Goal: Answer question/provide support: Share knowledge or assist other users

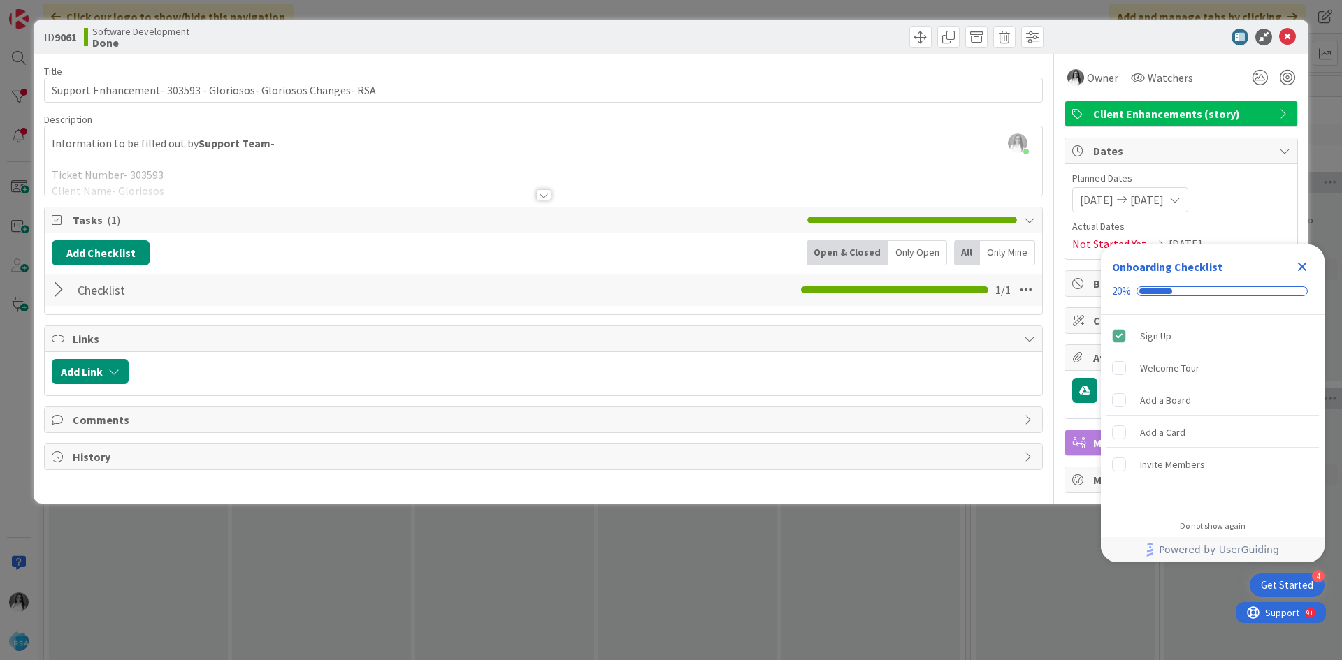
click at [471, 538] on div "ID 9061 Software Development Done Title 63 / 128 Support Enhancement- 303593 - …" at bounding box center [671, 330] width 1342 height 660
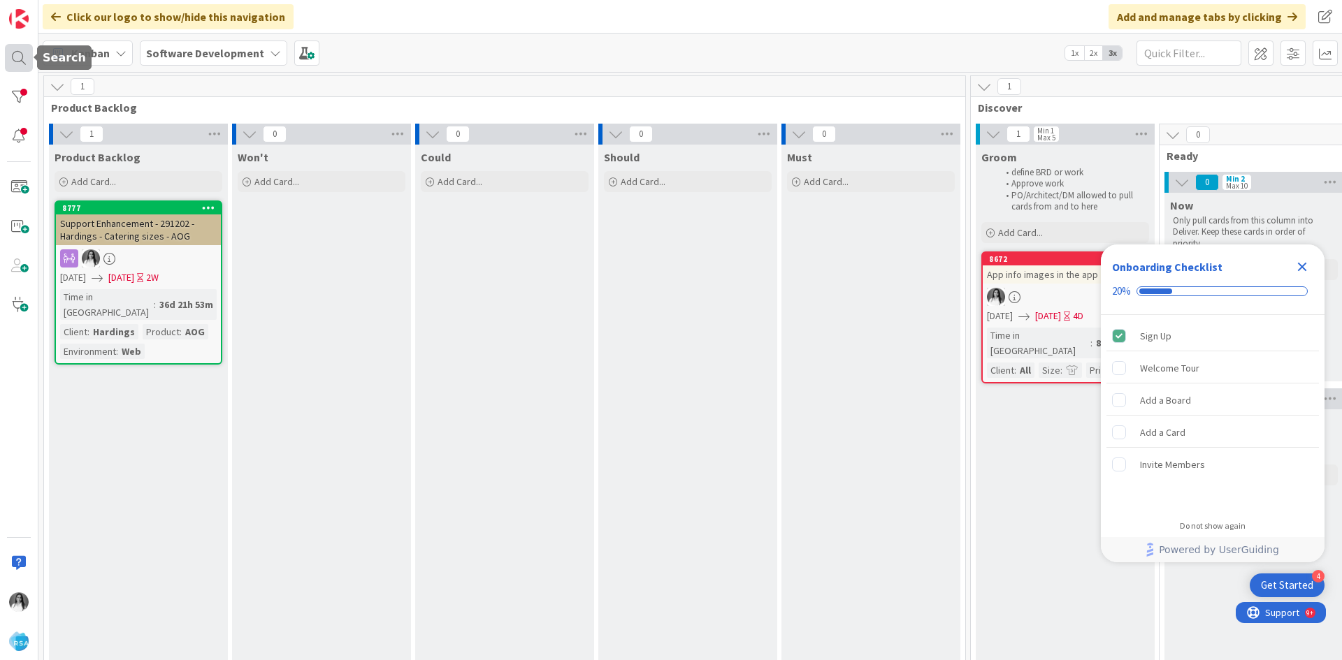
click at [13, 66] on div at bounding box center [19, 58] width 28 height 28
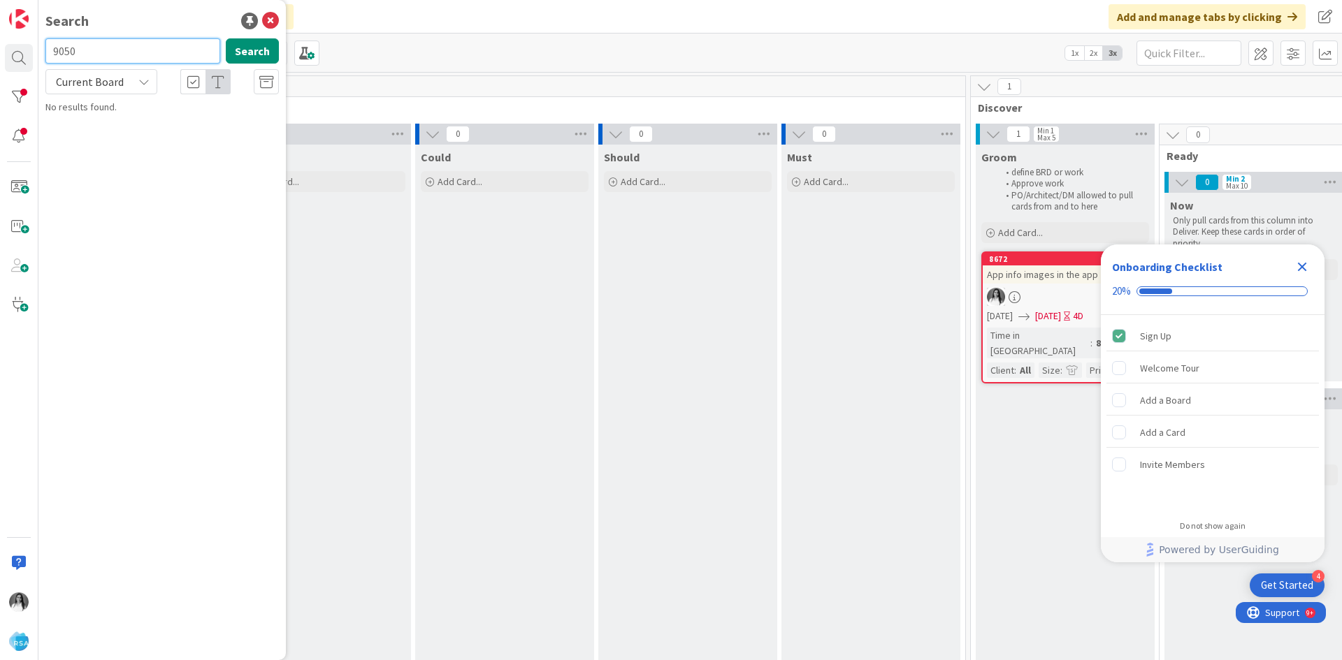
type input "9050"
click at [134, 120] on span "Employment Application rework" at bounding box center [165, 123] width 133 height 13
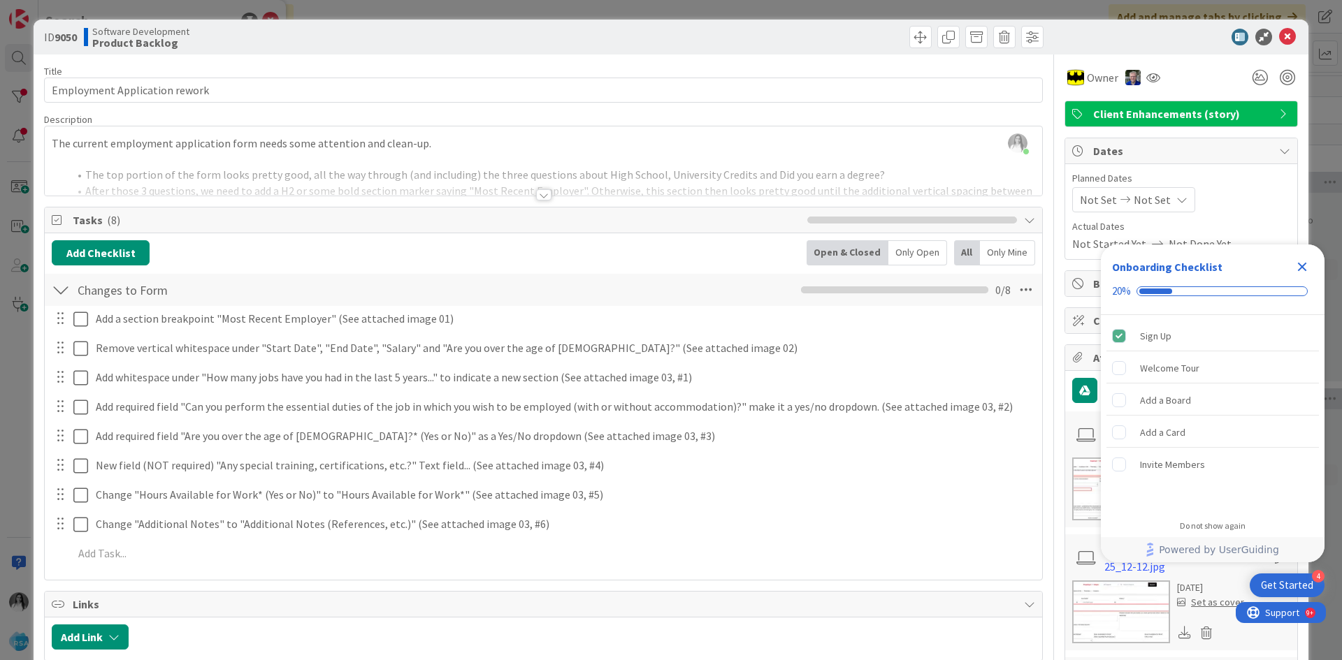
click at [540, 191] on div at bounding box center [543, 194] width 15 height 11
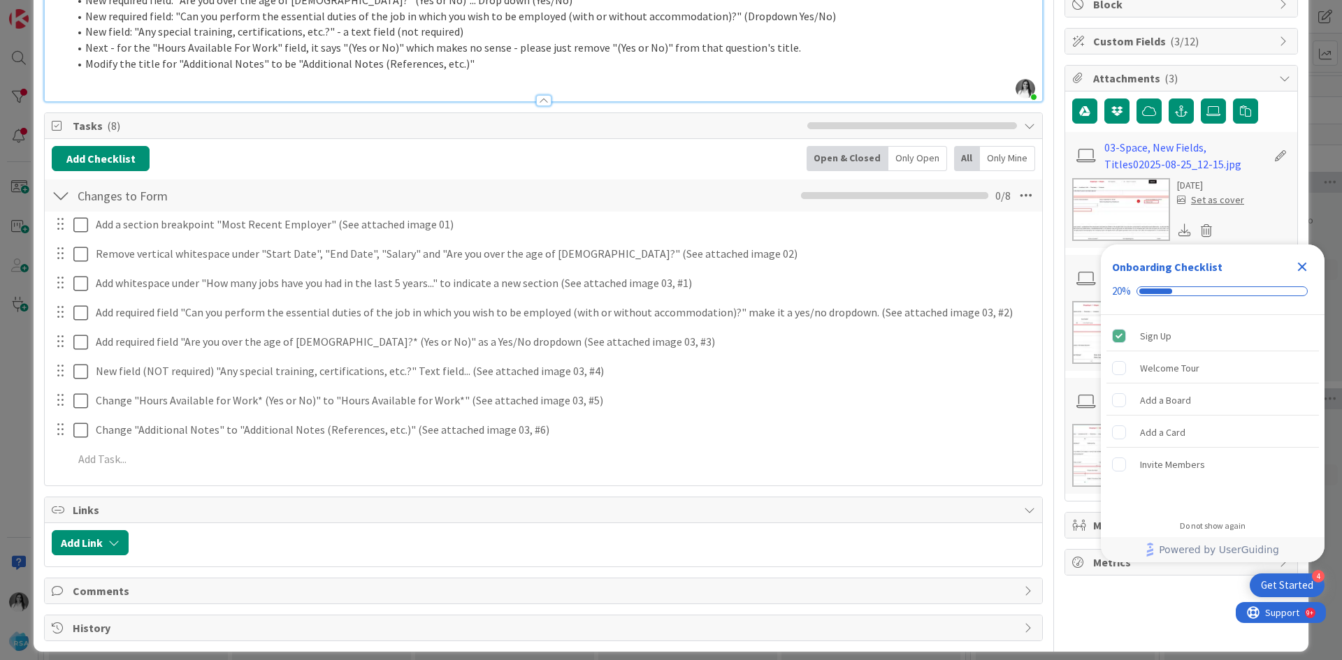
scroll to position [291, 0]
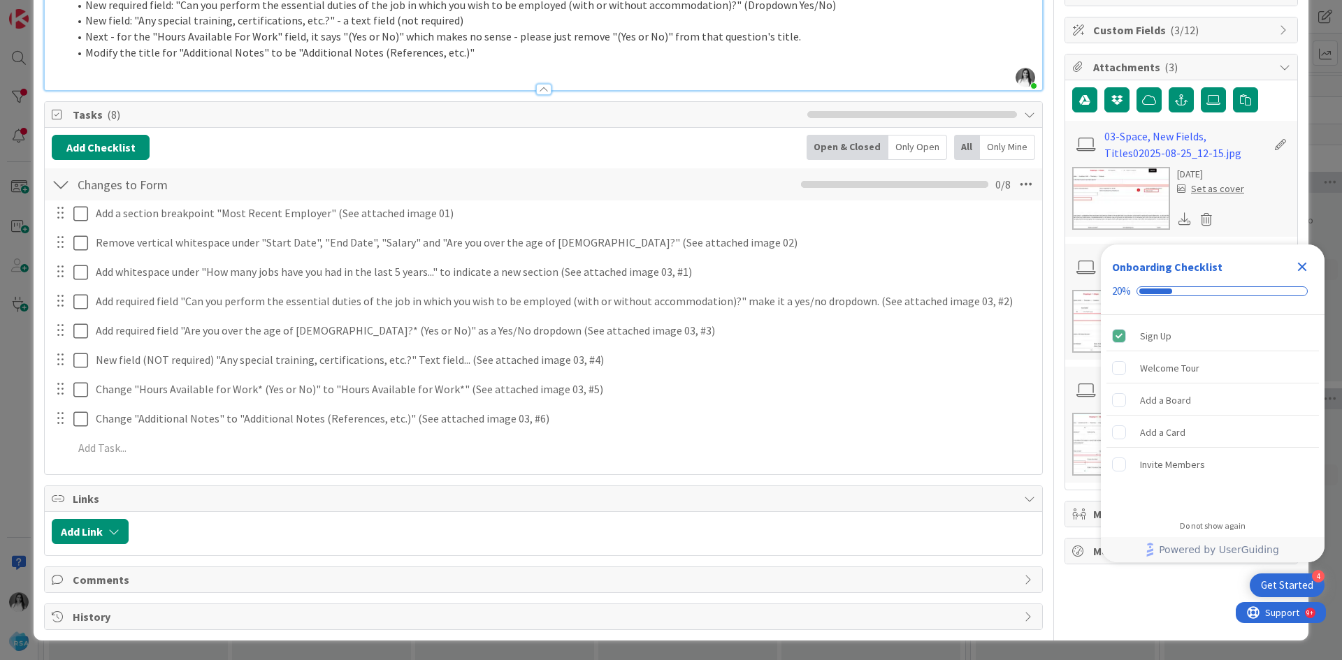
click at [1104, 185] on img at bounding box center [1121, 198] width 98 height 63
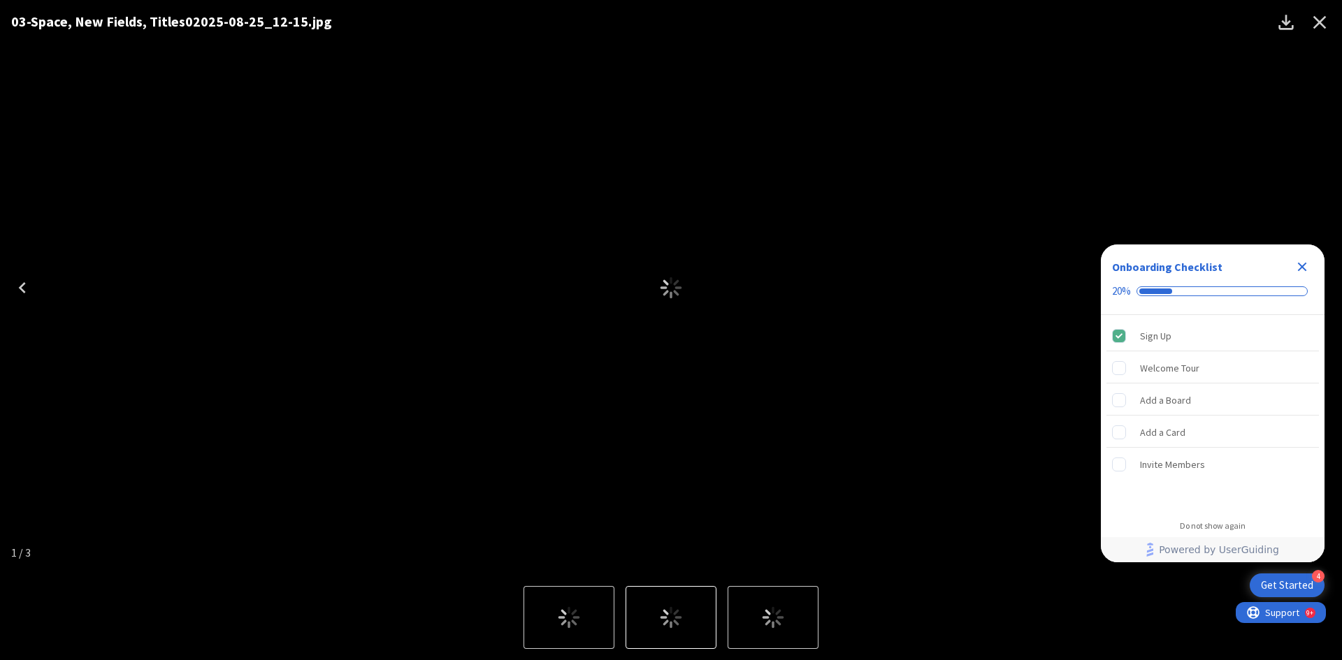
click at [1302, 266] on icon "Close Checklist" at bounding box center [1302, 267] width 9 height 9
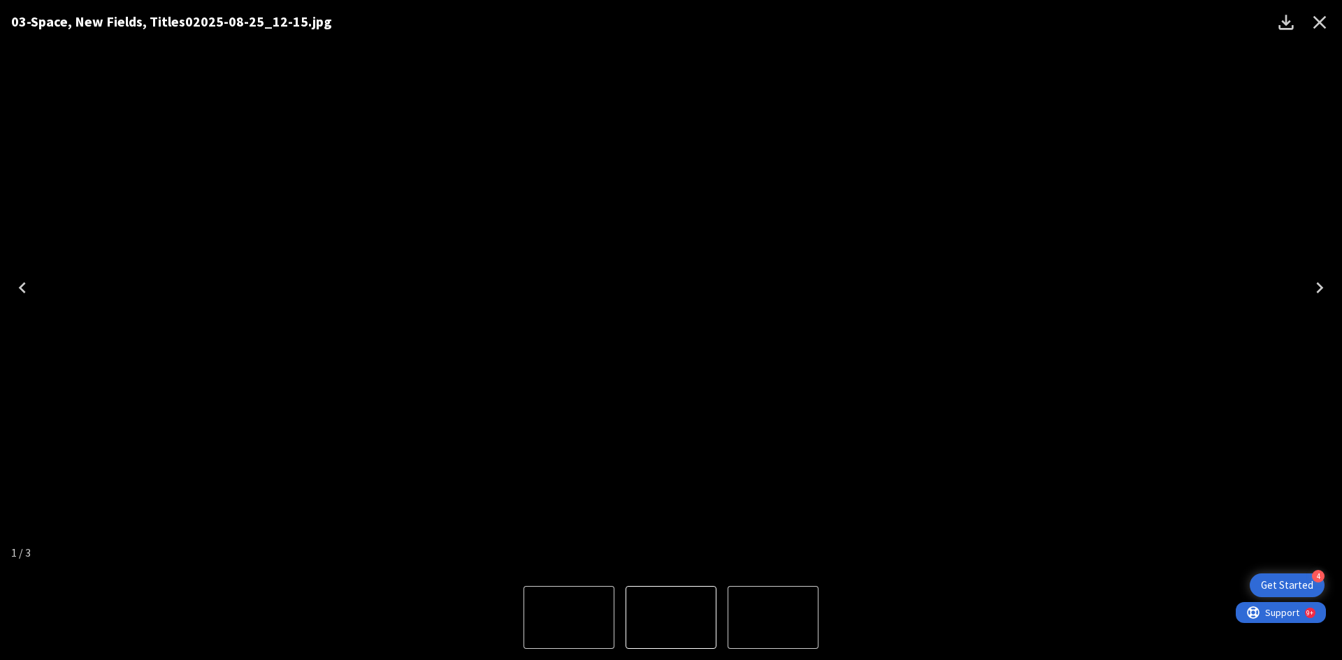
scroll to position [0, 0]
click at [1324, 286] on icon "Next" at bounding box center [1319, 288] width 22 height 22
click at [985, 568] on div "01-Section Break - 2025-08-25_12-11.jpg" at bounding box center [671, 287] width 1342 height 575
click at [1313, 24] on icon "Close" at bounding box center [1319, 22] width 22 height 22
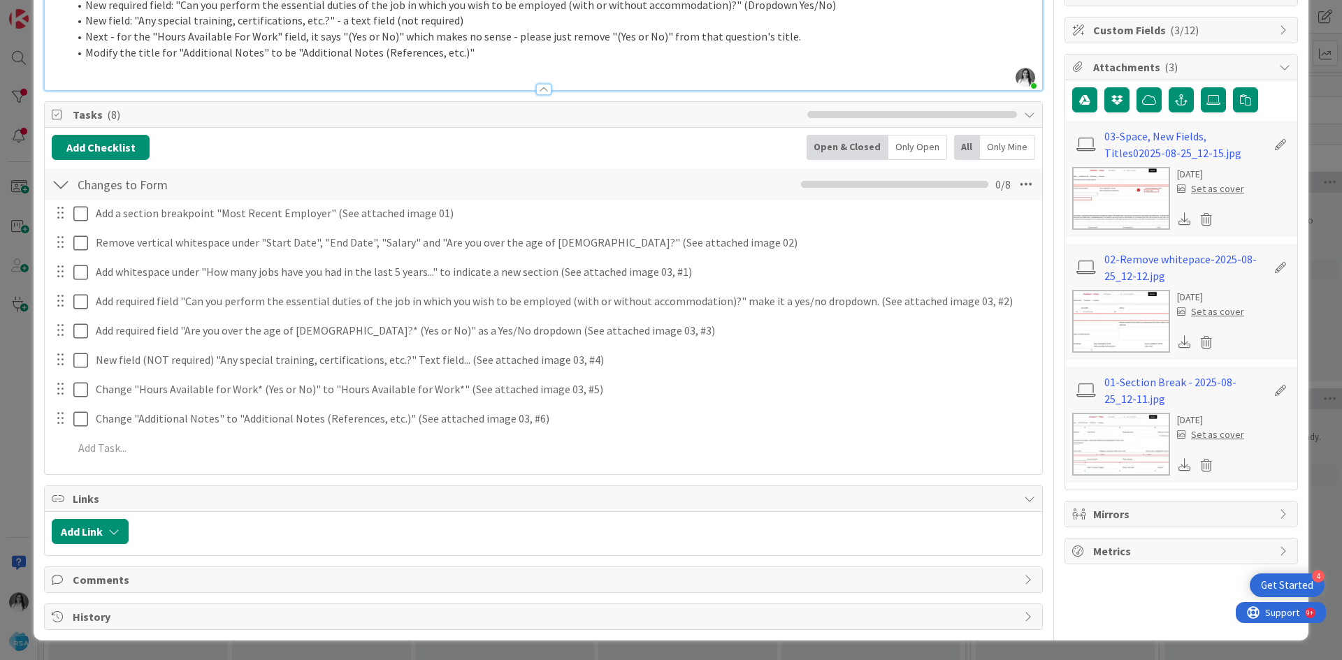
click at [1079, 194] on img at bounding box center [1121, 198] width 98 height 63
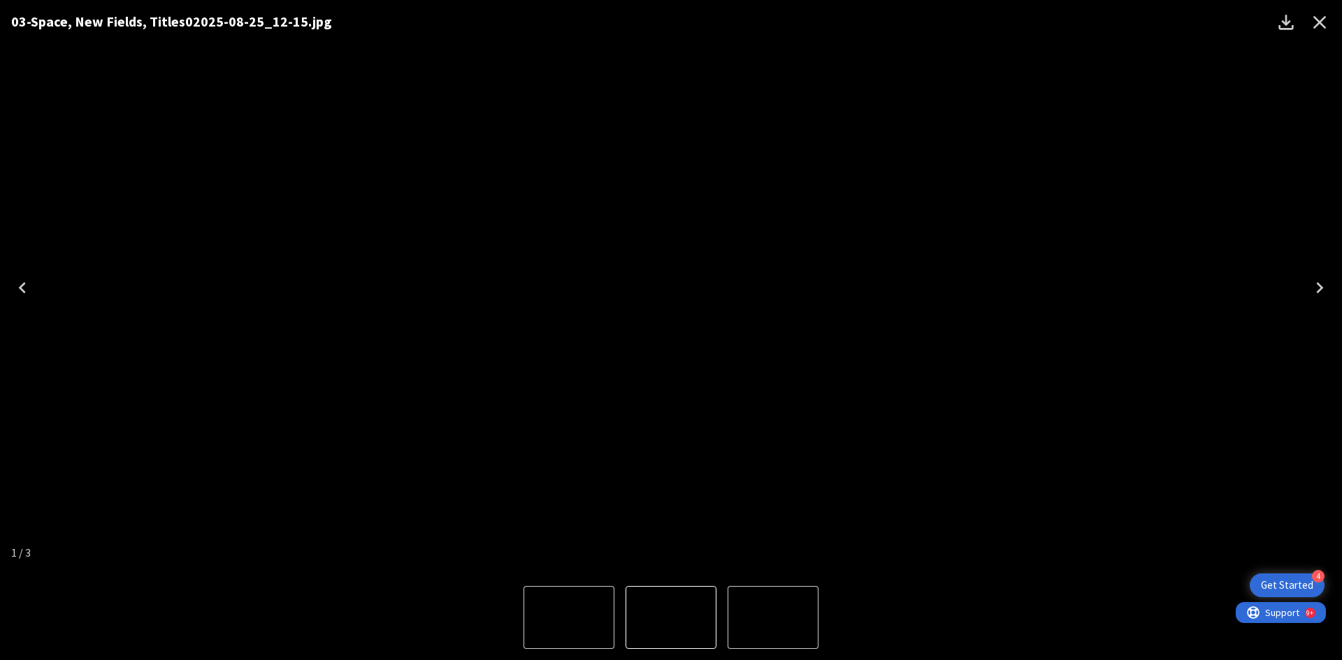
click at [978, 606] on div "Lightbox" at bounding box center [671, 617] width 1342 height 85
click at [1315, 27] on icon "Close" at bounding box center [1319, 22] width 13 height 13
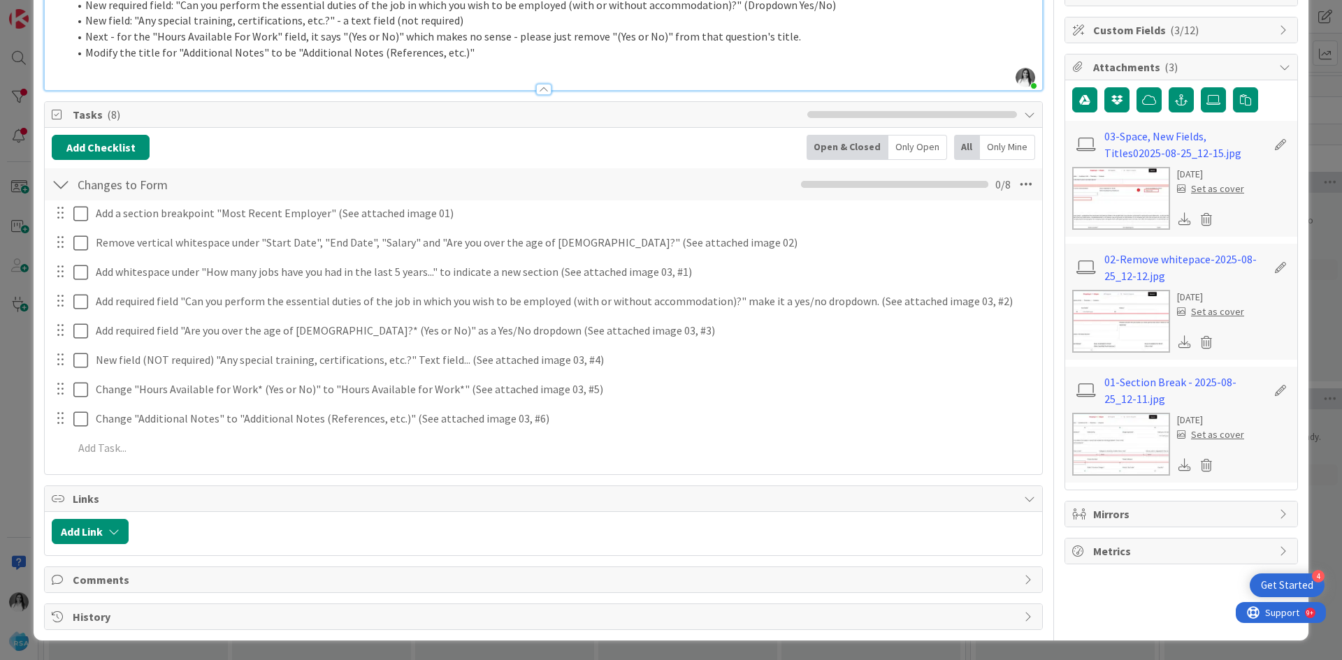
click at [1095, 195] on img at bounding box center [1121, 198] width 98 height 63
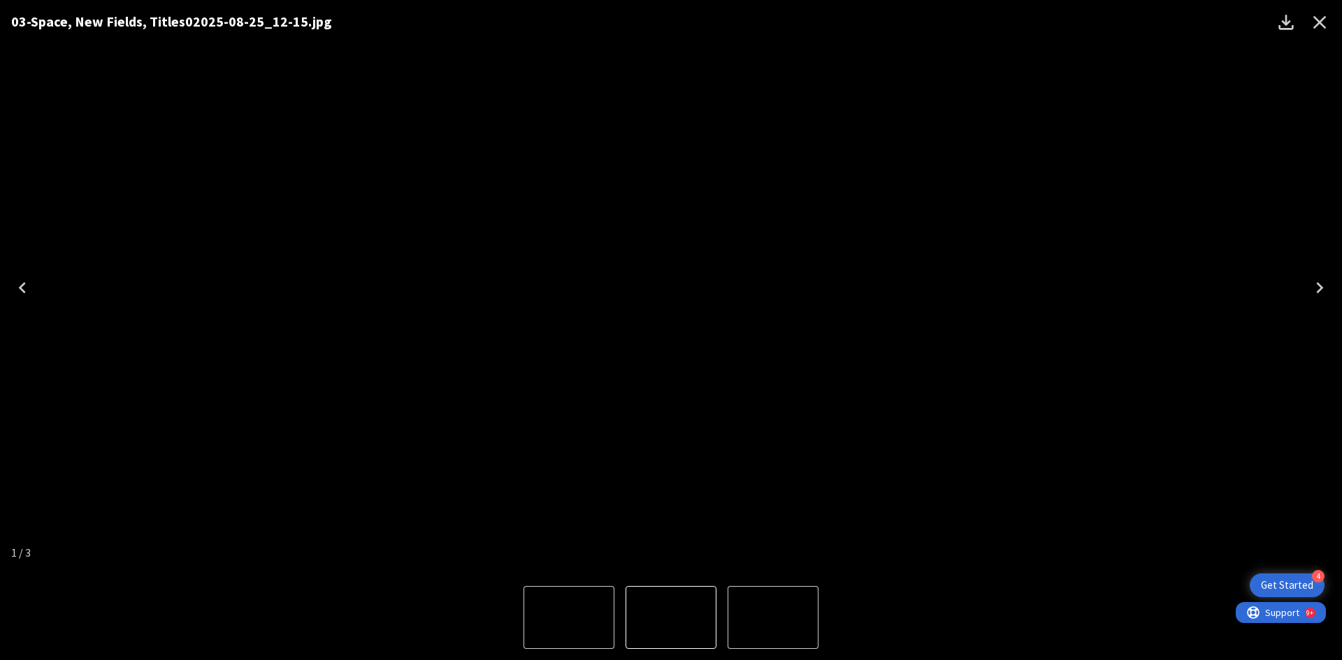
click at [988, 591] on div "Lightbox" at bounding box center [671, 617] width 1342 height 85
click at [1318, 17] on icon "Close" at bounding box center [1319, 22] width 22 height 22
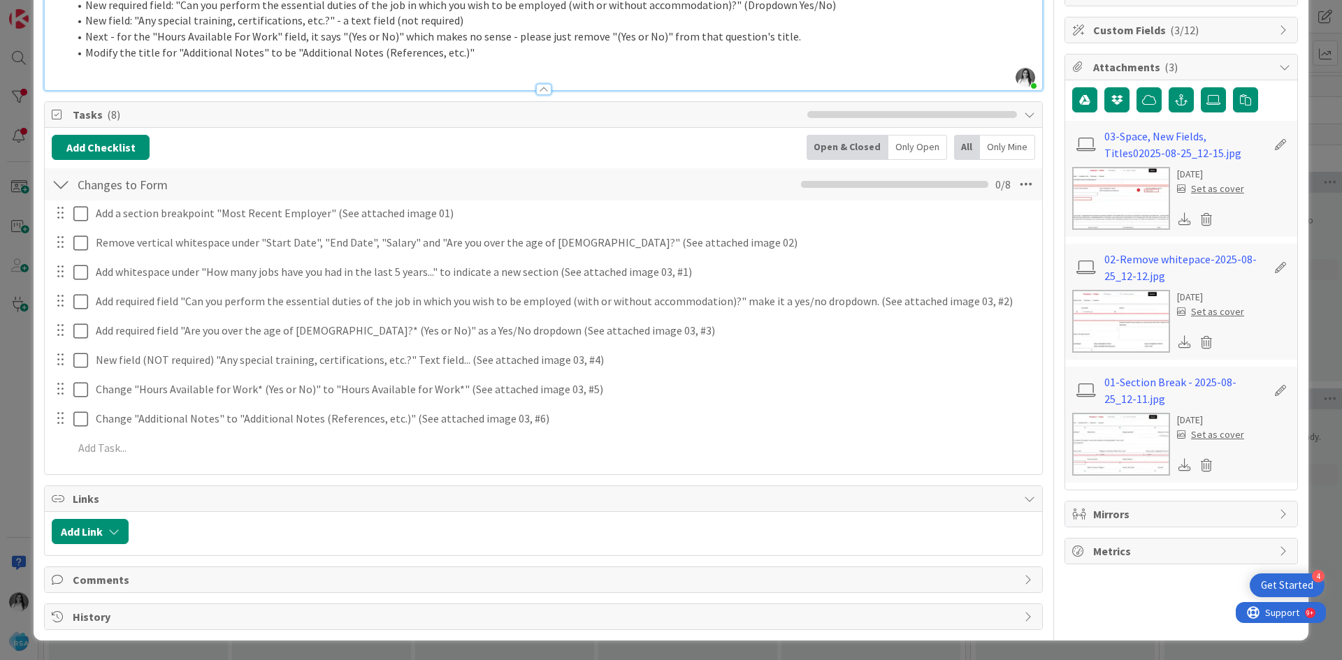
click at [1114, 324] on img at bounding box center [1121, 321] width 98 height 63
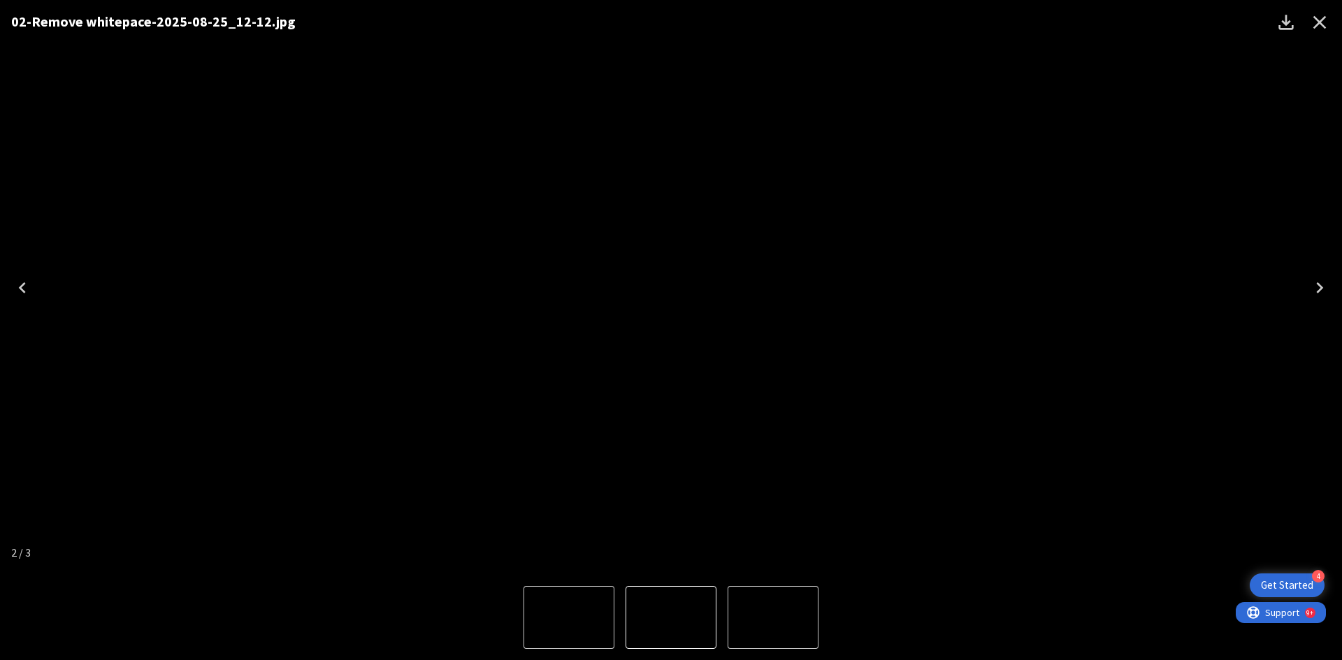
click at [1083, 594] on div "Lightbox" at bounding box center [671, 617] width 1342 height 85
click at [1006, 575] on div "Lightbox" at bounding box center [671, 617] width 1342 height 85
click at [1313, 27] on icon "Close" at bounding box center [1319, 22] width 22 height 22
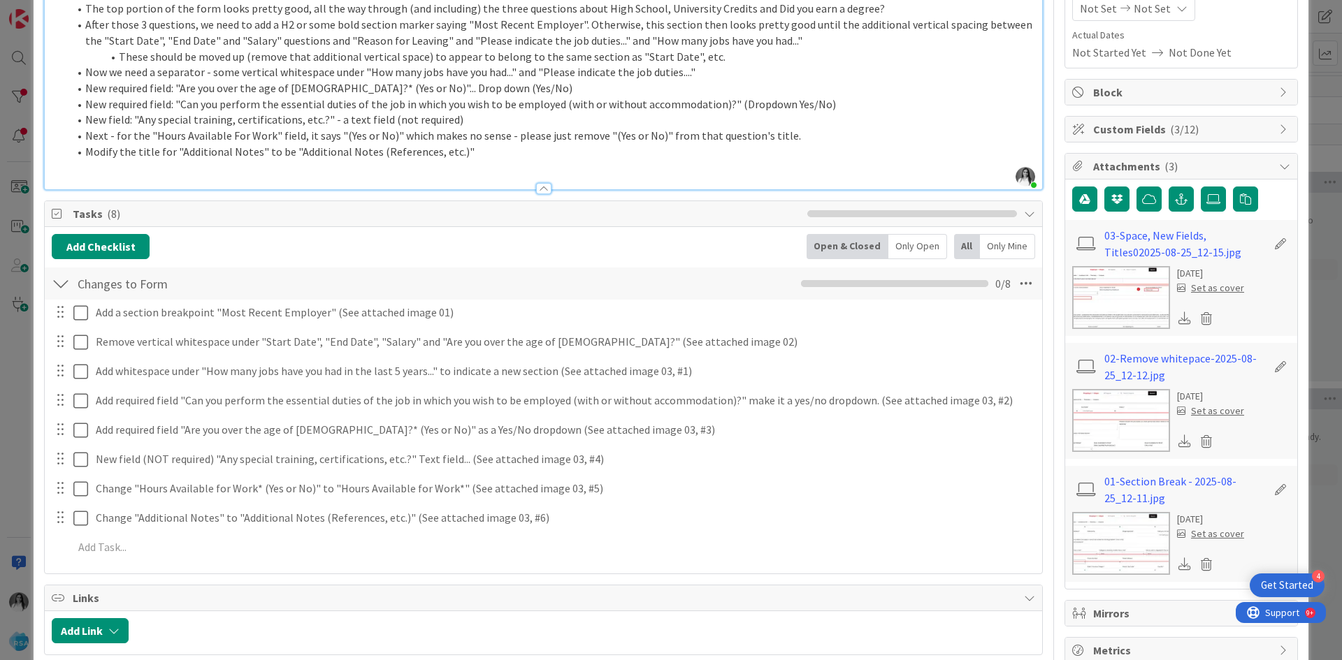
scroll to position [210, 0]
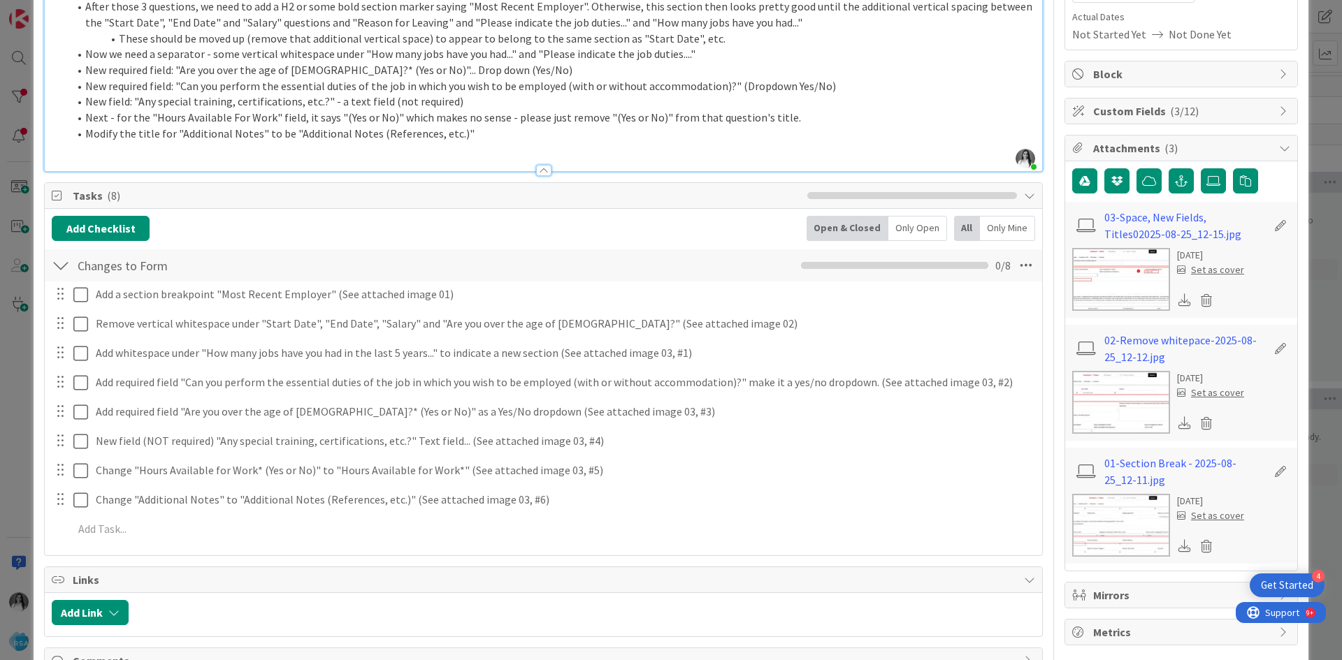
click at [1086, 270] on img at bounding box center [1121, 279] width 98 height 63
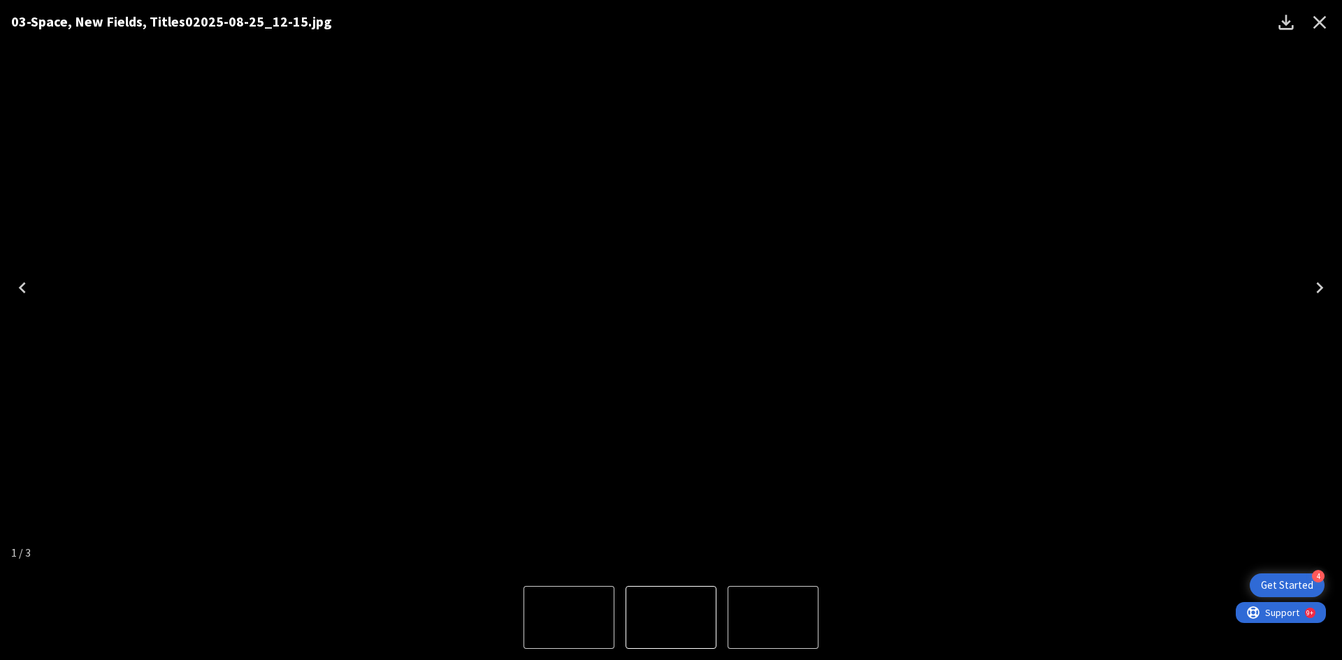
click at [1322, 284] on icon "Next" at bounding box center [1319, 288] width 22 height 22
click at [1323, 22] on icon "Close" at bounding box center [1319, 22] width 22 height 22
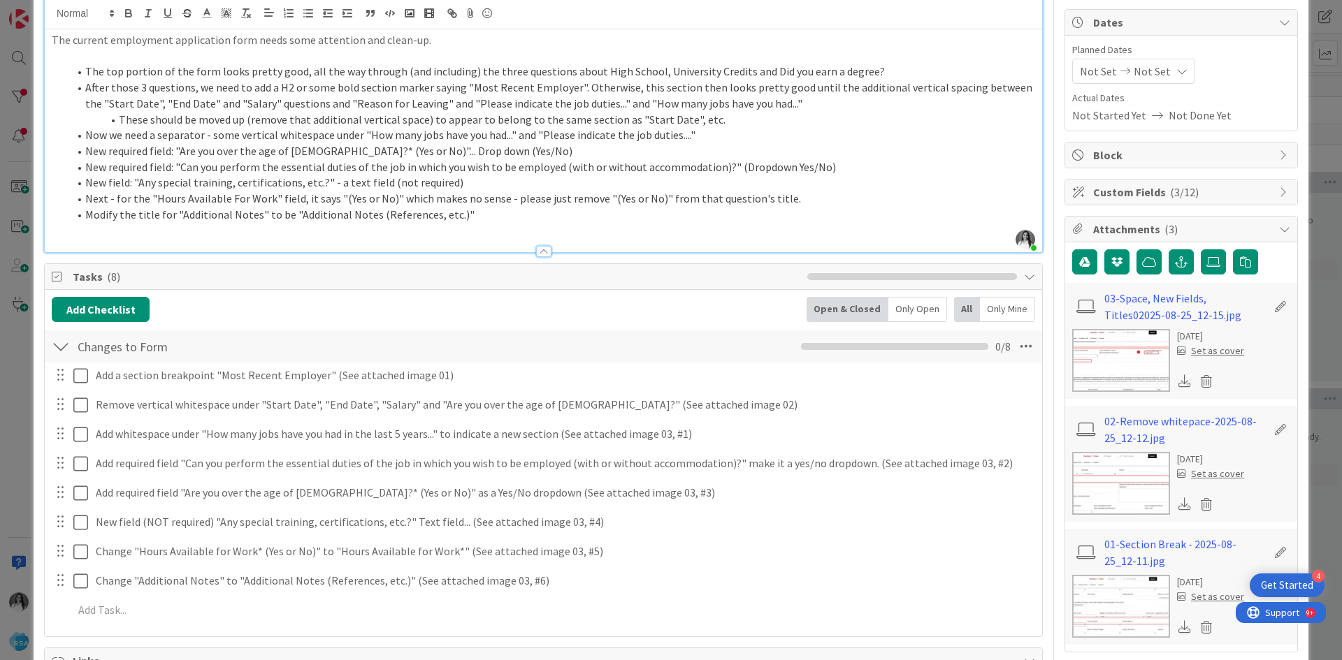
scroll to position [291, 0]
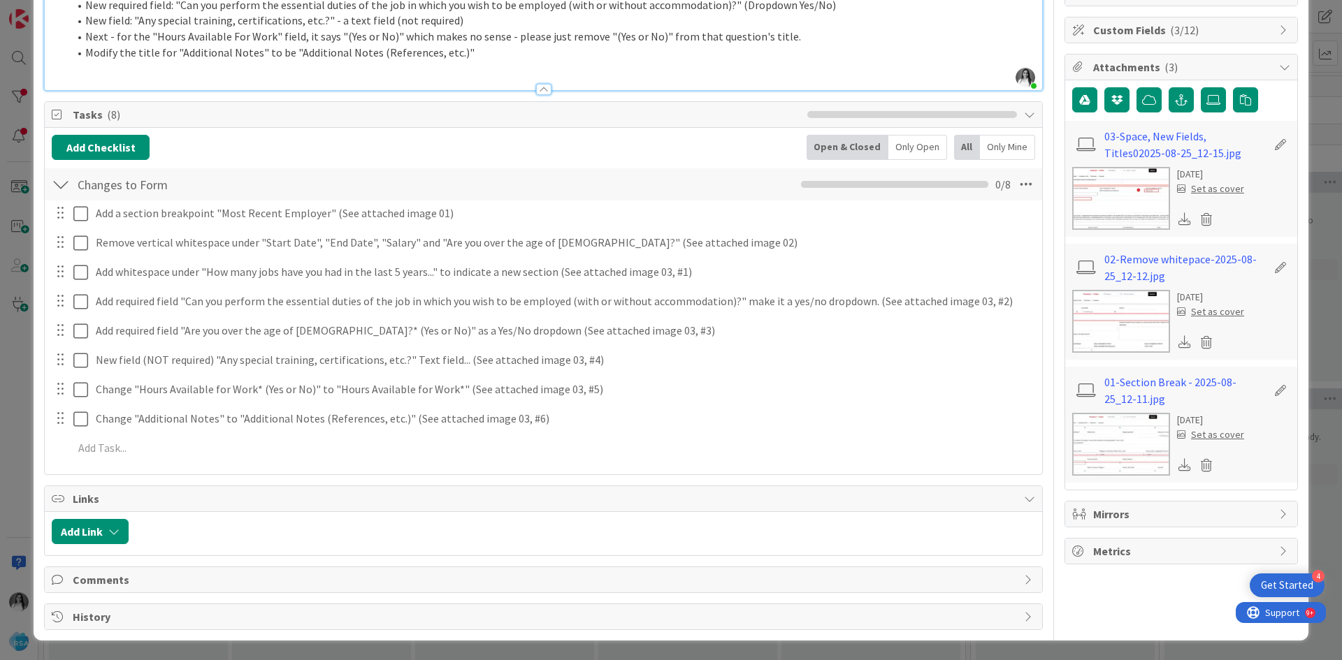
click at [1076, 190] on img at bounding box center [1121, 198] width 98 height 63
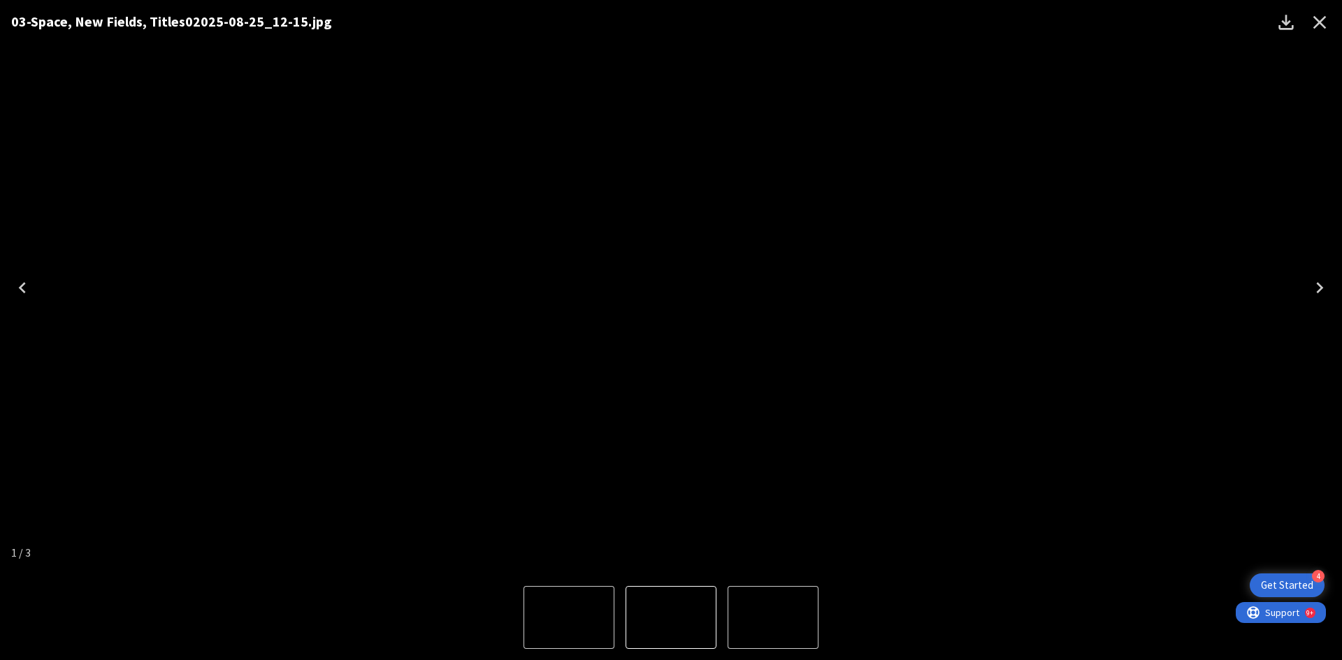
click at [339, 588] on div "Lightbox" at bounding box center [671, 617] width 1342 height 85
click at [1315, 27] on icon "Close" at bounding box center [1319, 22] width 13 height 13
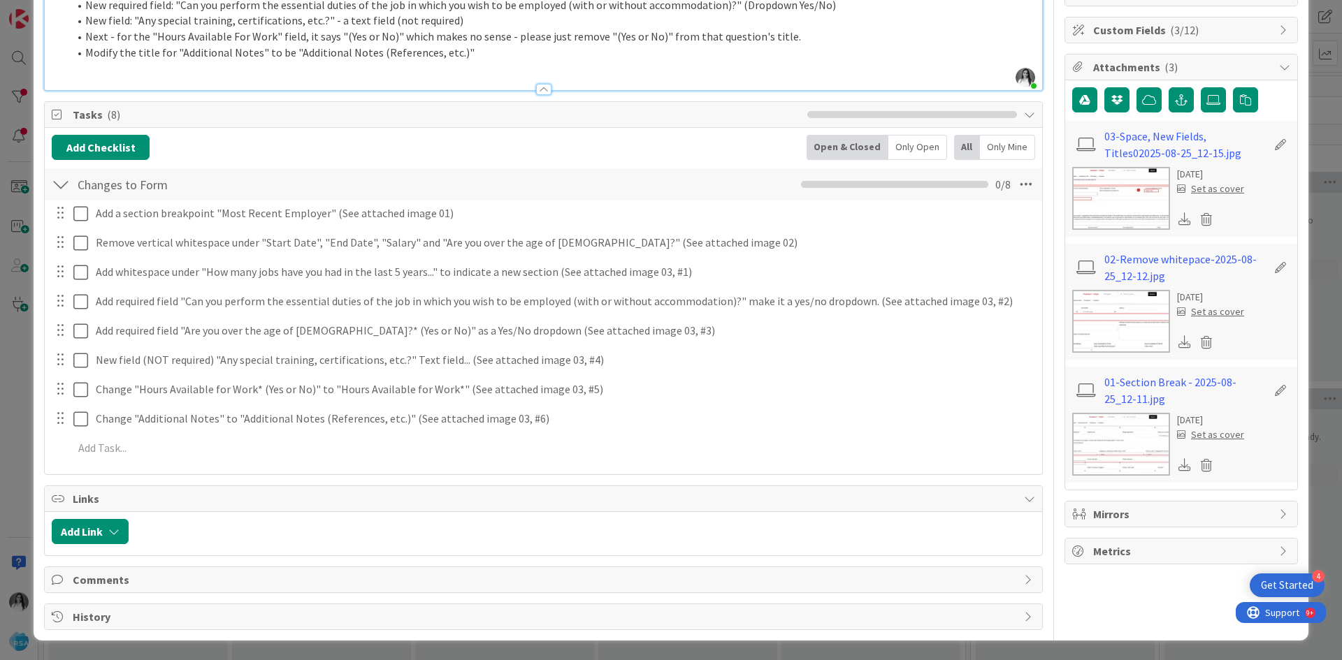
click at [1101, 201] on img at bounding box center [1121, 198] width 98 height 63
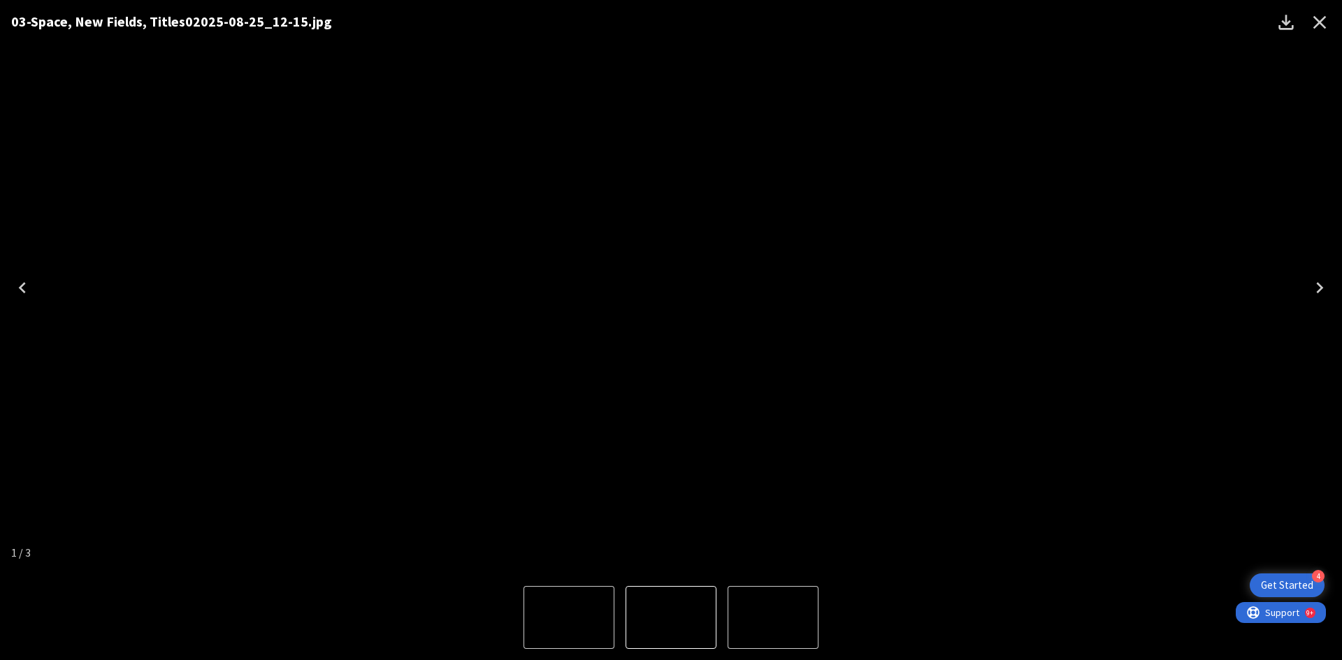
click at [1338, 298] on button "Next" at bounding box center [1319, 288] width 45 height 56
click at [1320, 283] on icon "Next" at bounding box center [1319, 288] width 22 height 22
click at [0, 122] on div "01-Section Break - 2025-08-25_12-11.jpg" at bounding box center [671, 287] width 1342 height 575
click at [1316, 26] on icon "Close" at bounding box center [1319, 22] width 13 height 13
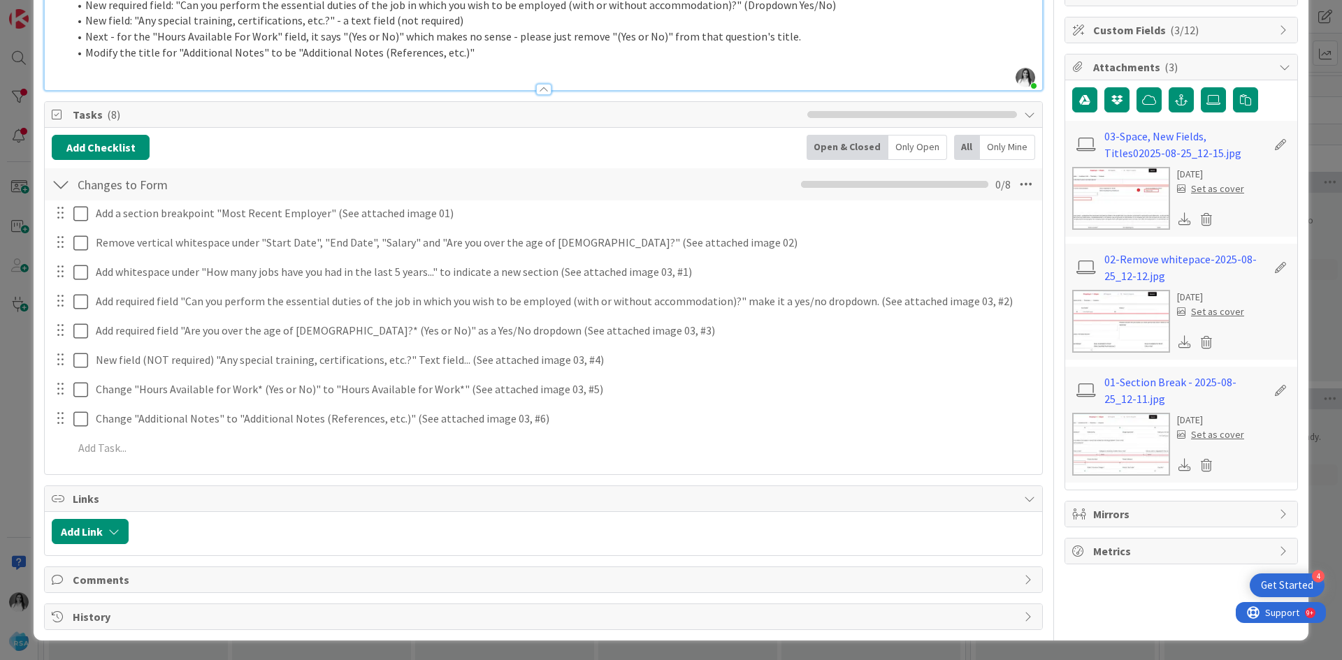
click at [1106, 322] on img at bounding box center [1121, 321] width 98 height 63
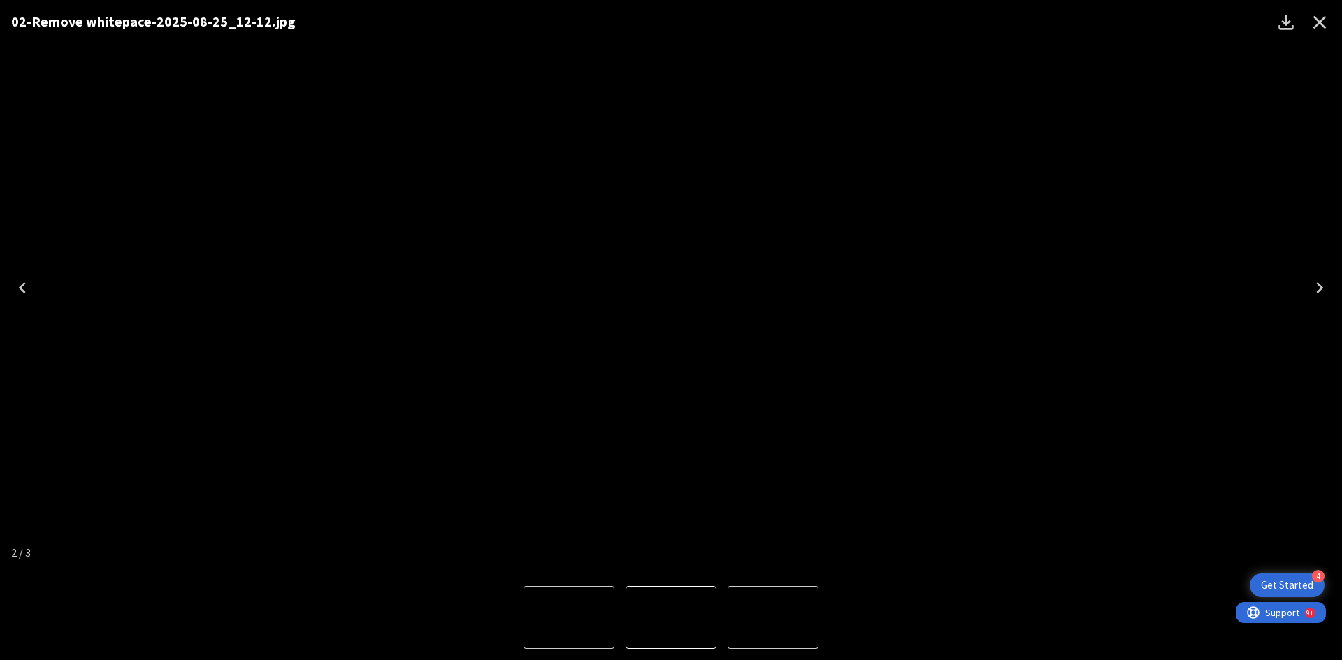
click at [1318, 27] on icon "Close" at bounding box center [1319, 22] width 22 height 22
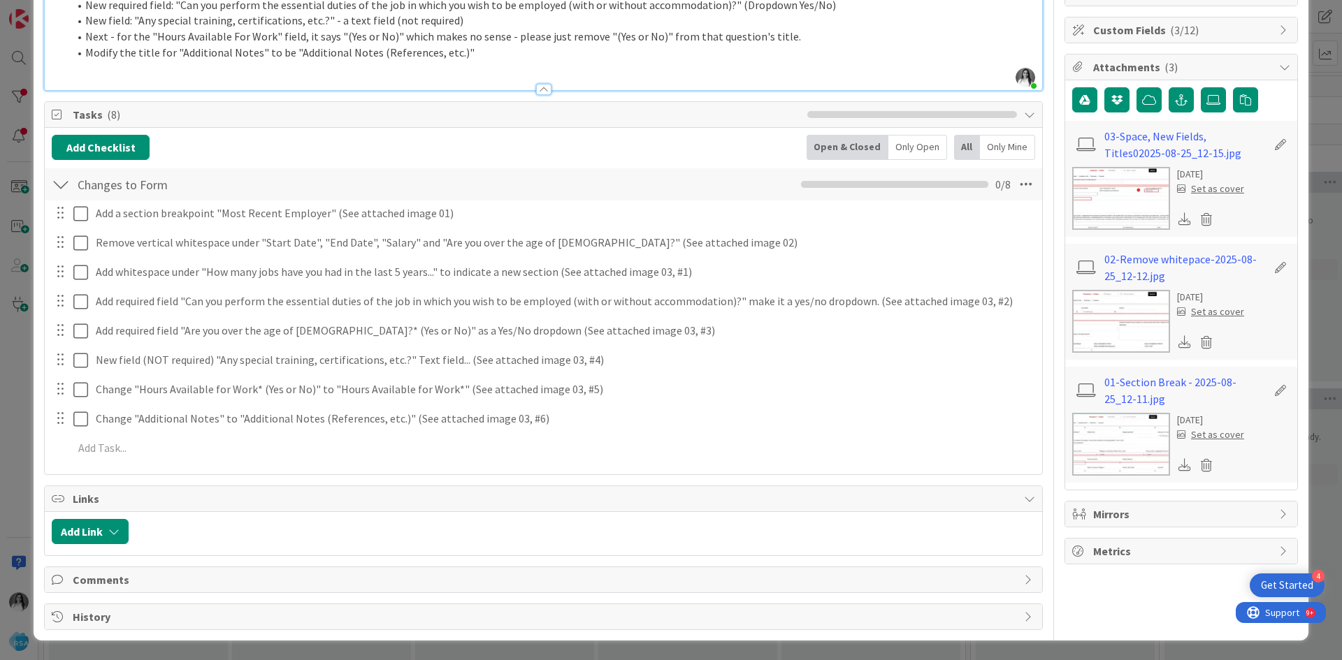
click at [1129, 314] on img at bounding box center [1121, 321] width 98 height 63
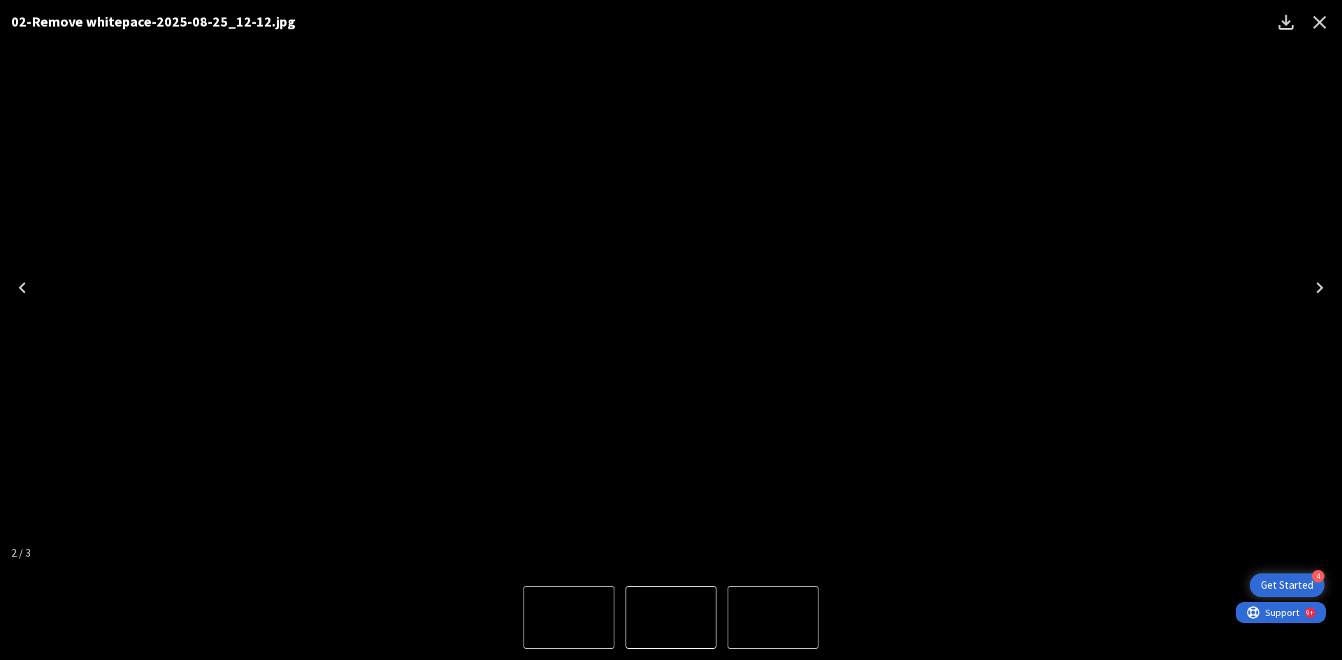
click at [1315, 281] on icon "Next" at bounding box center [1319, 288] width 22 height 22
click at [1317, 16] on icon "Close" at bounding box center [1319, 22] width 22 height 22
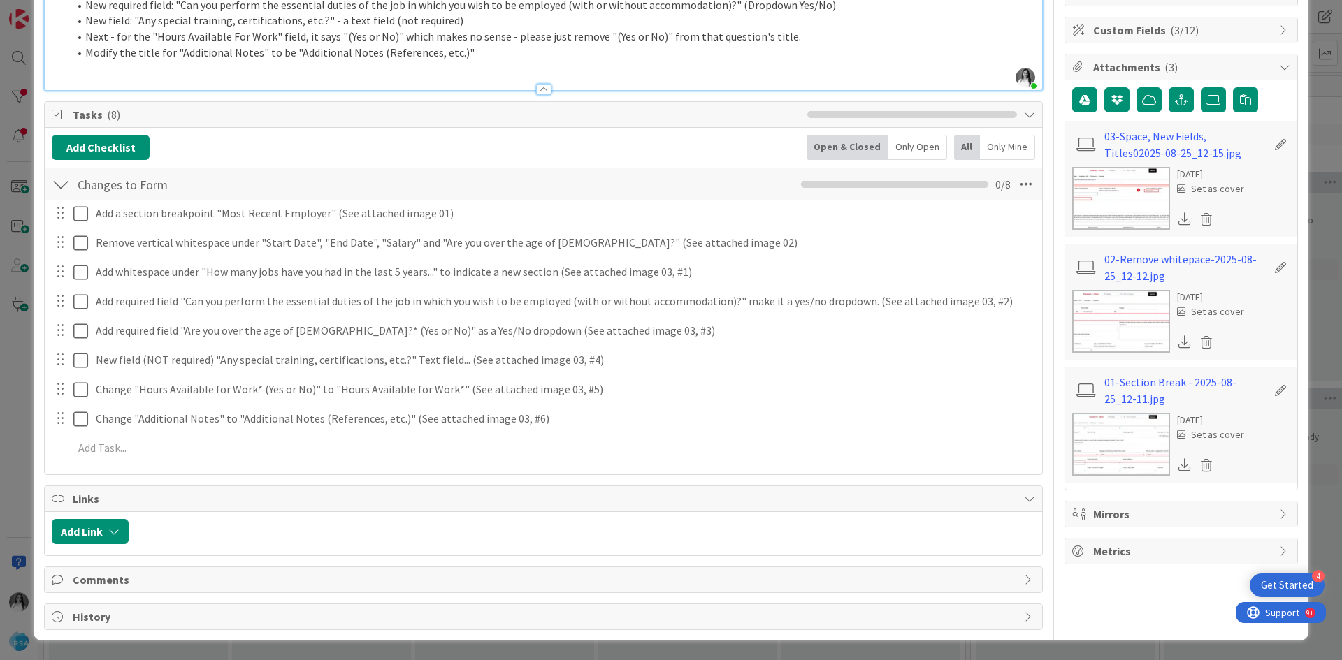
click at [1099, 201] on img at bounding box center [1121, 198] width 98 height 63
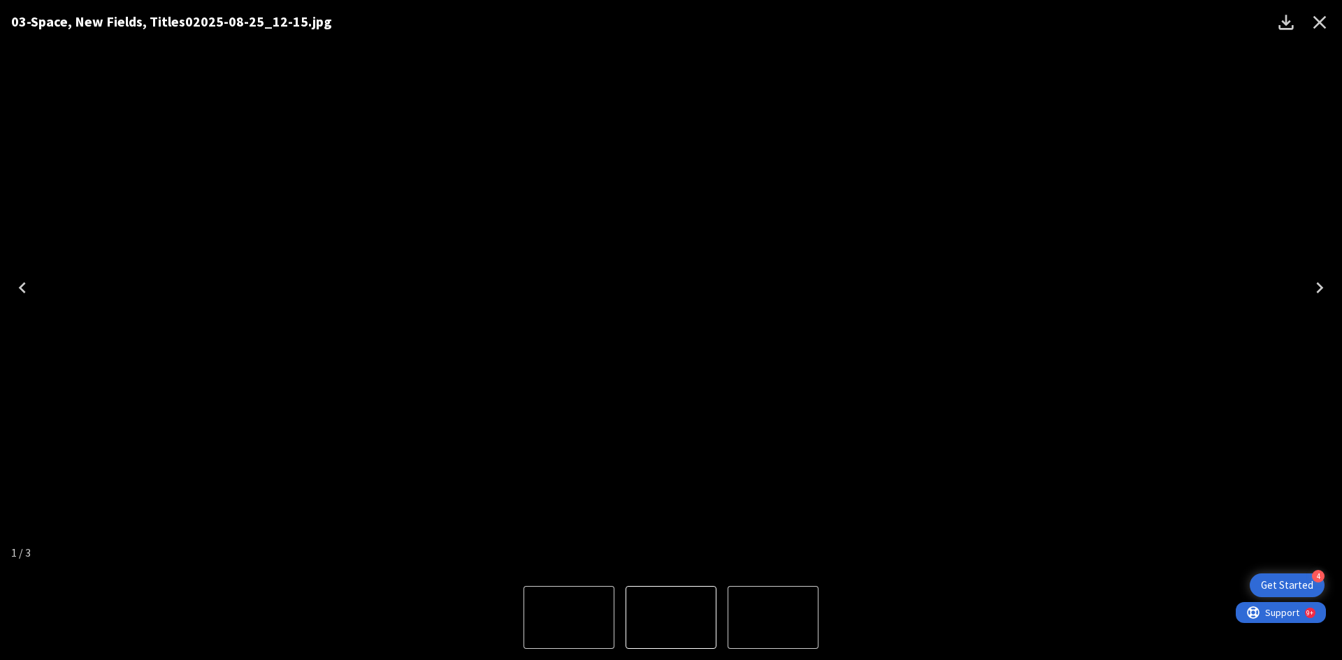
click at [1327, 280] on icon "Next" at bounding box center [1319, 288] width 22 height 22
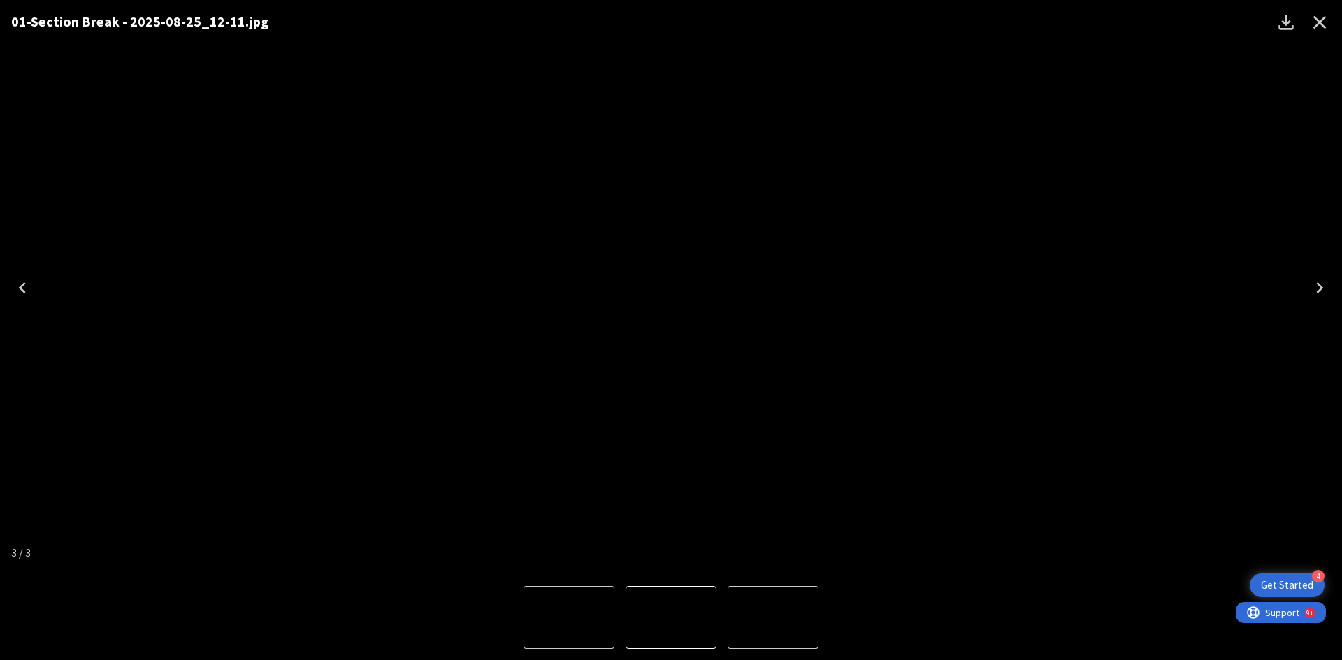
click at [1317, 16] on icon "Close" at bounding box center [1319, 22] width 22 height 22
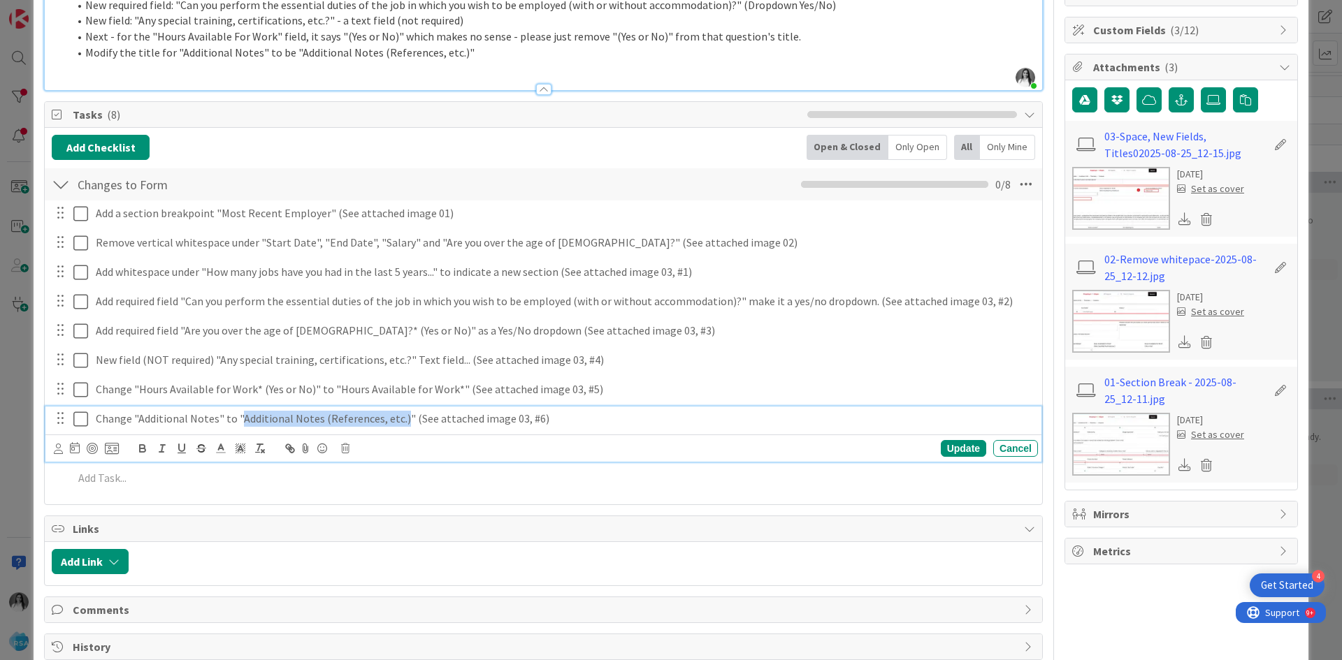
drag, startPoint x: 238, startPoint y: 417, endPoint x: 398, endPoint y: 423, distance: 160.2
click at [398, 423] on p "Change "Additional Notes" to "Additional Notes (References, etc.)" (See attache…" at bounding box center [564, 419] width 937 height 16
copy p "Additional Notes (References, etc.)"
click at [1106, 195] on img at bounding box center [1121, 198] width 98 height 63
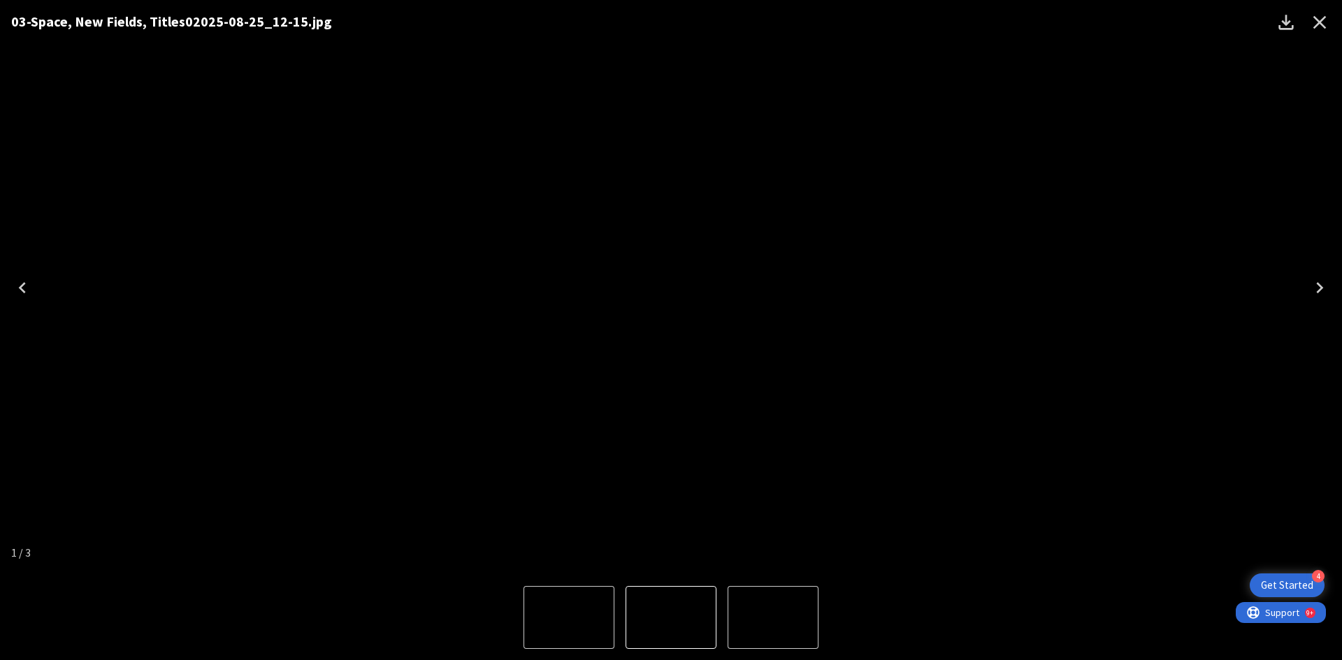
click at [226, 545] on div "03-Space, New Fields, Titles02025-08-25_12-15.jpg" at bounding box center [671, 287] width 1342 height 575
click at [1331, 24] on button "Close" at bounding box center [1320, 23] width 34 height 34
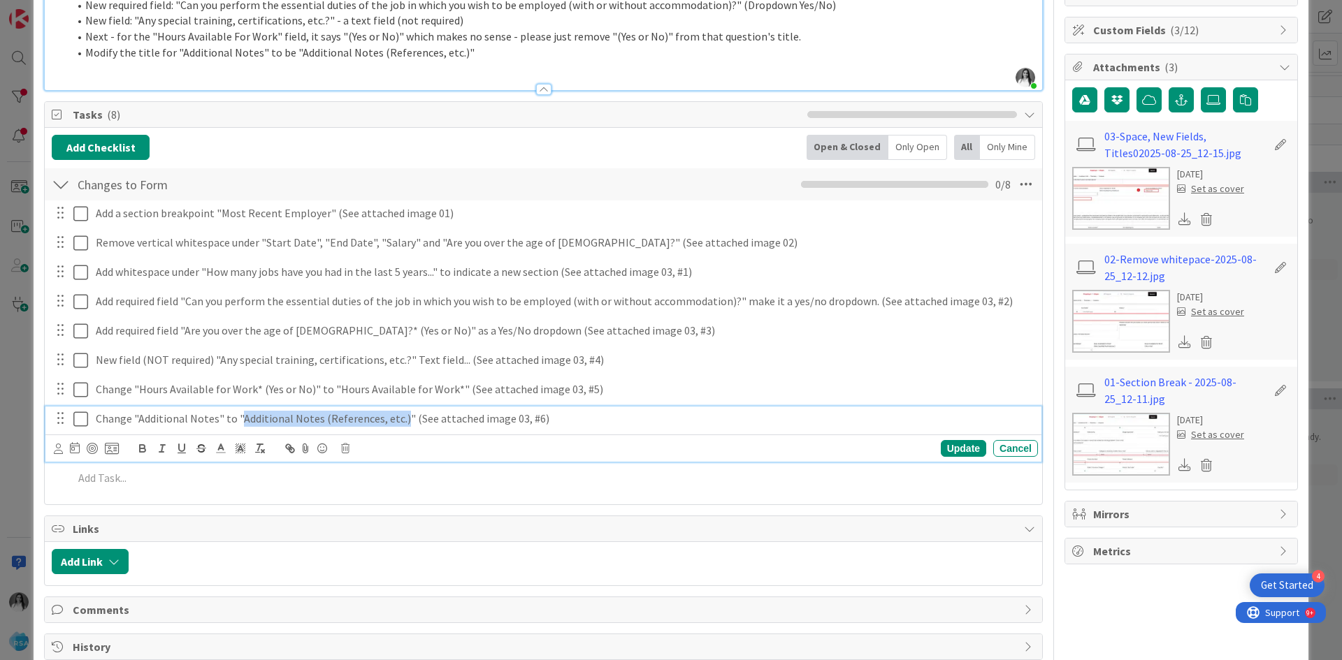
click at [80, 423] on icon at bounding box center [83, 419] width 21 height 17
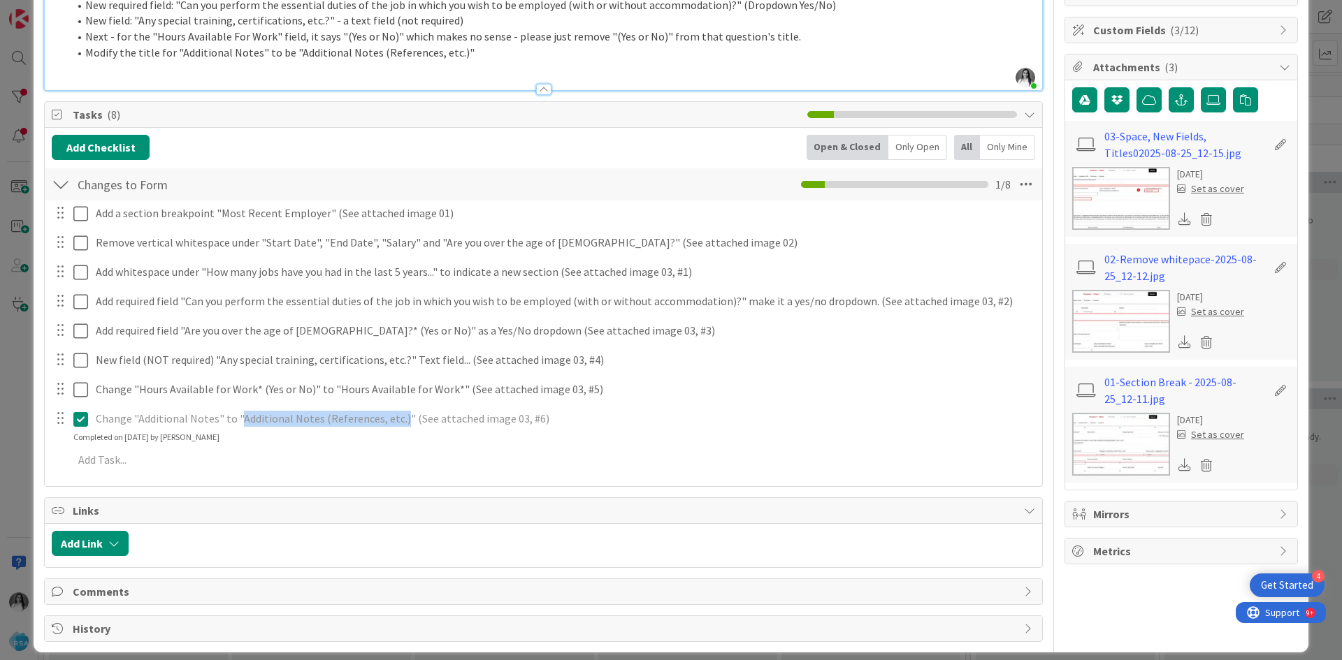
click at [1101, 206] on img at bounding box center [1121, 198] width 98 height 63
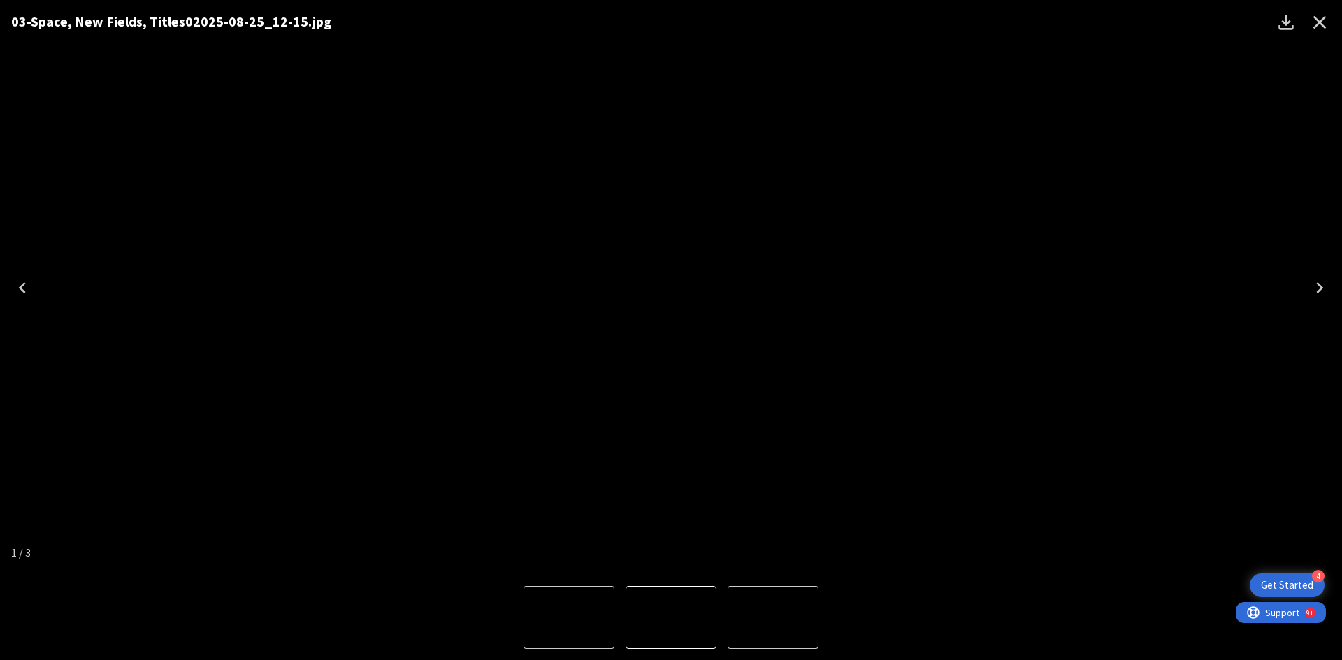
click at [1016, 609] on div "Lightbox" at bounding box center [671, 617] width 1342 height 85
click at [1314, 27] on icon "Close" at bounding box center [1319, 22] width 22 height 22
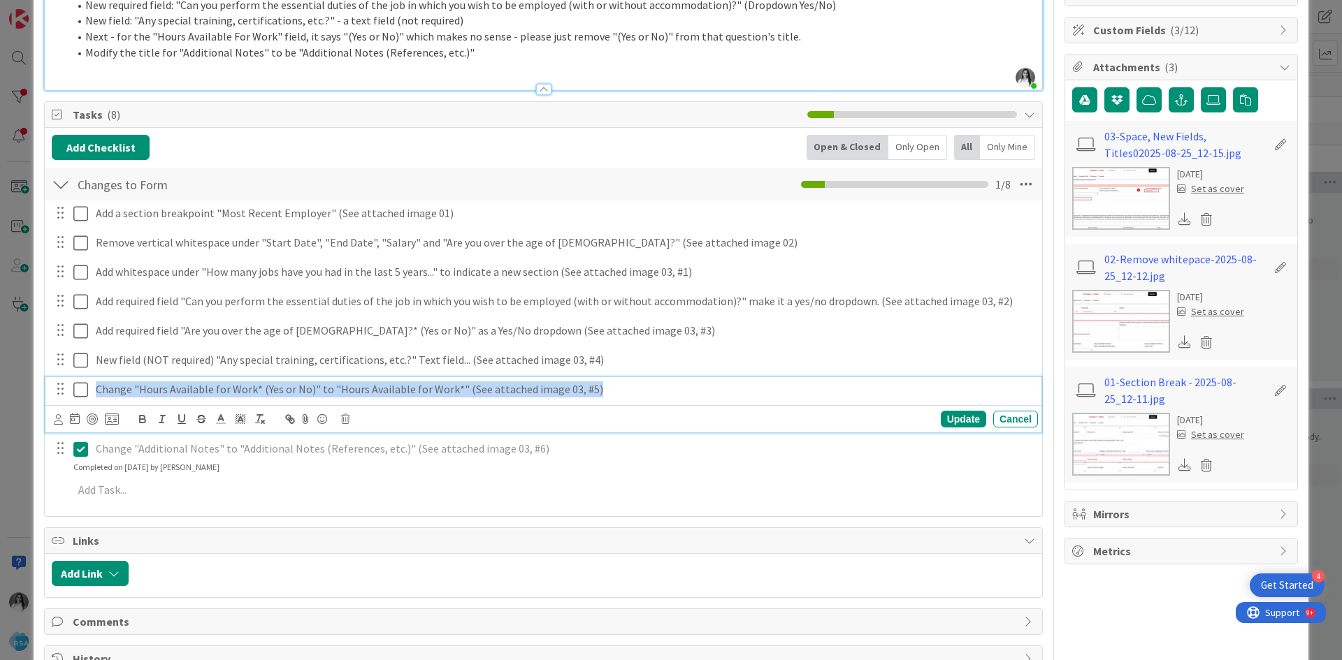
drag, startPoint x: 95, startPoint y: 388, endPoint x: 636, endPoint y: 388, distance: 541.0
click at [636, 388] on div "Change "Hours Available for Work* (Yes or No)" to "Hours Available for Work*" (…" at bounding box center [564, 389] width 948 height 24
copy p "Change "Hours Available for Work* (Yes or No)" to "Hours Available for Work*" (…"
click at [1110, 217] on img at bounding box center [1121, 198] width 98 height 63
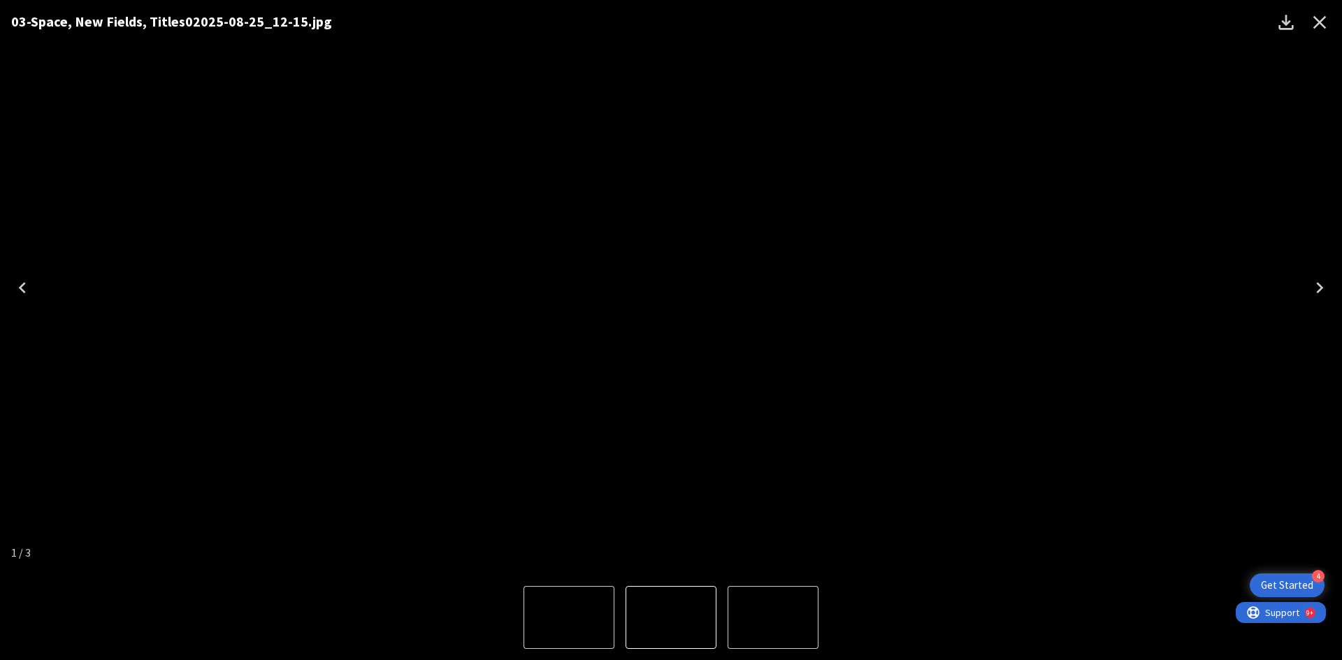
click at [120, 581] on div "Lightbox" at bounding box center [671, 617] width 1342 height 85
click at [1309, 25] on icon "Close" at bounding box center [1319, 22] width 22 height 22
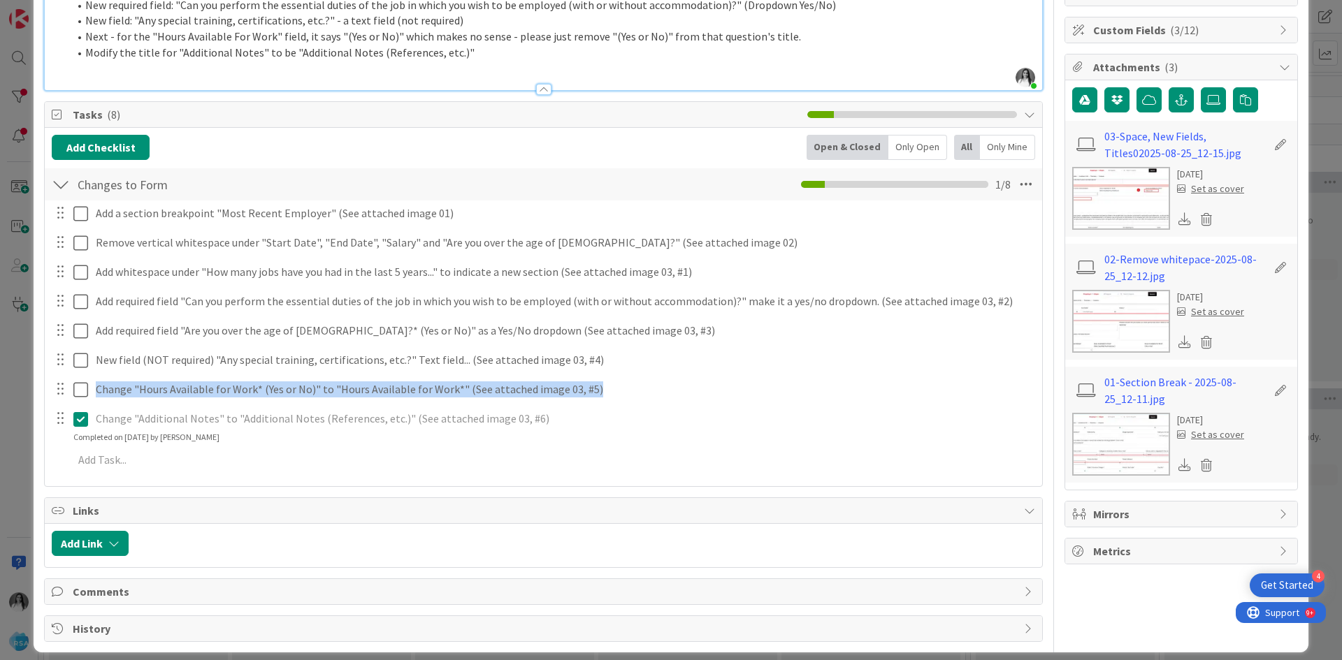
click at [79, 423] on icon at bounding box center [83, 419] width 21 height 17
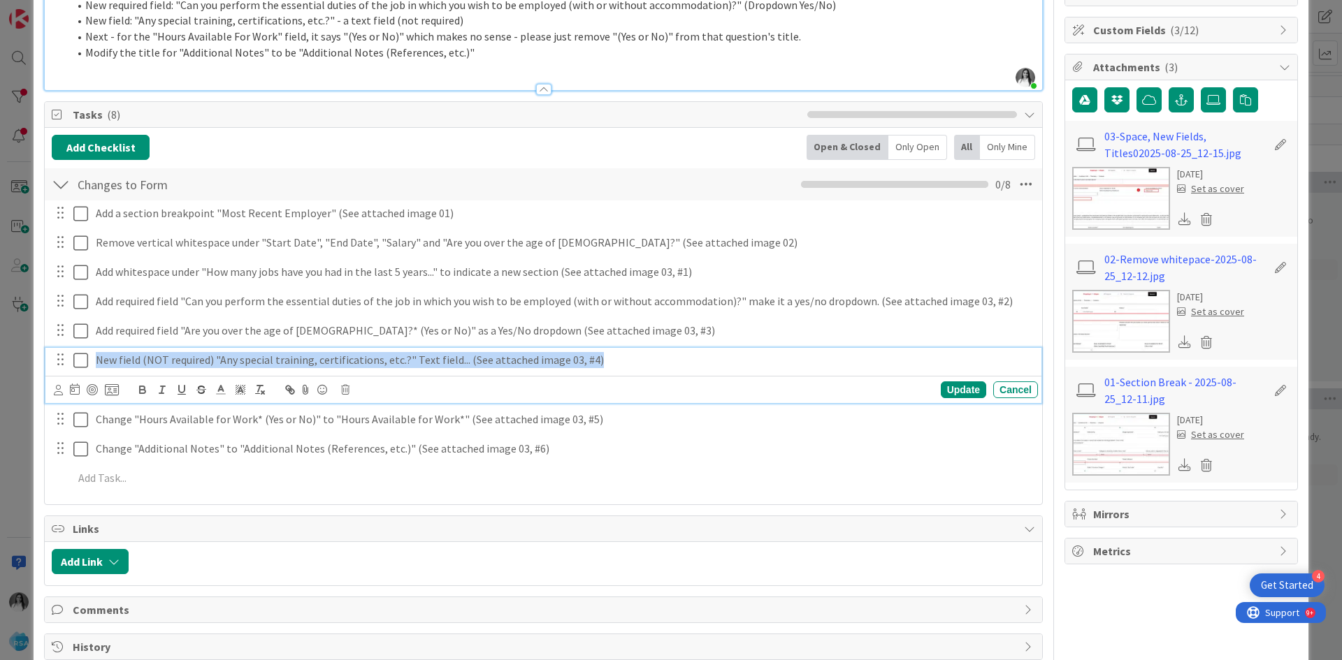
drag, startPoint x: 94, startPoint y: 357, endPoint x: 658, endPoint y: 350, distance: 563.4
click at [658, 350] on div "New field (NOT required) "Any special training, certifications, etc.?" Text fie…" at bounding box center [564, 360] width 948 height 24
copy p "New field (NOT required) "Any special training, certifications, etc.?" Text fie…"
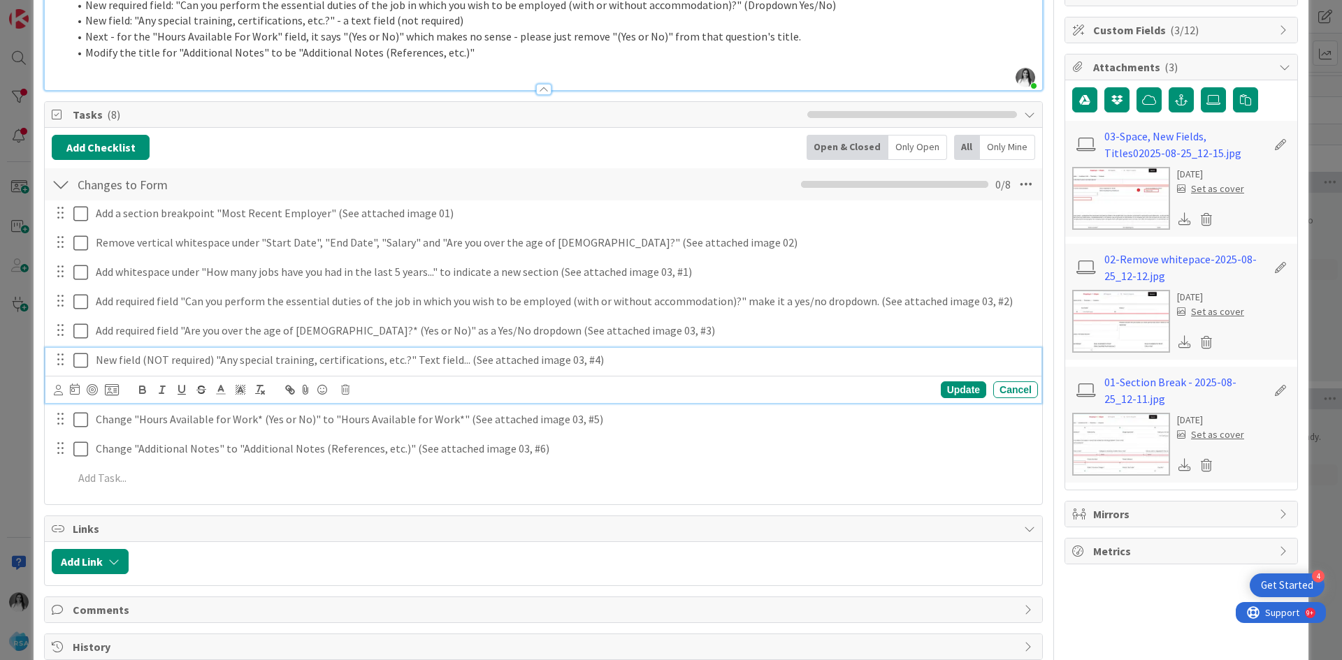
click at [850, 345] on div "Add a section breakpoint "Most Recent Employer" (See attached image 01) Update …" at bounding box center [543, 349] width 983 height 296
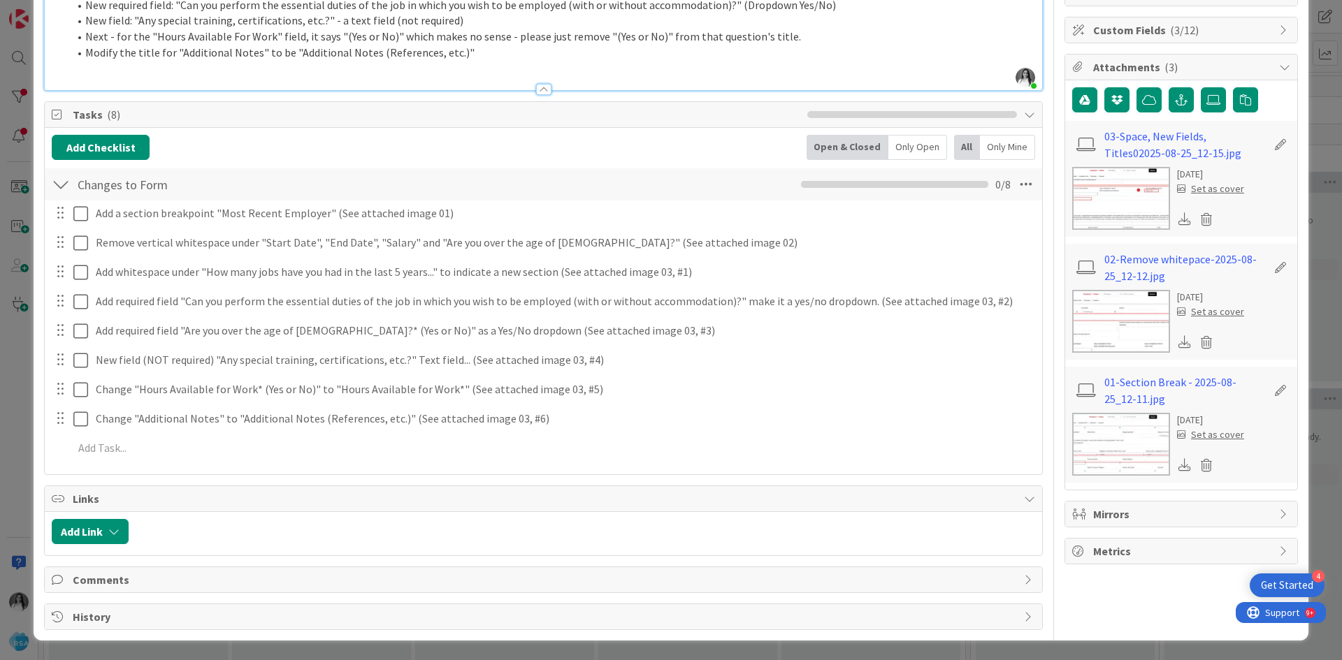
click at [1103, 201] on img at bounding box center [1121, 198] width 98 height 63
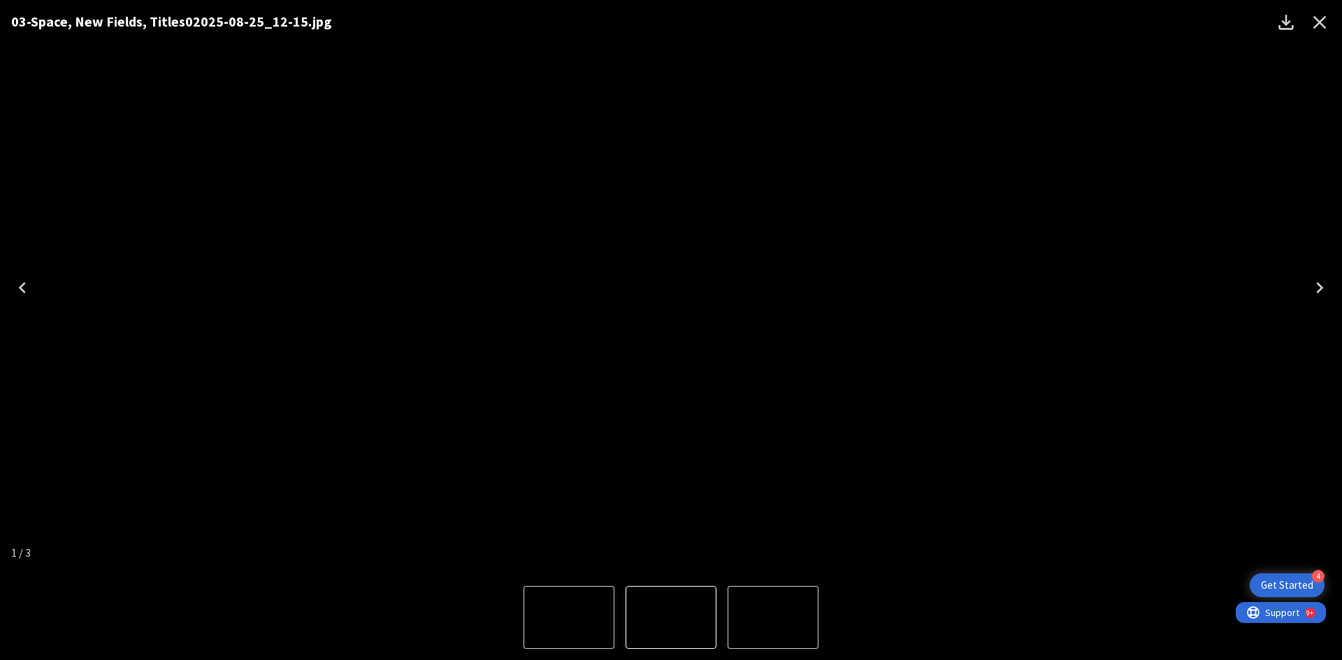
click at [1318, 290] on icon "Next" at bounding box center [1319, 288] width 22 height 22
click at [168, 571] on div "03-Space, New Fields, Titles02025-08-25_12-15.jpg" at bounding box center [671, 287] width 1342 height 575
click at [1313, 24] on icon "Close" at bounding box center [1319, 22] width 22 height 22
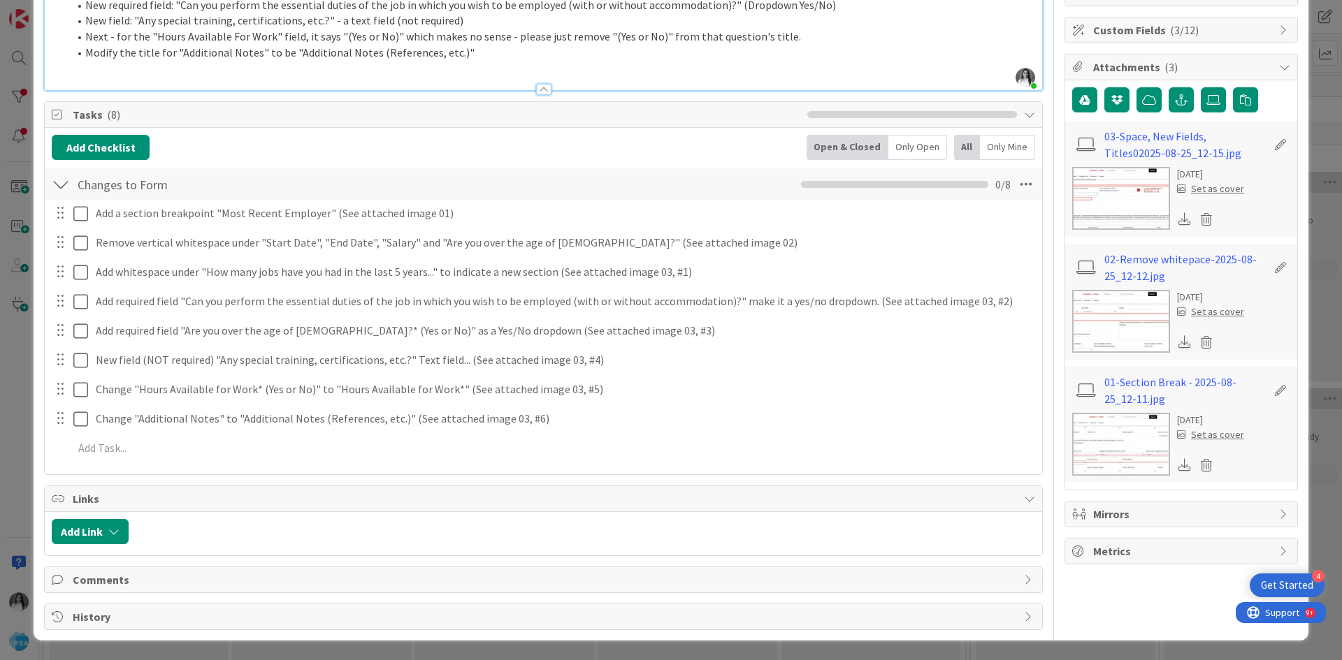
click at [1115, 434] on img at bounding box center [1121, 444] width 98 height 63
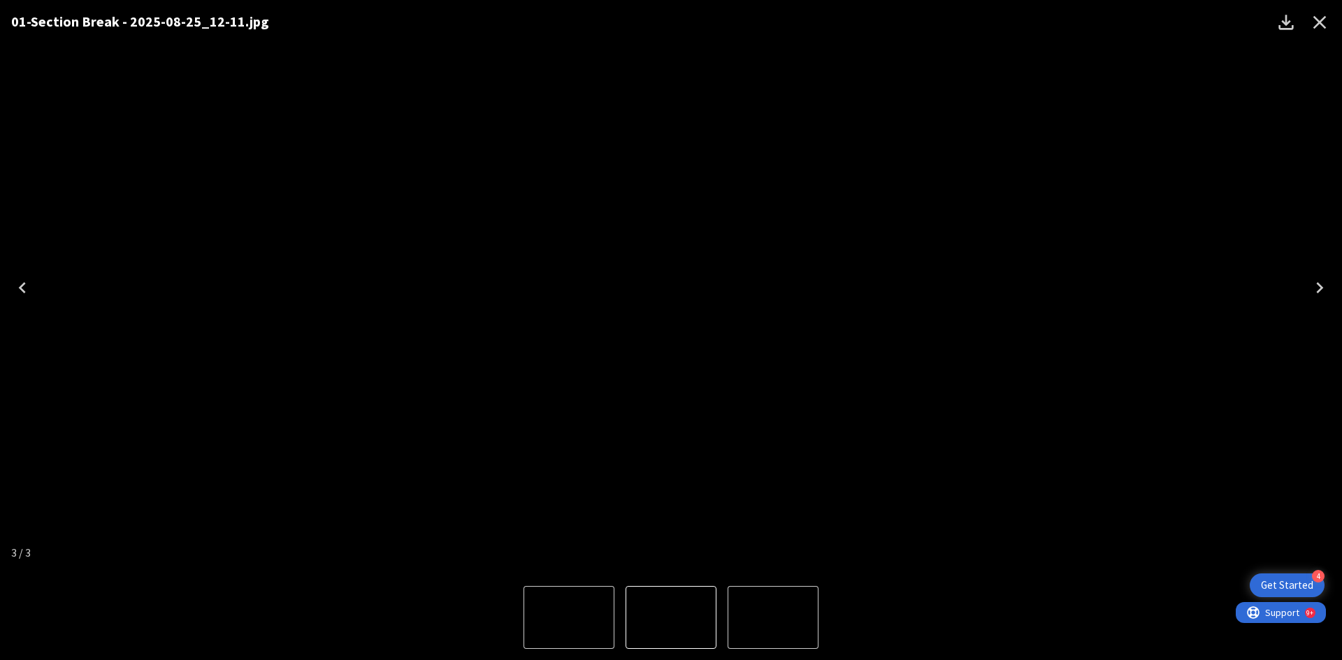
drag, startPoint x: 1319, startPoint y: 21, endPoint x: 1267, endPoint y: 140, distance: 130.2
click at [1319, 21] on icon "Close" at bounding box center [1319, 22] width 13 height 13
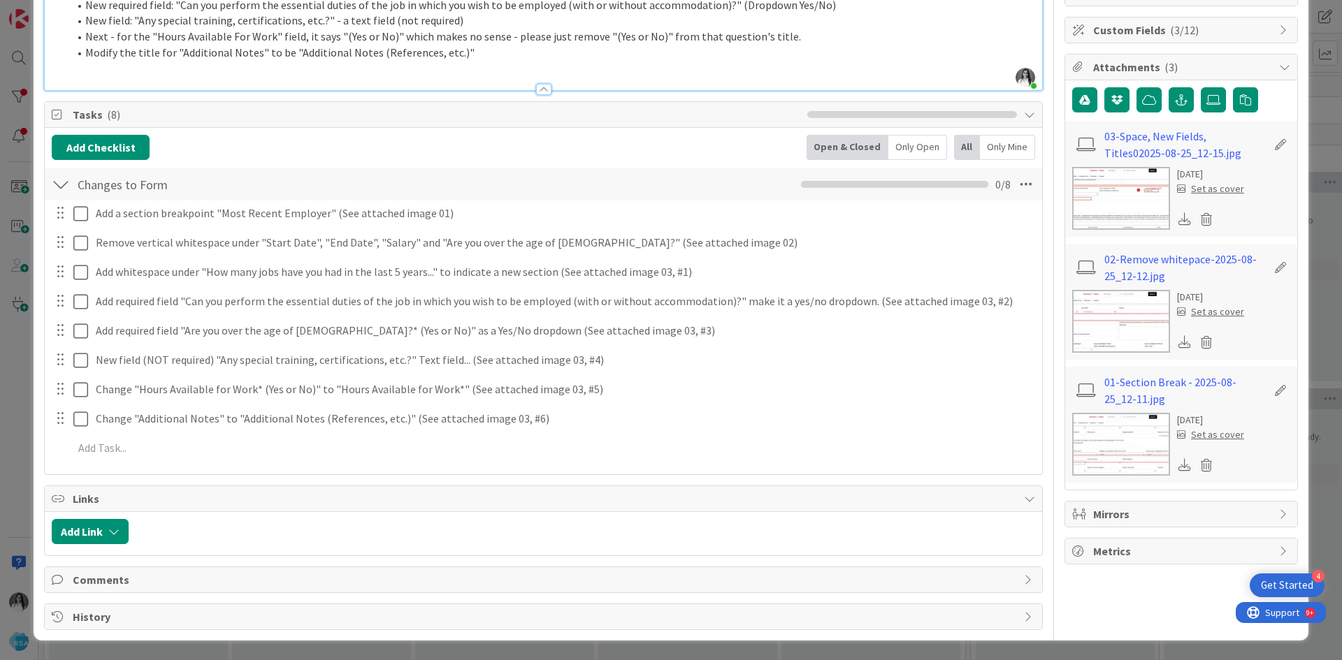
click at [1113, 444] on img at bounding box center [1121, 444] width 98 height 63
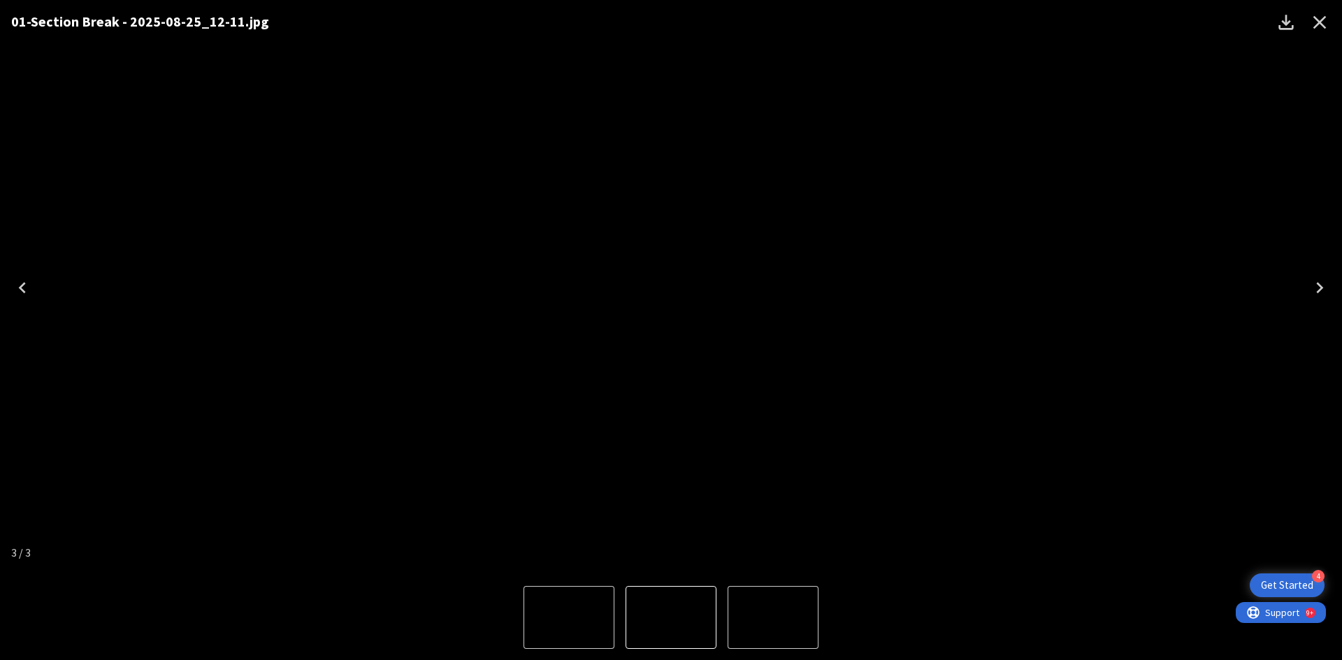
click at [11, 185] on div "01-Section Break - 2025-08-25_12-11.jpg" at bounding box center [671, 287] width 1342 height 575
click at [1314, 24] on icon "Close" at bounding box center [1319, 22] width 22 height 22
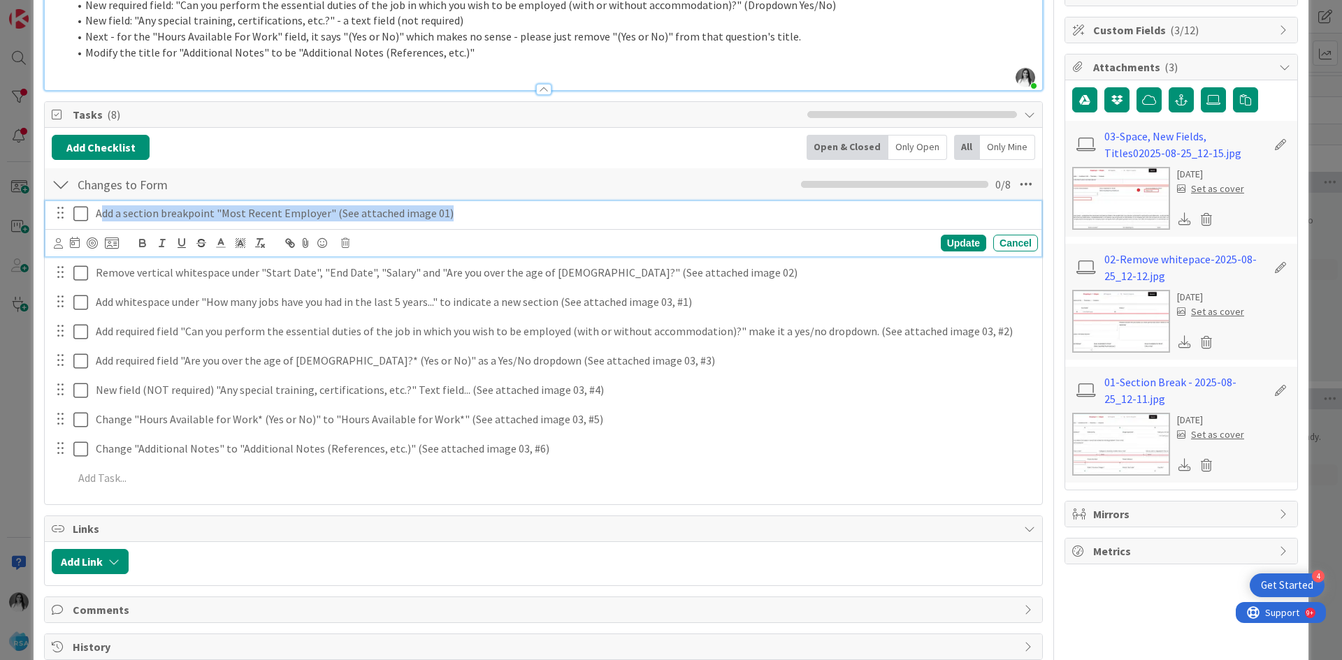
drag, startPoint x: 236, startPoint y: 214, endPoint x: 481, endPoint y: 209, distance: 245.4
click at [481, 209] on p "Add a section breakpoint "Most Recent Employer" (See attached image 01)" at bounding box center [564, 213] width 937 height 16
copy p "dd a section breakpoint "Most Recent Employer" (See attached image 01)"
click at [1141, 317] on img at bounding box center [1121, 321] width 98 height 63
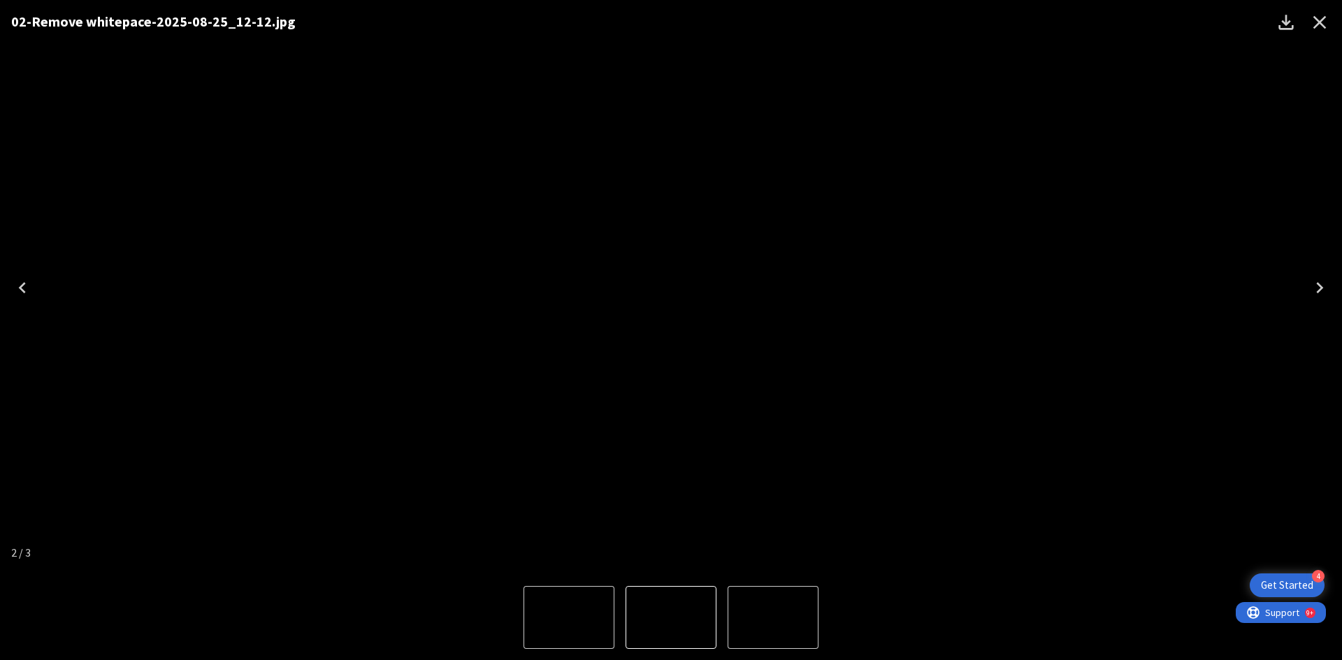
click at [1327, 284] on icon "Next" at bounding box center [1319, 288] width 22 height 22
click at [1315, 15] on icon "Close" at bounding box center [1319, 22] width 22 height 22
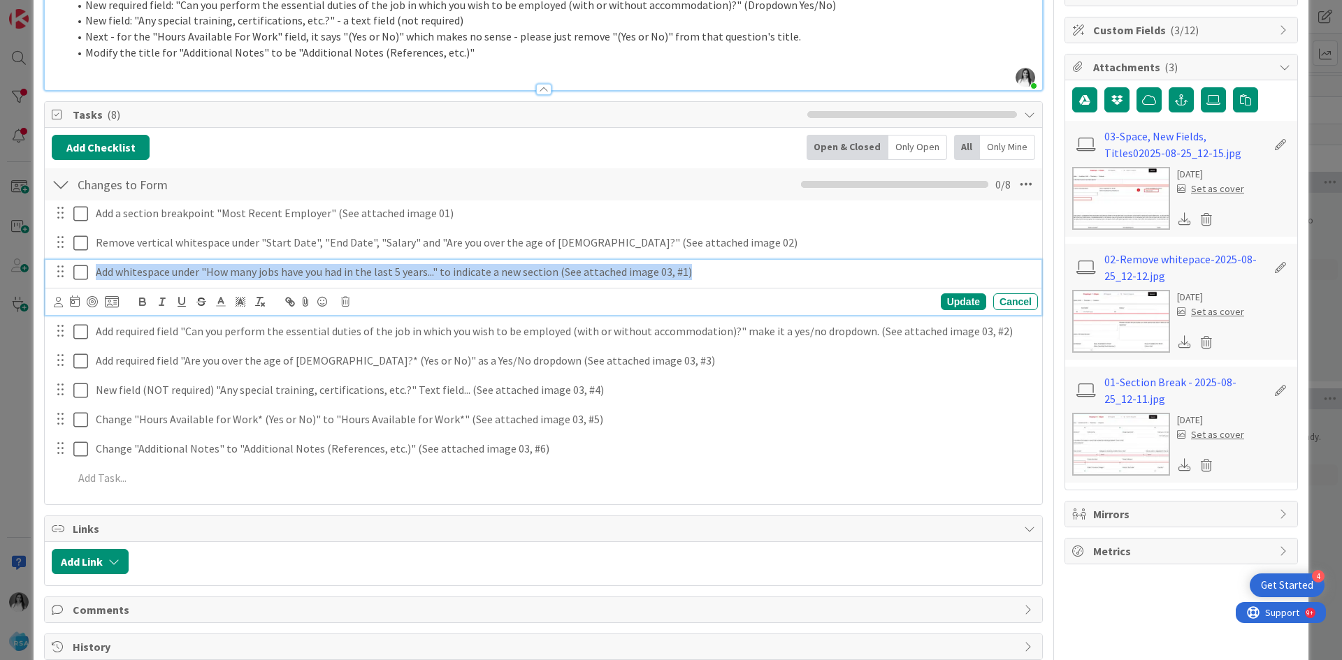
drag, startPoint x: 95, startPoint y: 269, endPoint x: 725, endPoint y: 282, distance: 629.9
click at [725, 282] on div "Add whitespace under "How many jobs have you had in the last 5 years..." to ind…" at bounding box center [564, 272] width 948 height 24
copy p "Add whitespace under "How many jobs have you had in the last 5 years..." to ind…"
click at [205, 273] on p "Add whitespace under "How many jobs have you had in the last 5 years..." to ind…" at bounding box center [564, 272] width 937 height 16
click at [208, 272] on p "Add whitespace under "How many jobs have you had in the last 5 years..." to ind…" at bounding box center [564, 272] width 937 height 16
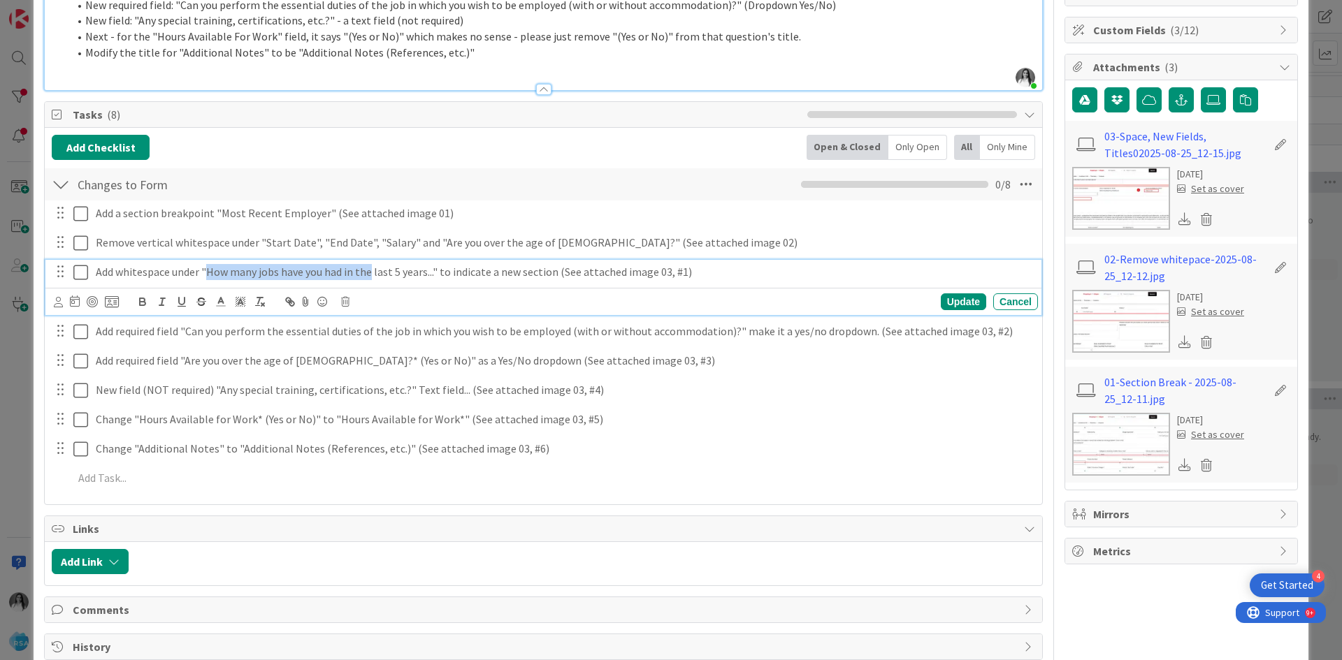
drag, startPoint x: 208, startPoint y: 272, endPoint x: 364, endPoint y: 284, distance: 157.0
click at [364, 284] on div "Add whitespace under "How many jobs have you had in the last 5 years..." to ind…" at bounding box center [564, 272] width 948 height 24
copy p "How many jobs have you had in the"
click at [1102, 180] on img at bounding box center [1121, 198] width 98 height 63
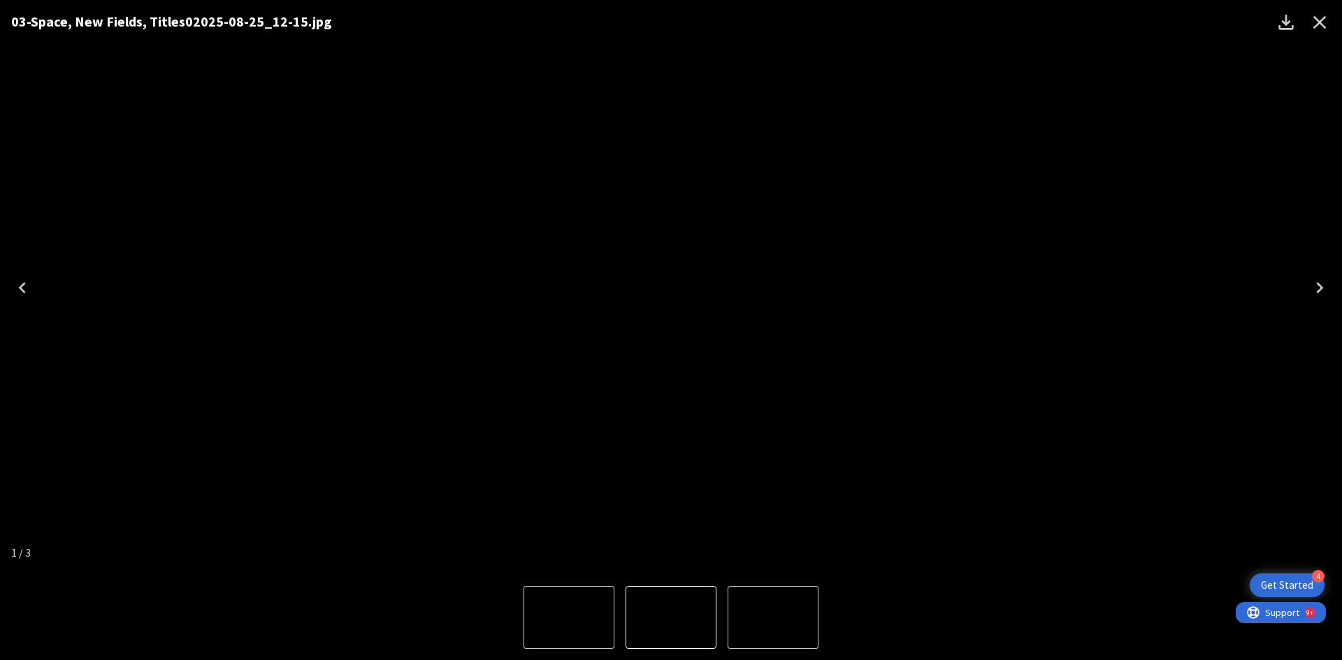
click at [1327, 290] on icon "Next" at bounding box center [1319, 288] width 22 height 22
click at [0, 72] on div "02-Remove whitepace-2025-08-25_12-12.jpg" at bounding box center [671, 287] width 1342 height 575
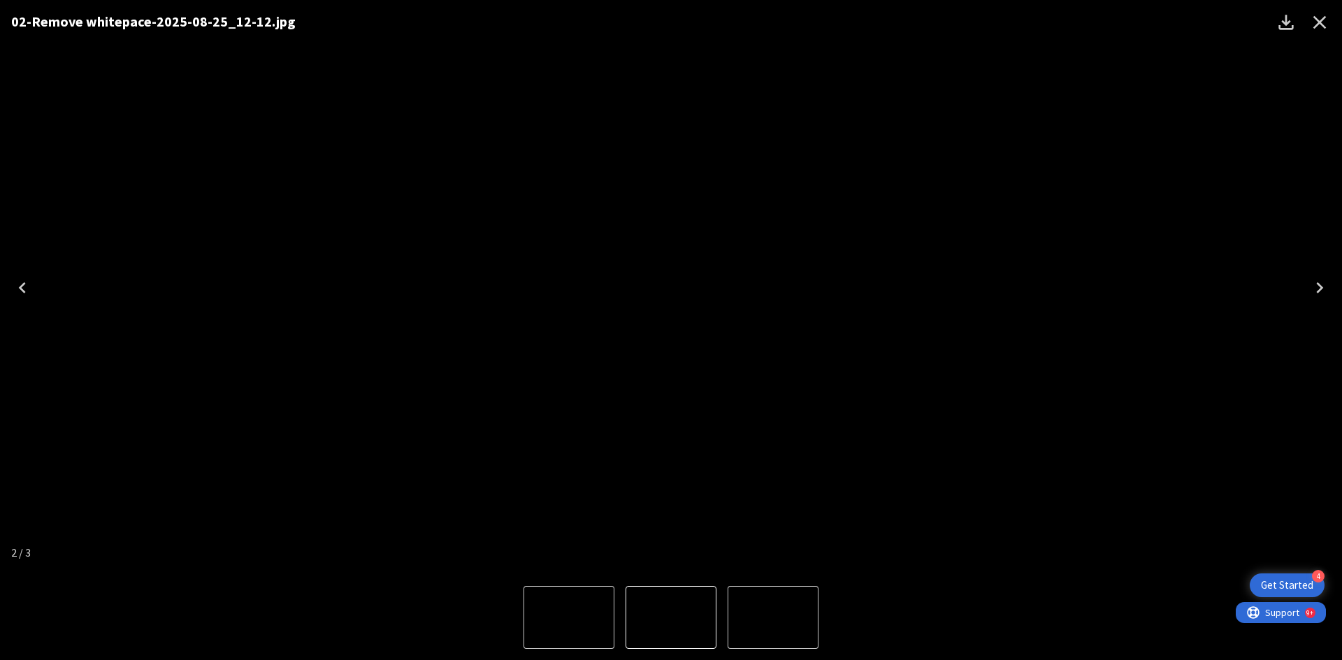
click at [1320, 30] on icon "Close" at bounding box center [1319, 22] width 22 height 22
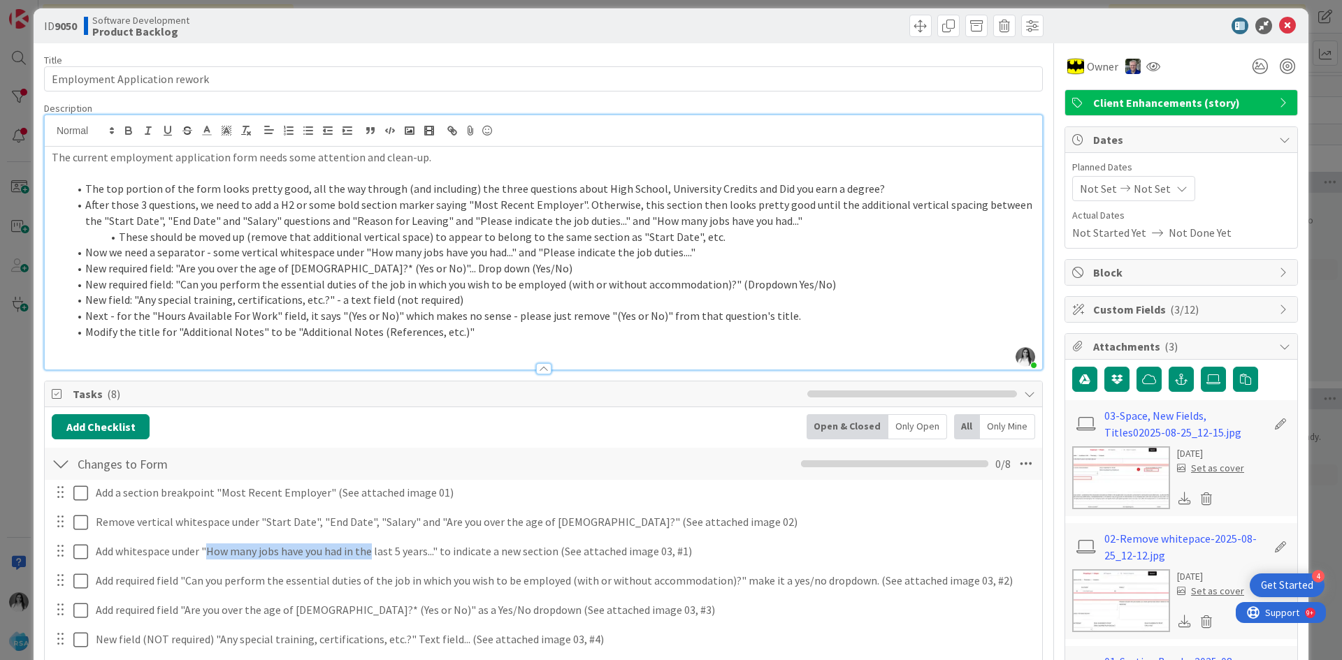
scroll to position [81, 0]
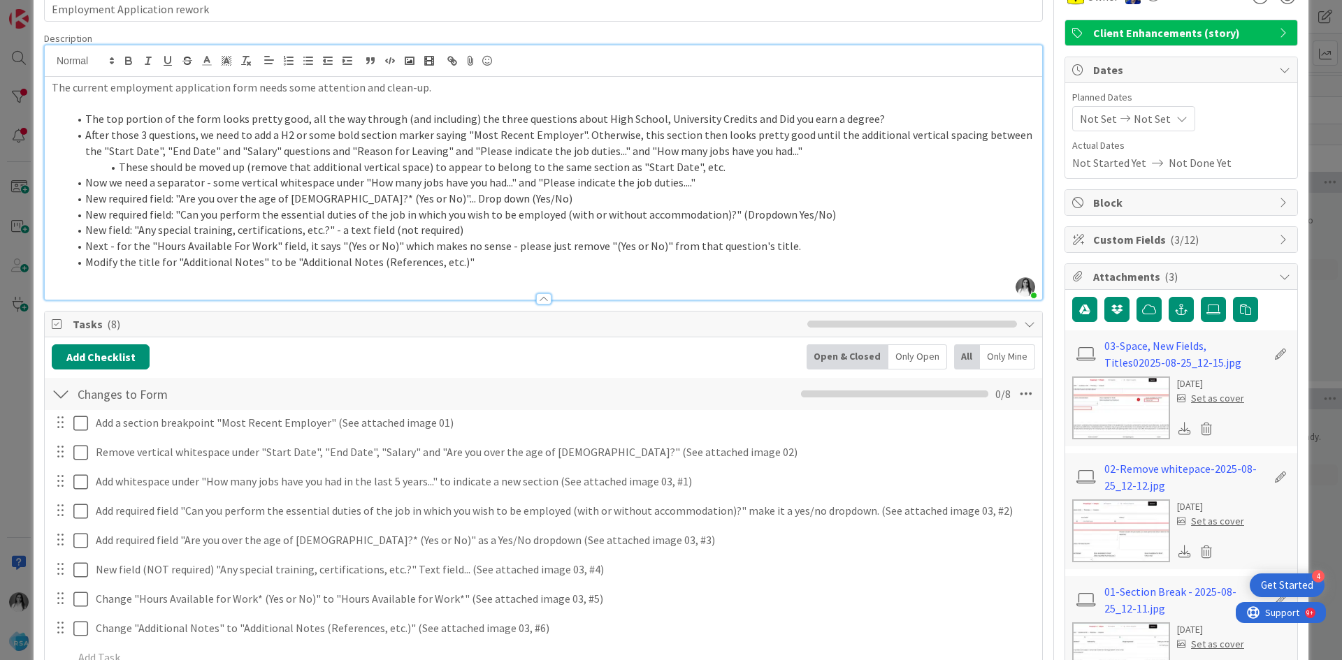
click at [15, 80] on div "ID 9050 Software Development Product Backlog Title 29 / 128 Employment Applicat…" at bounding box center [671, 330] width 1342 height 660
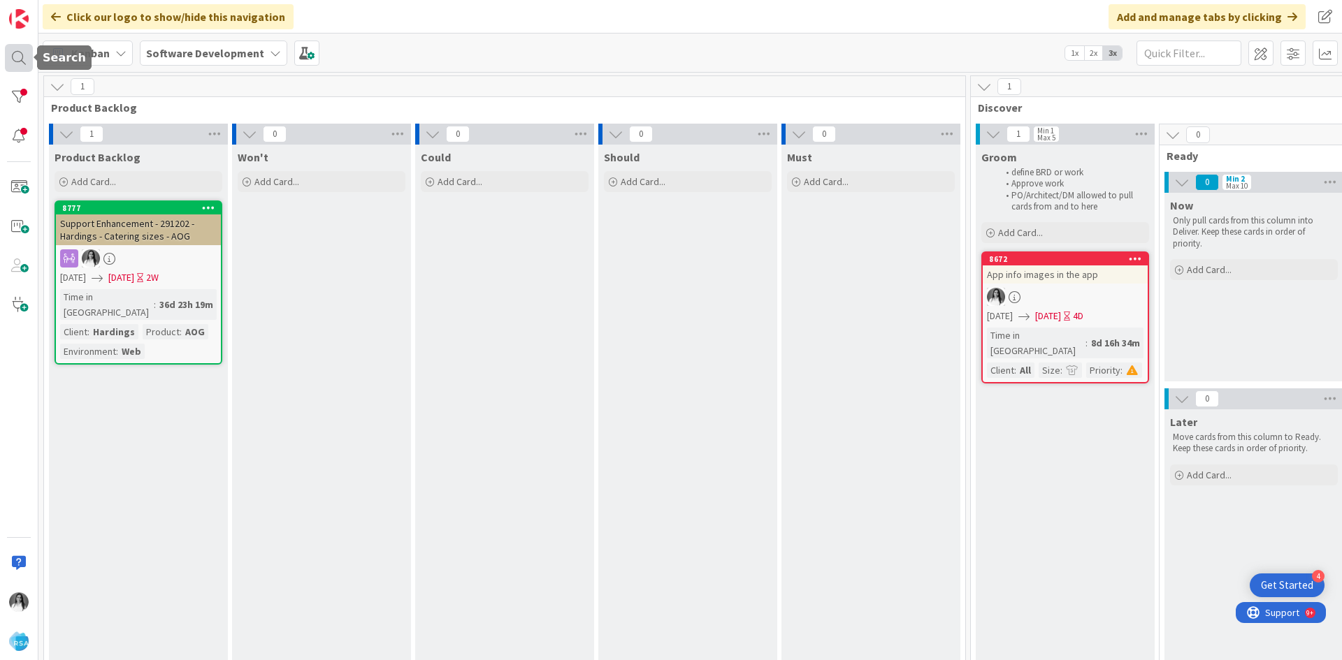
click at [13, 53] on div at bounding box center [19, 58] width 28 height 28
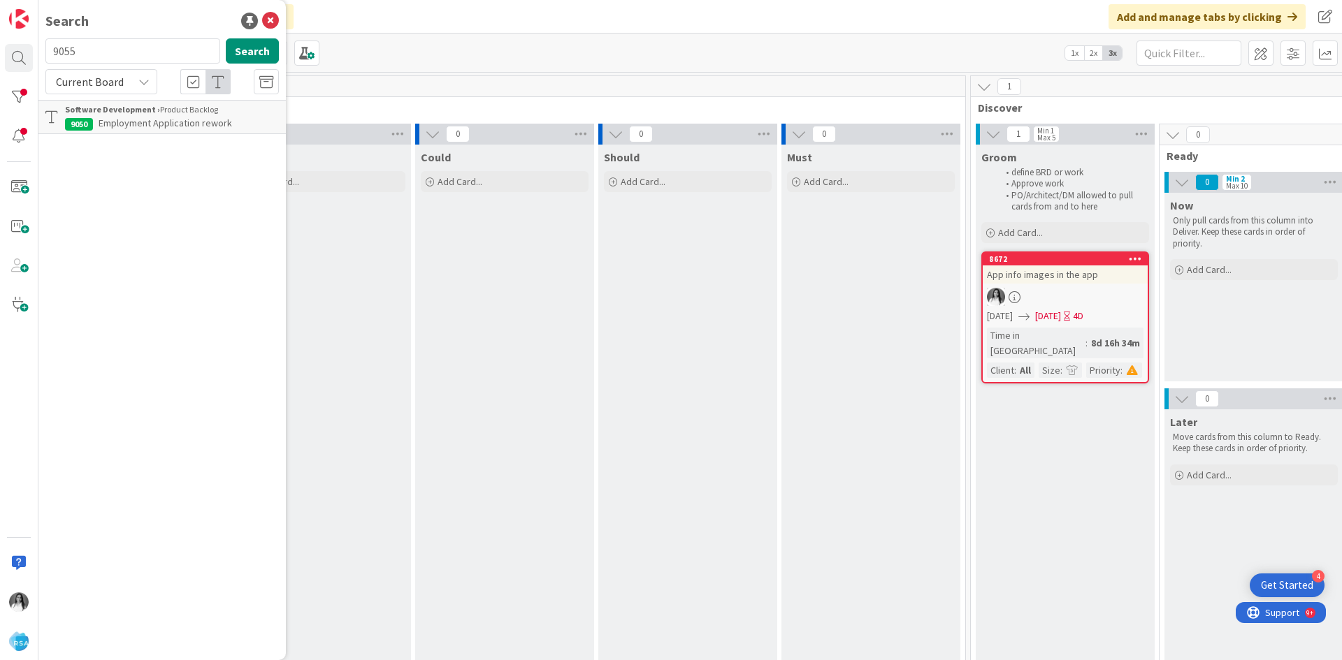
type input "9055"
click at [131, 125] on span "Career Position Listing (fix apply link)" at bounding box center [175, 123] width 153 height 13
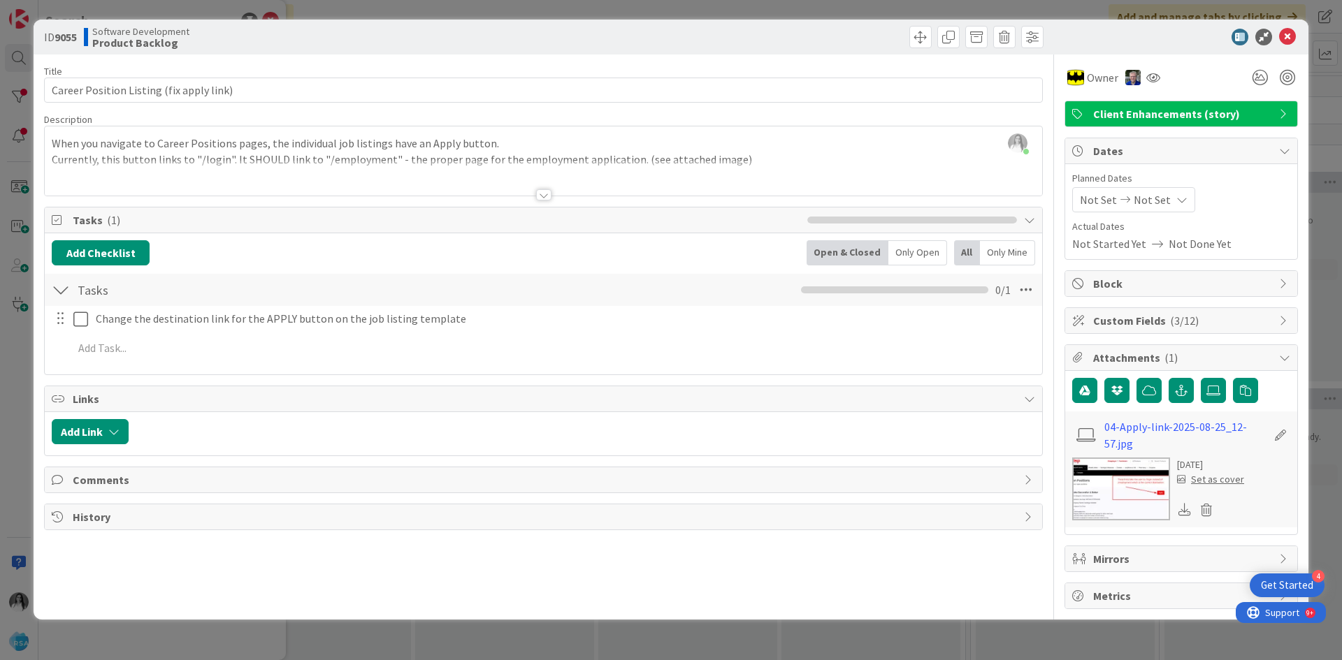
click at [1137, 496] on img at bounding box center [1121, 489] width 98 height 63
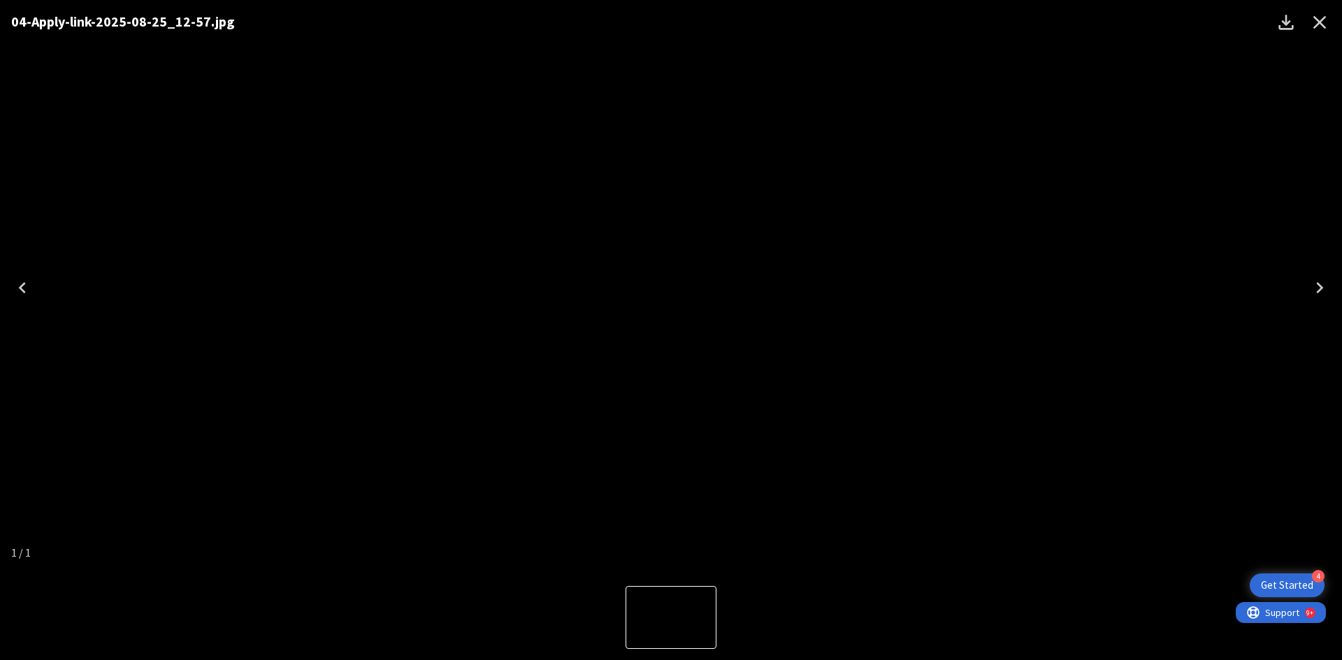
click at [96, 204] on div "04-Apply-link-2025-08-25_12-57.jpg" at bounding box center [671, 287] width 1342 height 575
click at [1315, 15] on icon "Close" at bounding box center [1319, 22] width 22 height 22
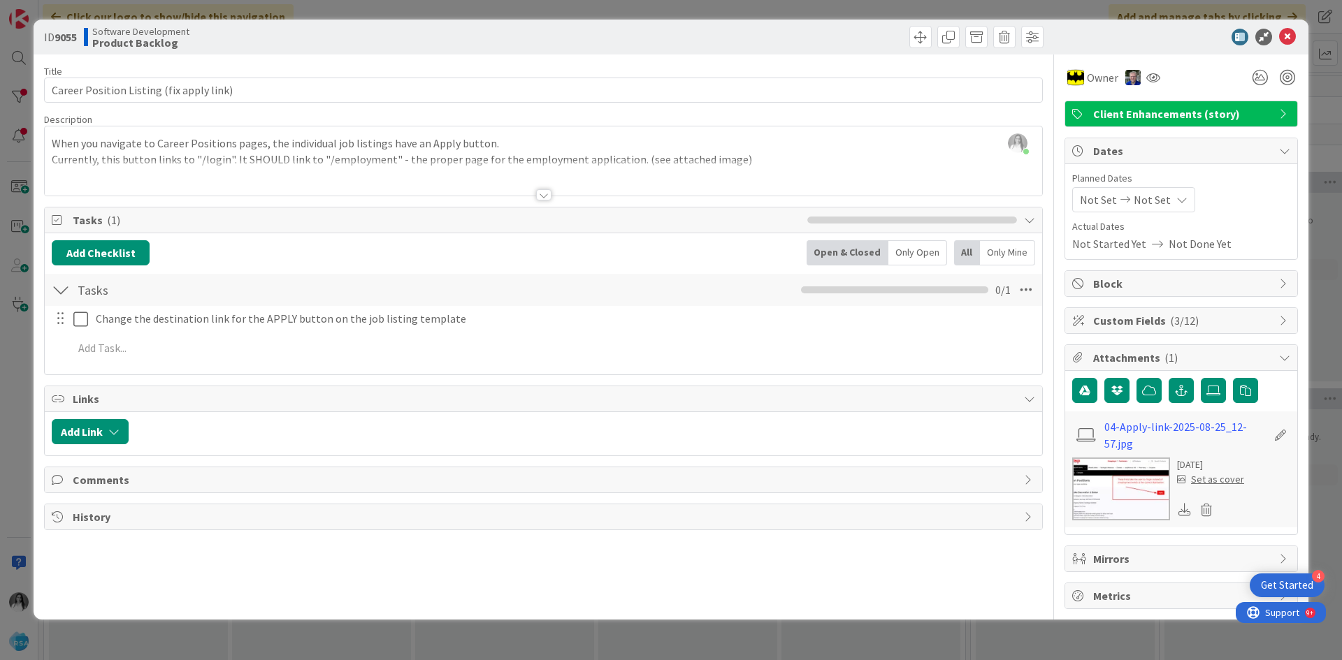
click at [545, 191] on div at bounding box center [543, 194] width 15 height 11
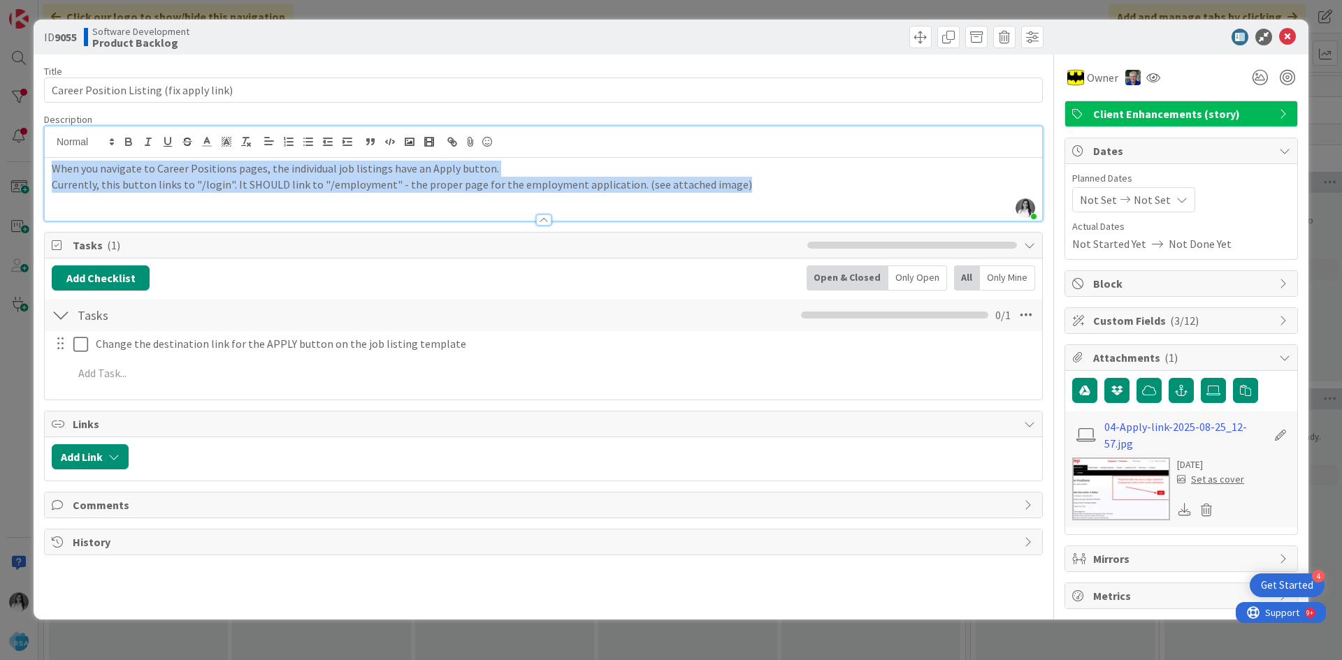
drag, startPoint x: 48, startPoint y: 166, endPoint x: 757, endPoint y: 190, distance: 709.8
click at [757, 190] on div "When you navigate to Career Positions pages, the individual job listings have a…" at bounding box center [543, 189] width 997 height 63
copy div "When you navigate to Career Positions pages, the individual job listings have a…"
click at [1121, 489] on img at bounding box center [1121, 489] width 98 height 63
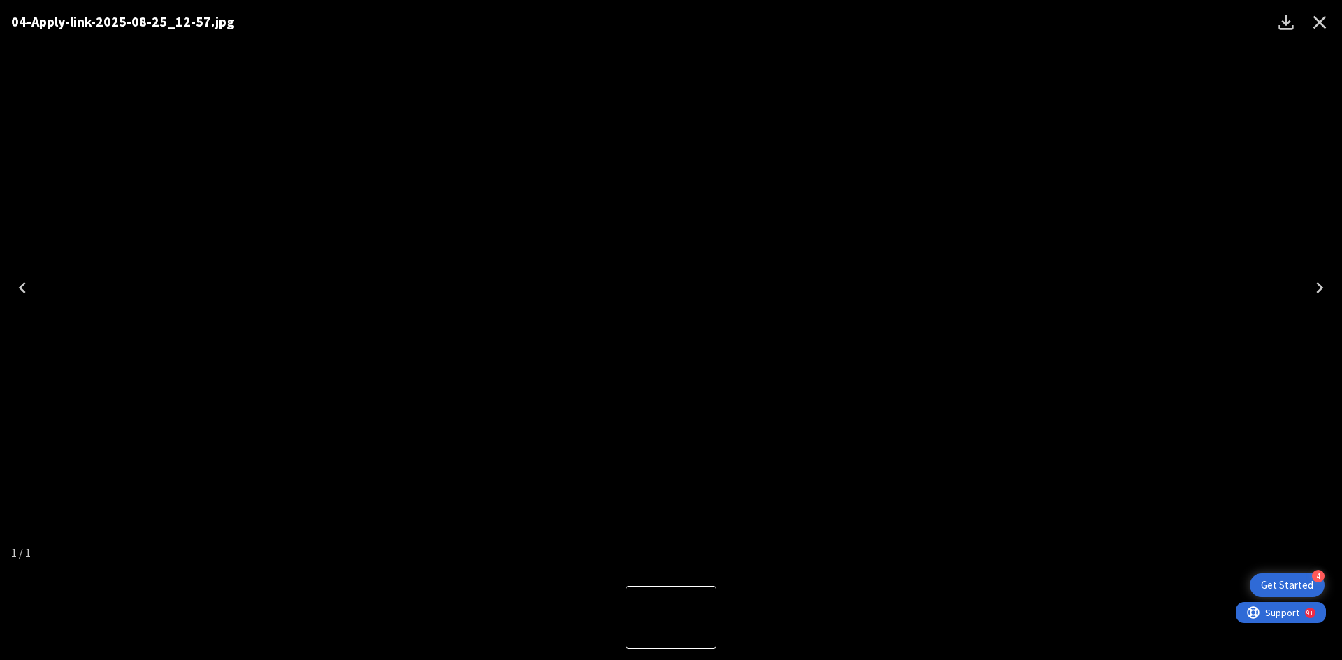
click at [1122, 394] on div "04-Apply-link-2025-08-25_12-57.jpg" at bounding box center [671, 287] width 1342 height 575
click at [1317, 34] on button "Close" at bounding box center [1320, 23] width 34 height 34
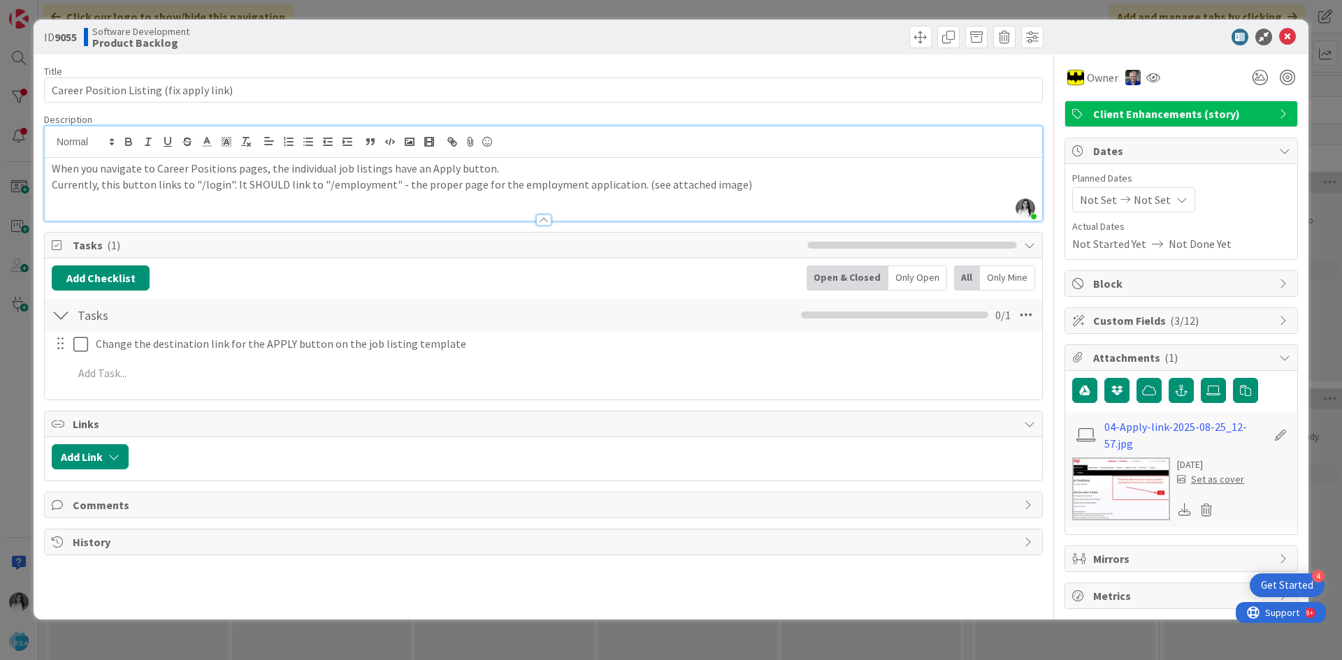
click at [3, 86] on div "ID 9055 Software Development Product Backlog Title 40 / 128 Career Position Lis…" at bounding box center [671, 330] width 1342 height 660
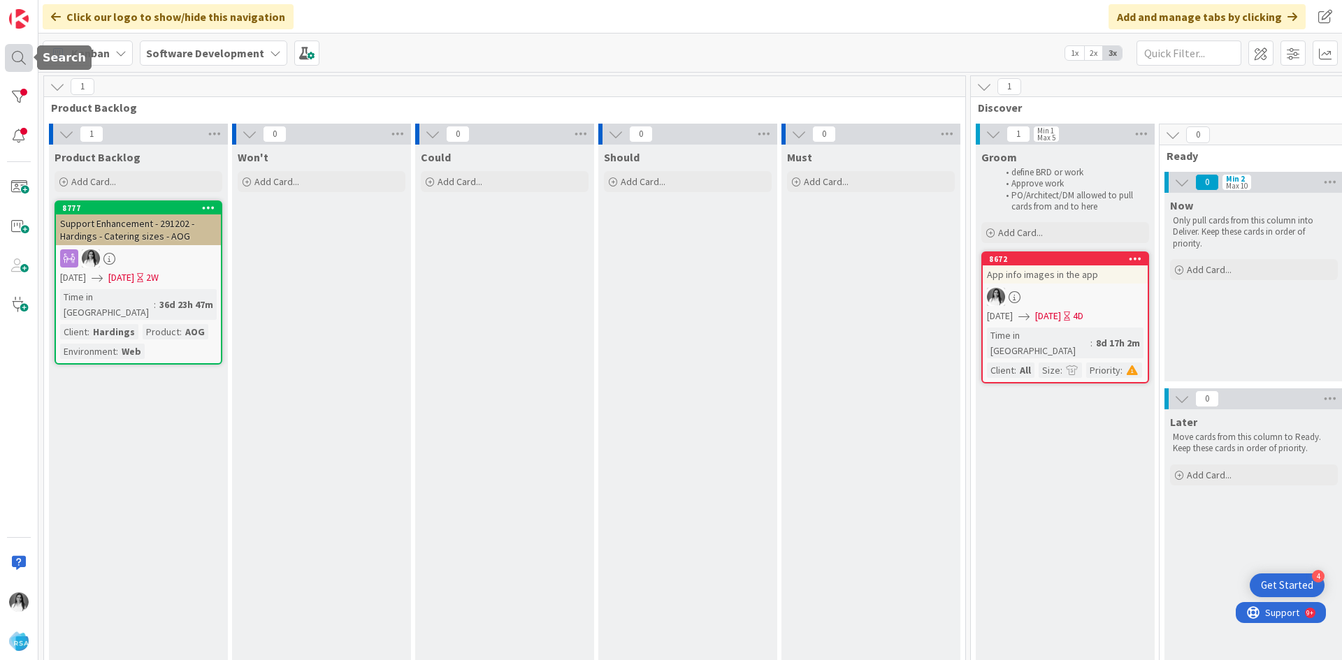
click at [13, 52] on div at bounding box center [19, 58] width 28 height 28
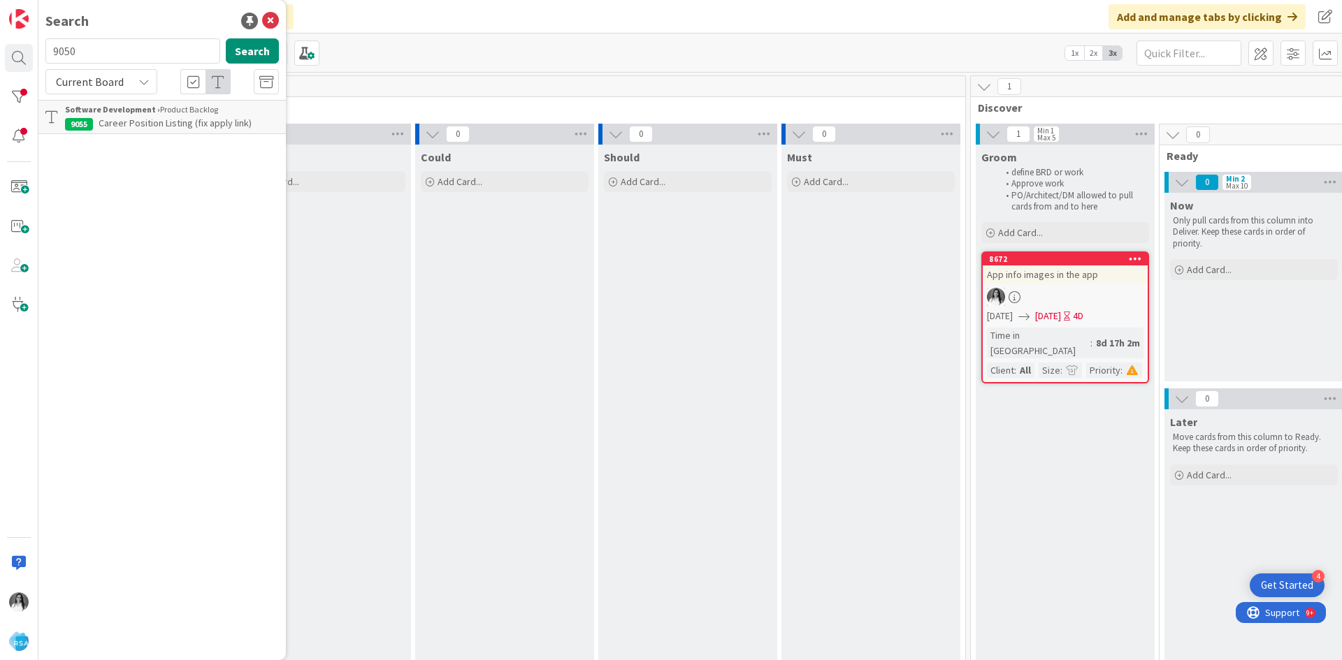
type input "9050"
click at [135, 119] on span "Employment Application rework" at bounding box center [165, 123] width 133 height 13
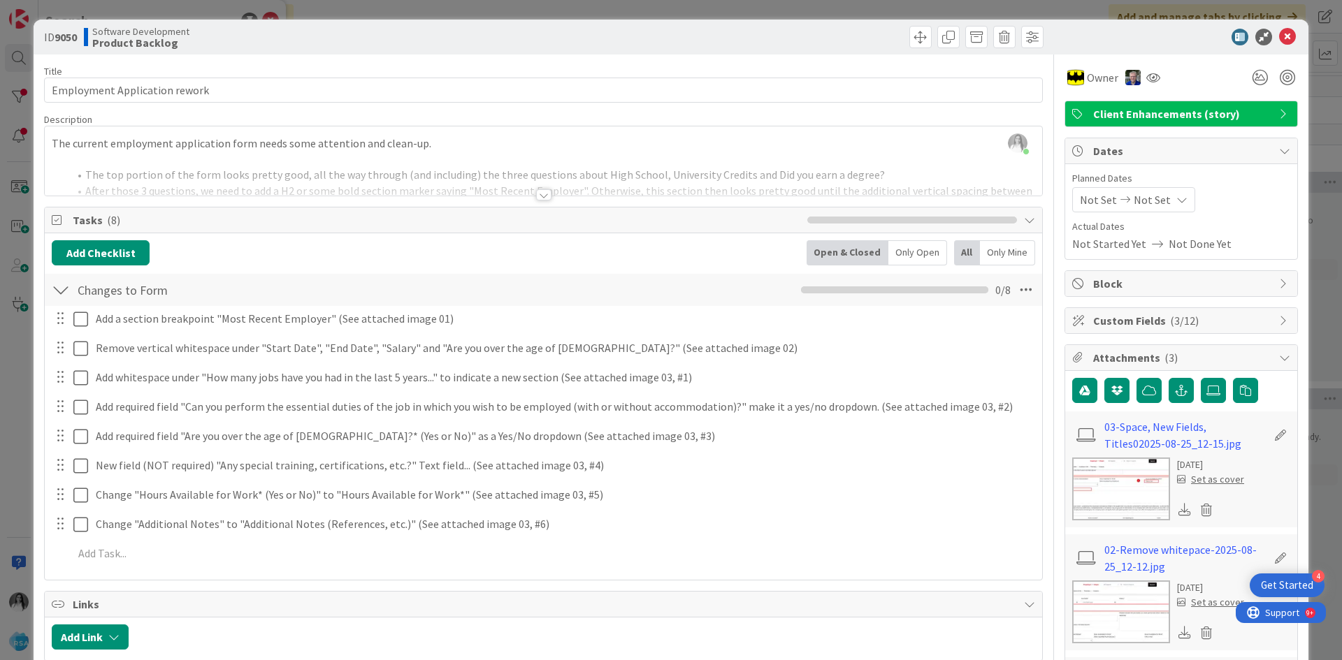
click at [1113, 507] on img at bounding box center [1121, 489] width 98 height 63
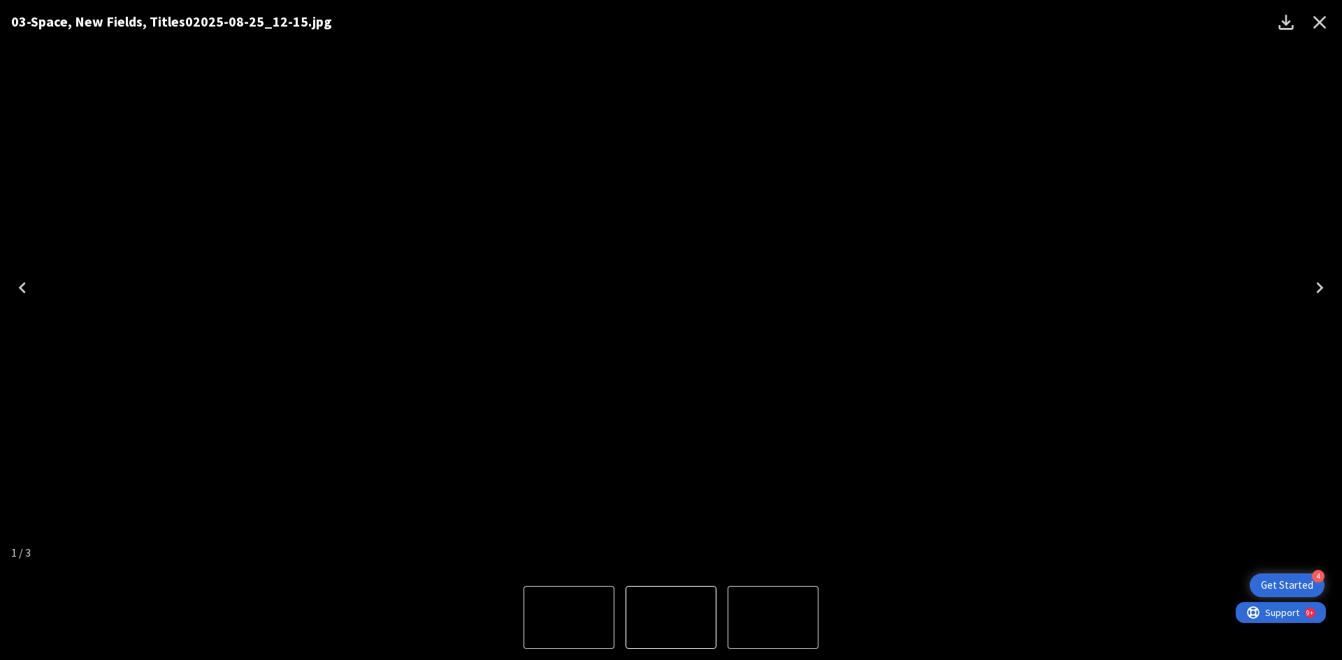
click at [1310, 289] on icon "Next" at bounding box center [1319, 288] width 22 height 22
drag, startPoint x: 1314, startPoint y: 22, endPoint x: 1306, endPoint y: 33, distance: 13.4
click at [1314, 22] on icon "Close" at bounding box center [1319, 22] width 22 height 22
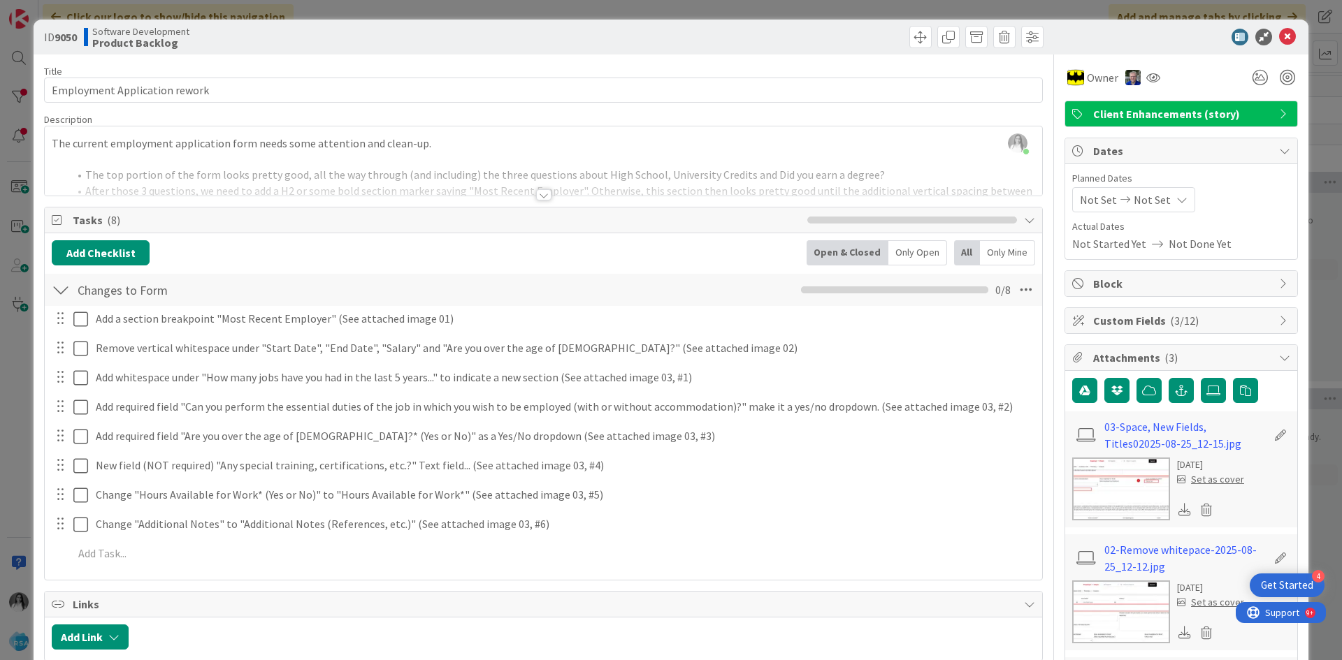
click at [1094, 505] on img at bounding box center [1121, 489] width 98 height 63
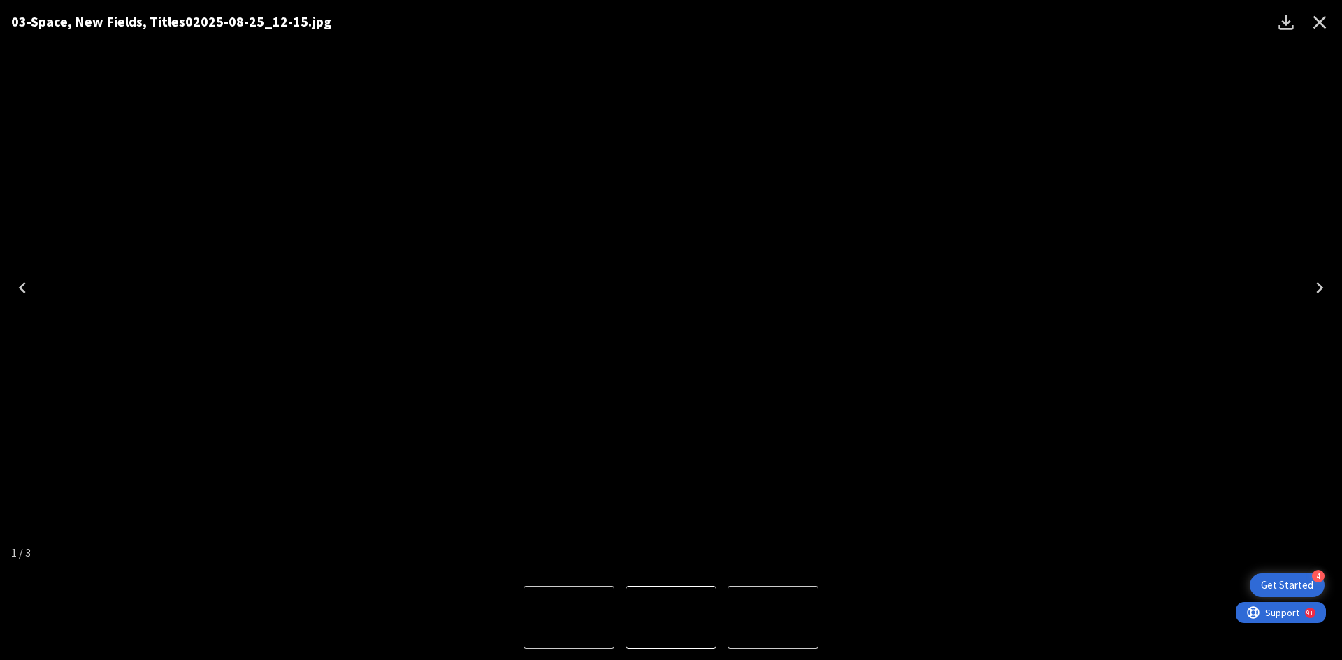
click at [1327, 286] on icon "Next" at bounding box center [1319, 288] width 22 height 22
click at [1324, 233] on div "01-Section Break - 2025-08-25_12-11.jpg" at bounding box center [671, 287] width 1342 height 575
click at [1324, 22] on icon "Close" at bounding box center [1319, 22] width 22 height 22
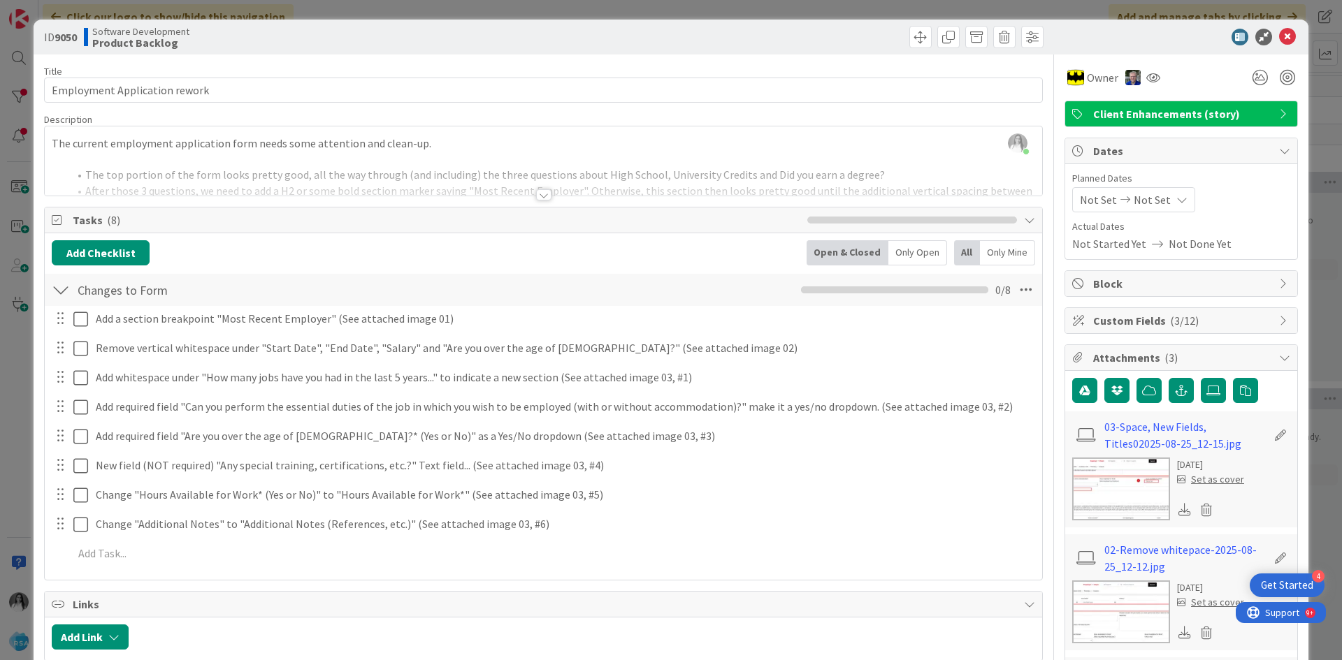
click at [1111, 484] on img at bounding box center [1121, 489] width 98 height 63
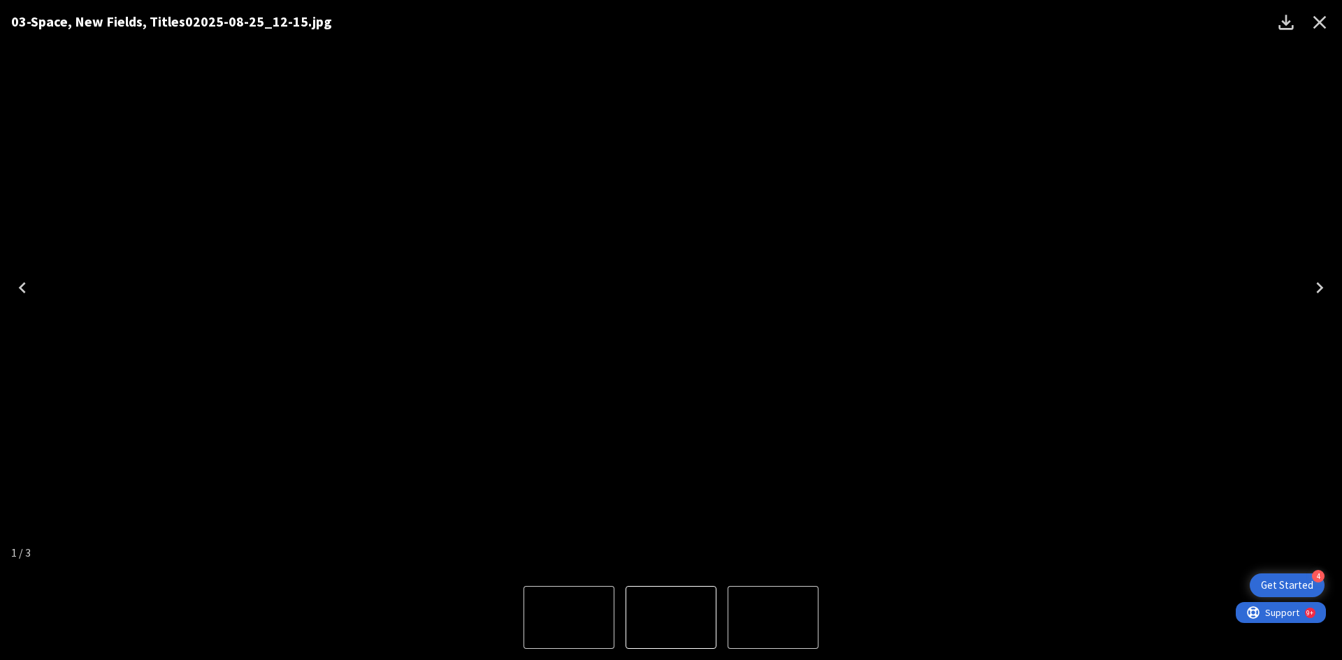
click at [1321, 293] on icon "Next" at bounding box center [1319, 288] width 22 height 22
click at [1322, 293] on icon "Next" at bounding box center [1319, 288] width 22 height 22
click at [0, 156] on div "01-Section Break - 2025-08-25_12-11.jpg" at bounding box center [671, 287] width 1342 height 575
click at [1324, 21] on icon "Close" at bounding box center [1319, 22] width 22 height 22
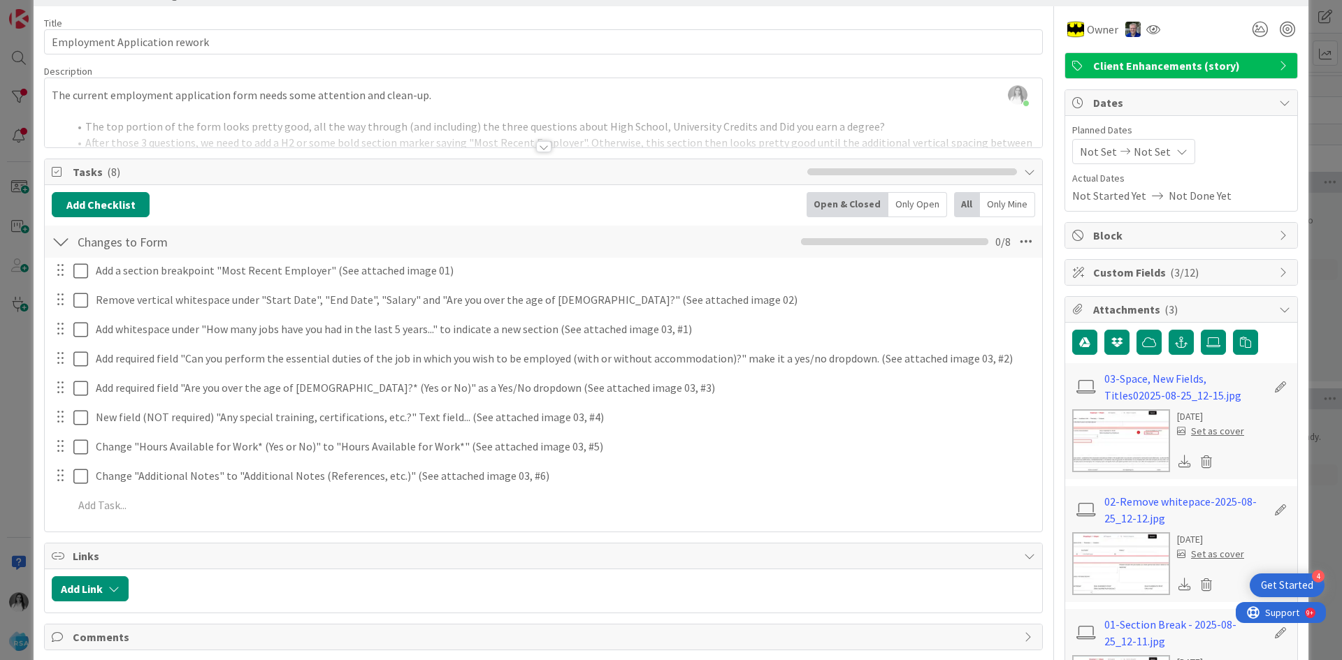
scroll to position [140, 0]
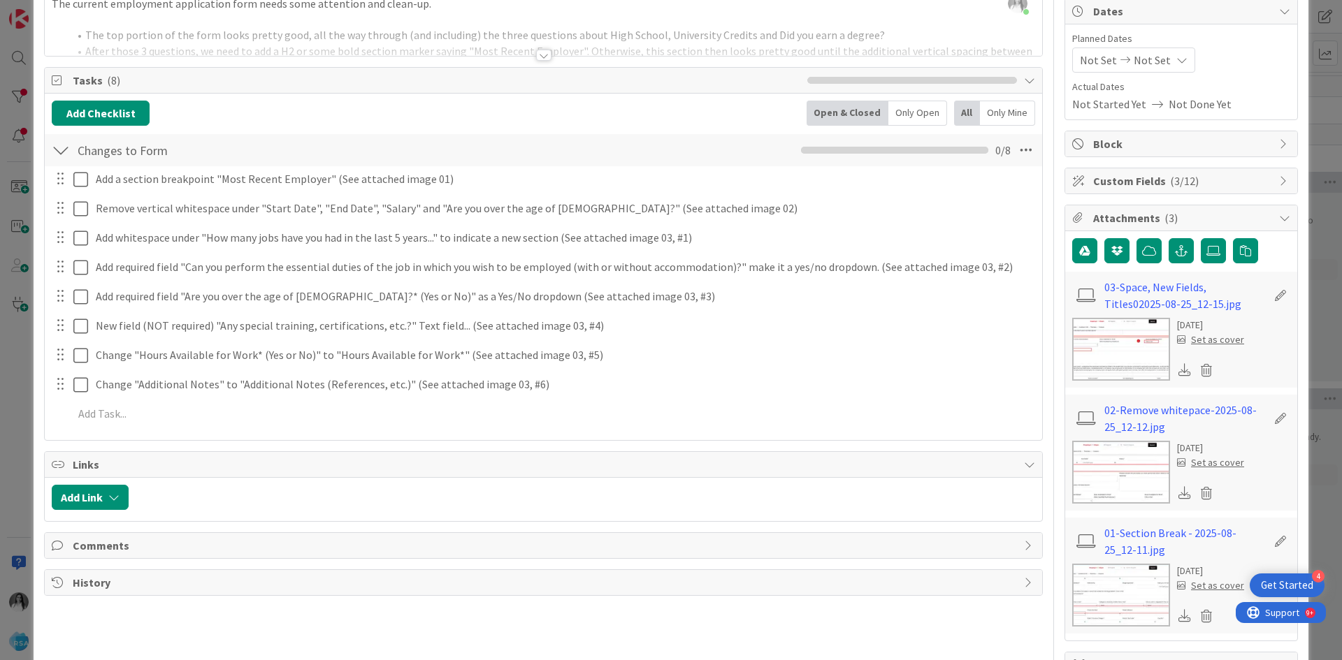
click at [1115, 593] on img at bounding box center [1121, 595] width 98 height 63
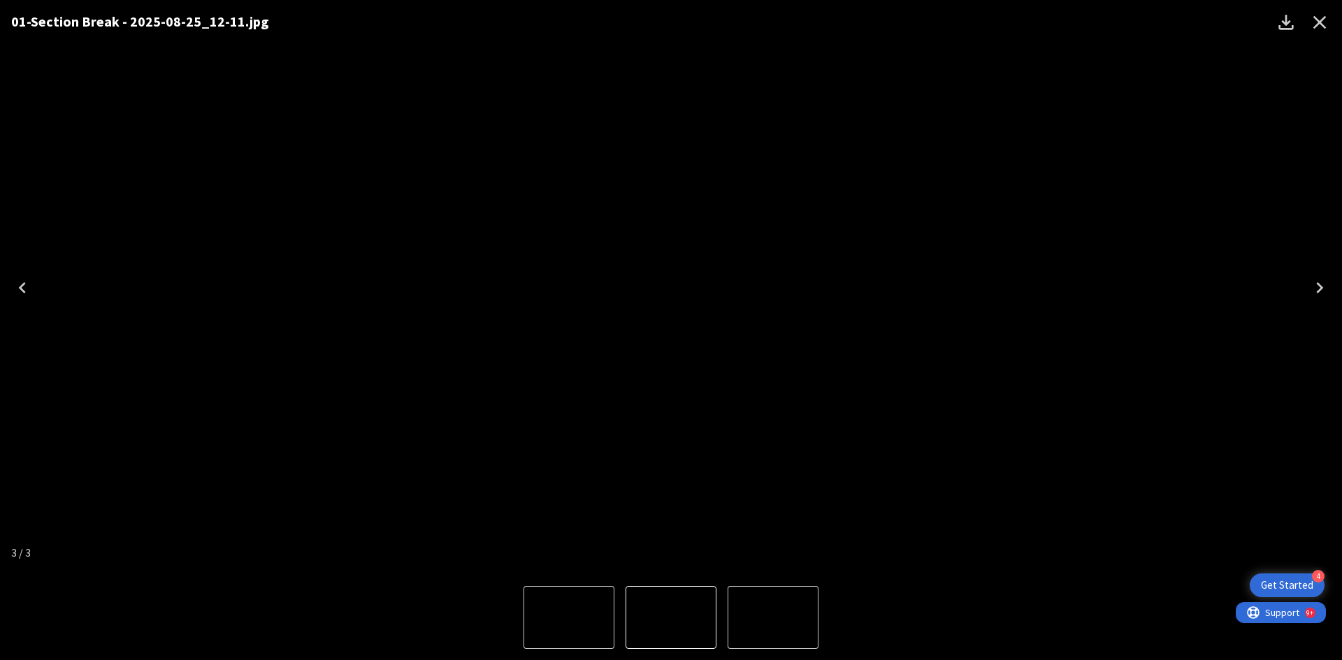
click at [24, 136] on div "01-Section Break - 2025-08-25_12-11.jpg" at bounding box center [671, 287] width 1342 height 575
click at [1324, 22] on icon "Close" at bounding box center [1319, 22] width 22 height 22
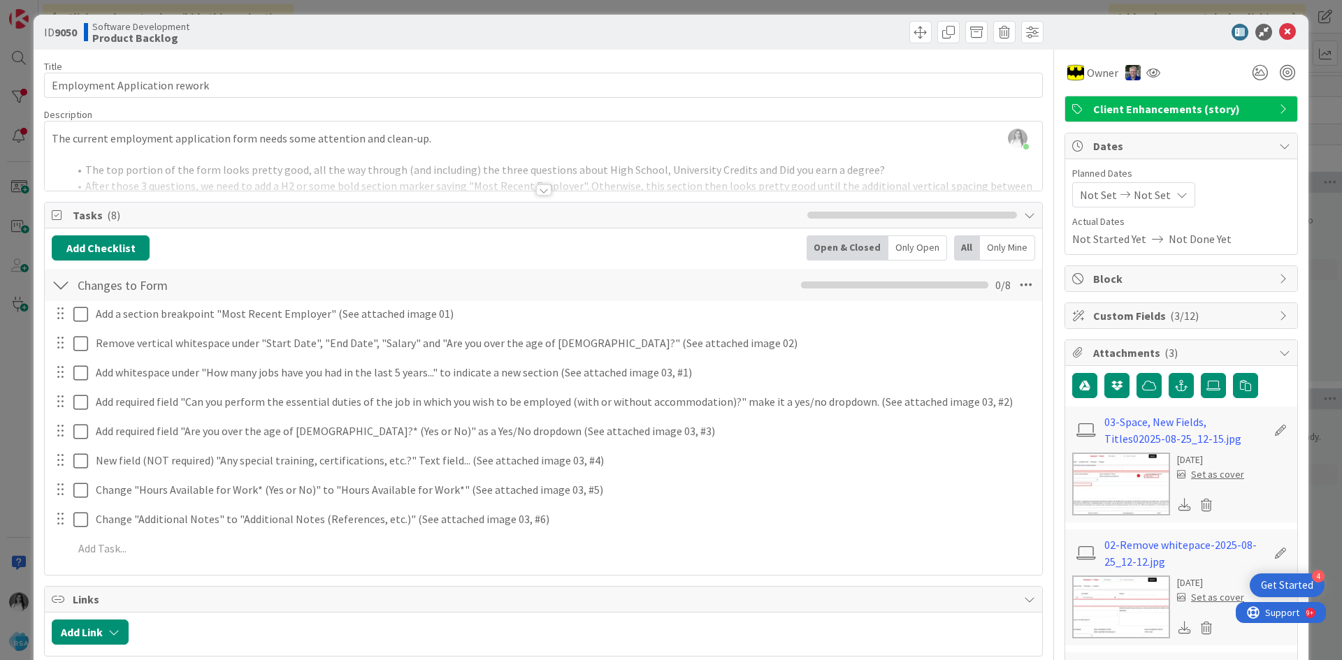
scroll to position [0, 0]
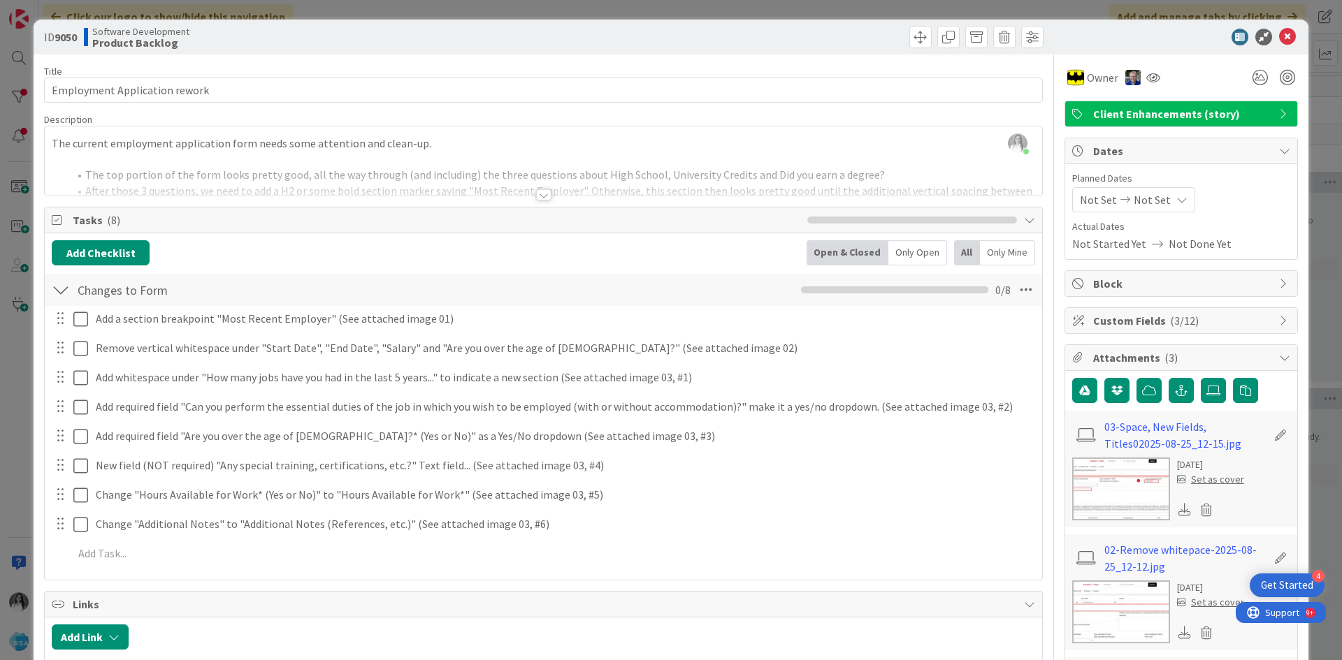
click at [0, 107] on div "ID 9050 Software Development Product Backlog Title 29 / 128 Employment Applicat…" at bounding box center [671, 330] width 1342 height 660
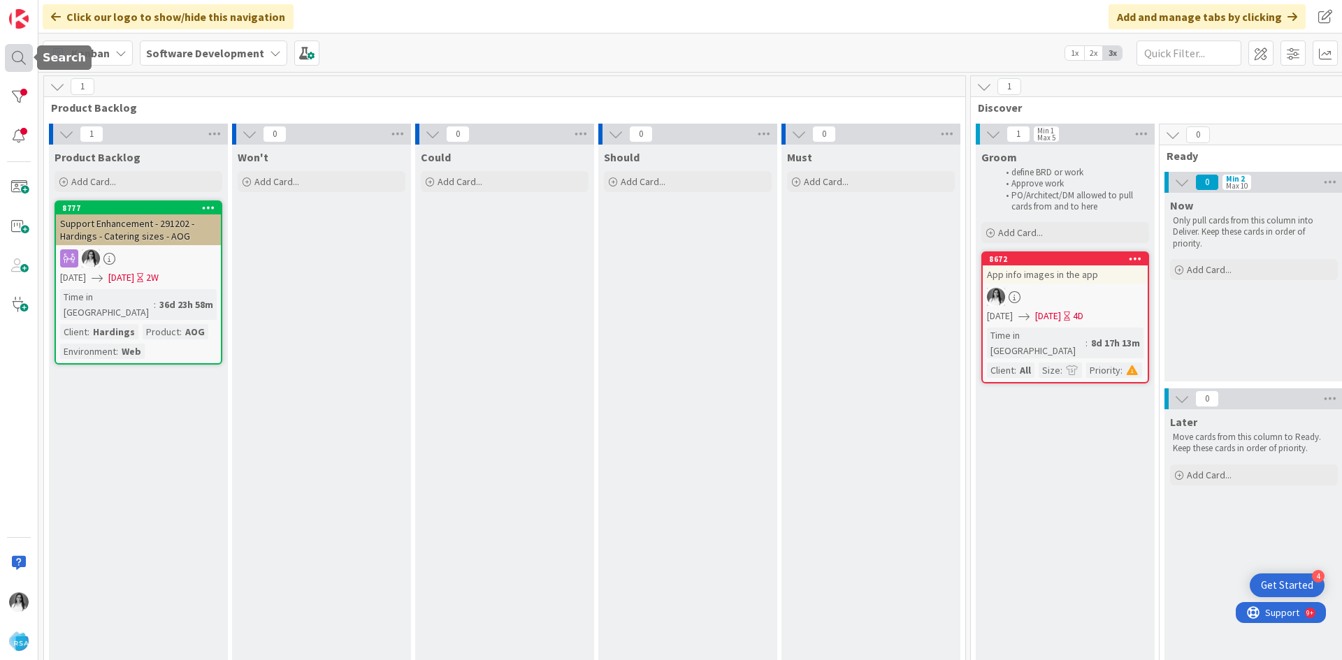
click at [10, 60] on div at bounding box center [19, 58] width 28 height 28
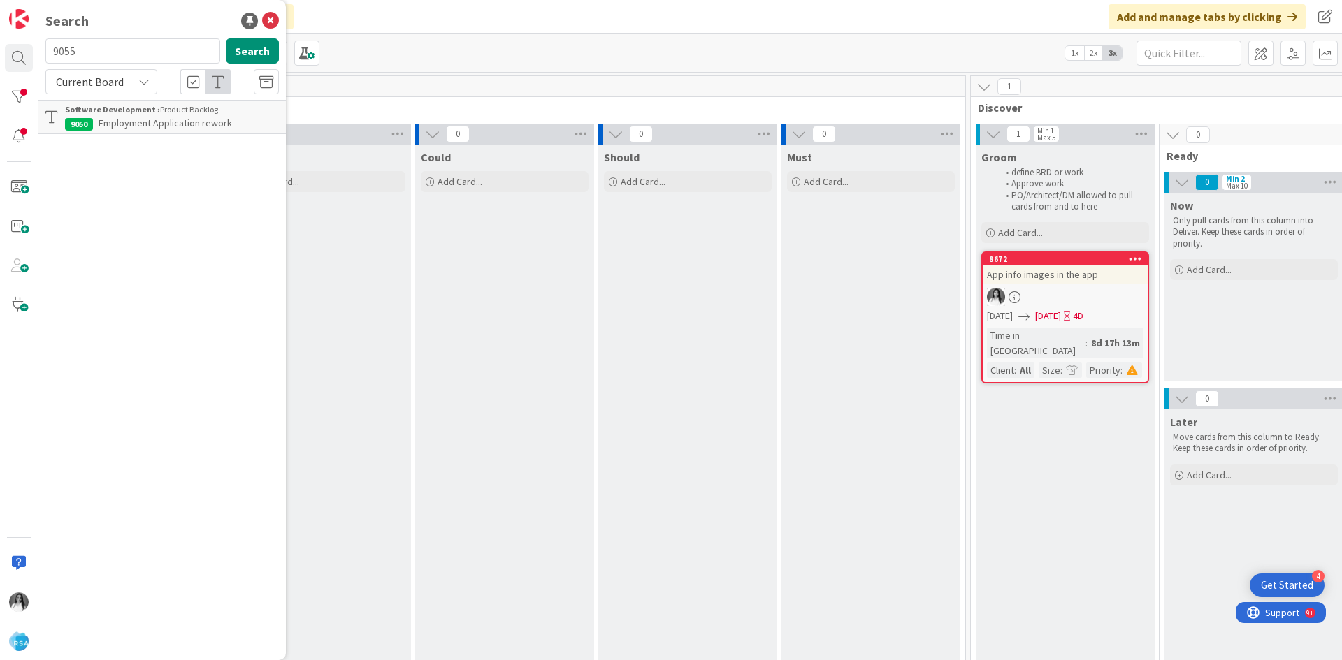
type input "9055"
click at [120, 114] on b "Software Development ›" at bounding box center [112, 109] width 95 height 10
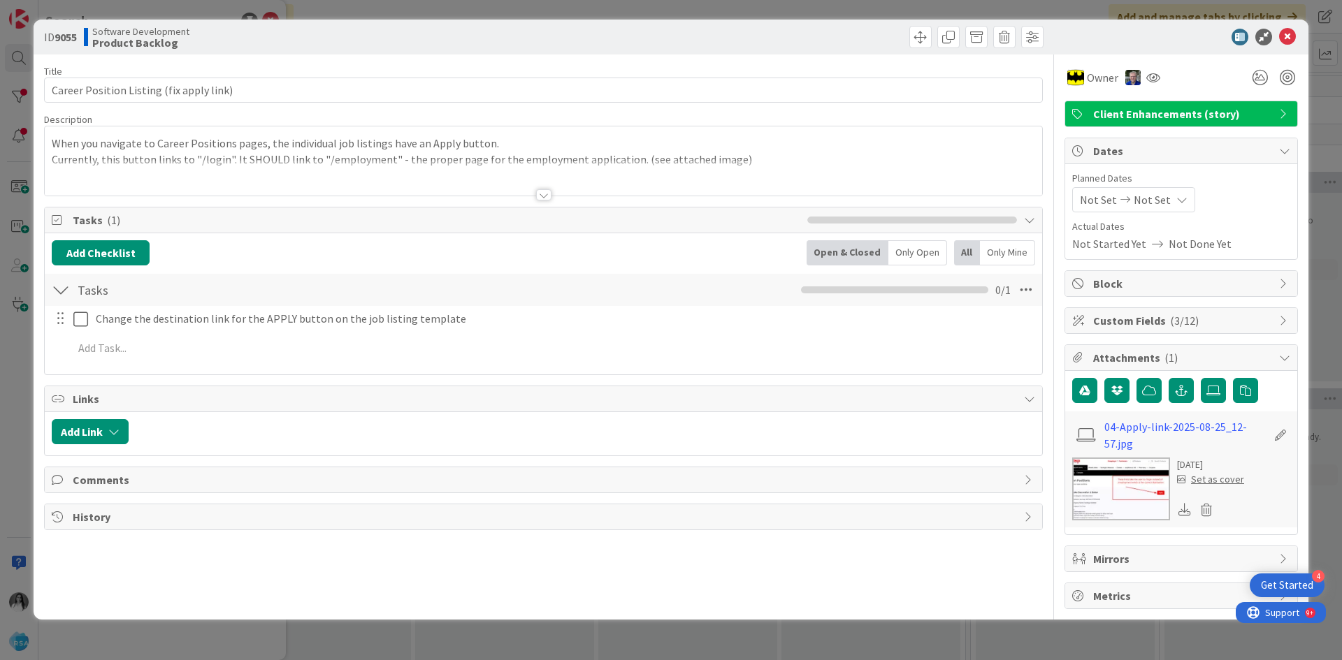
click at [1136, 479] on img at bounding box center [1121, 489] width 98 height 63
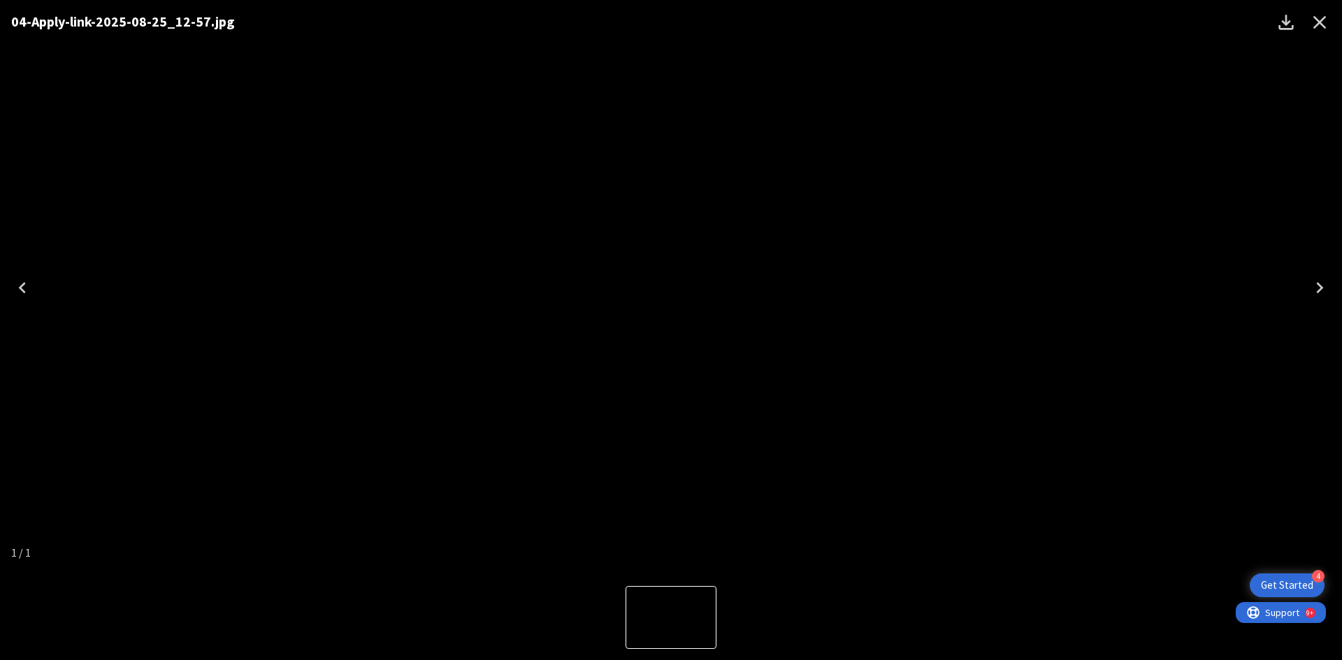
click at [189, 169] on div "04-Apply-link-2025-08-25_12-57.jpg" at bounding box center [671, 287] width 1342 height 575
click at [1325, 15] on icon "Close" at bounding box center [1319, 22] width 22 height 22
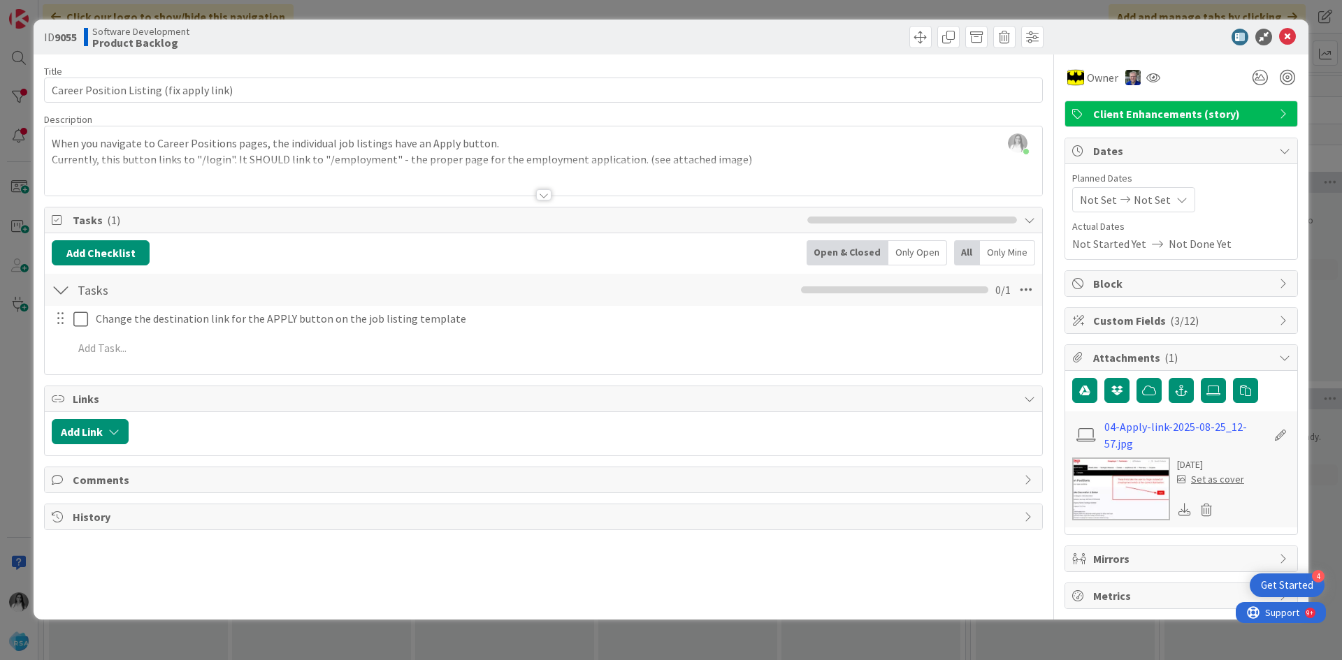
click at [2, 85] on div "ID 9055 Software Development Product Backlog Title 40 / 128 Career Position Lis…" at bounding box center [671, 330] width 1342 height 660
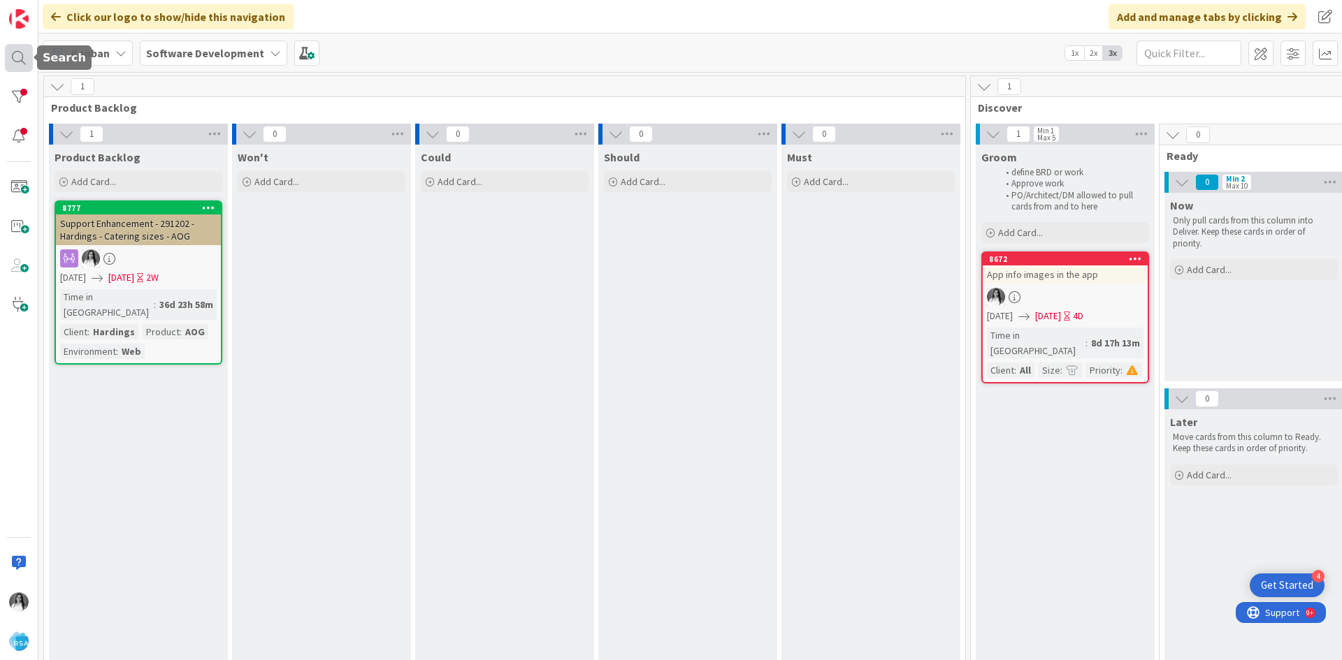
click at [24, 53] on div at bounding box center [19, 58] width 28 height 28
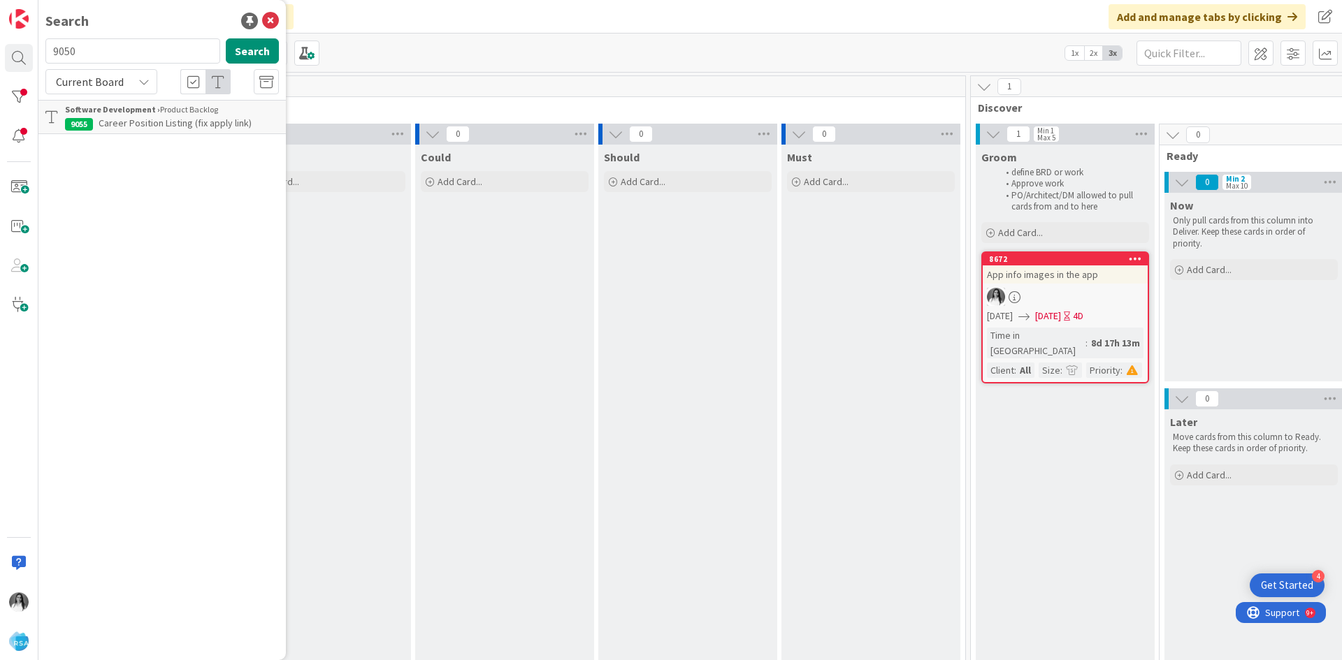
type input "9050"
click at [195, 110] on div "Software Development › Product Backlog" at bounding box center [172, 109] width 214 height 13
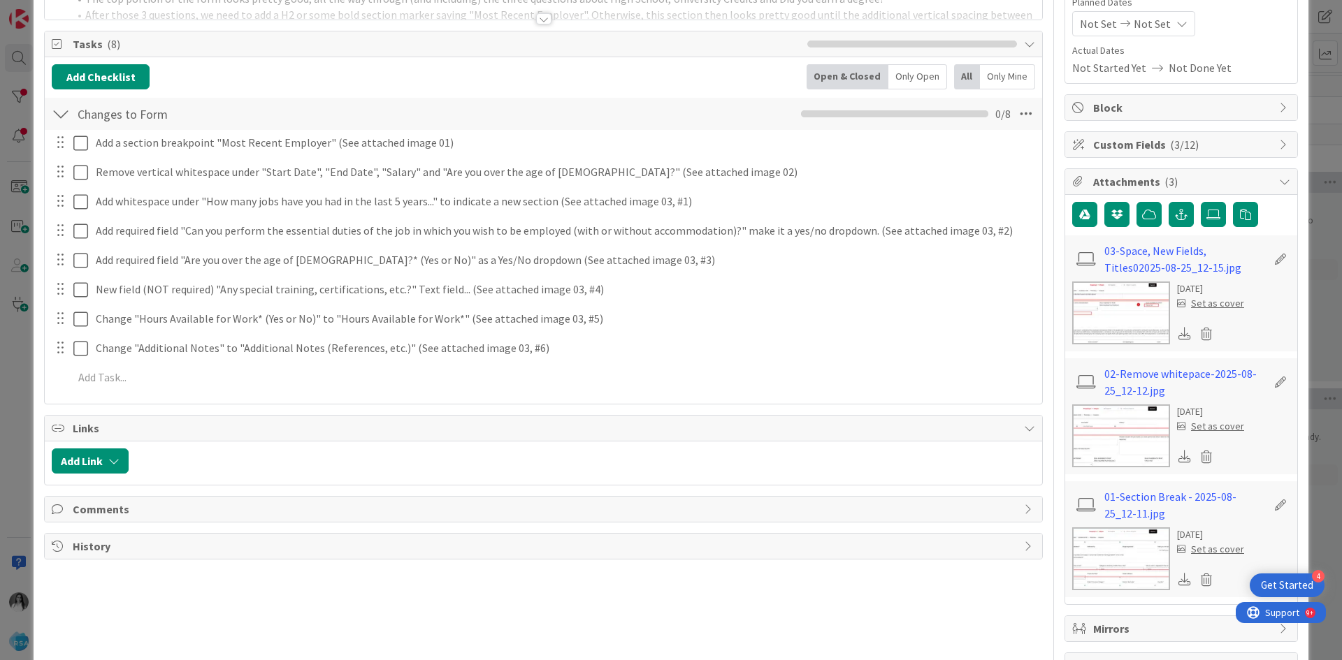
scroll to position [210, 0]
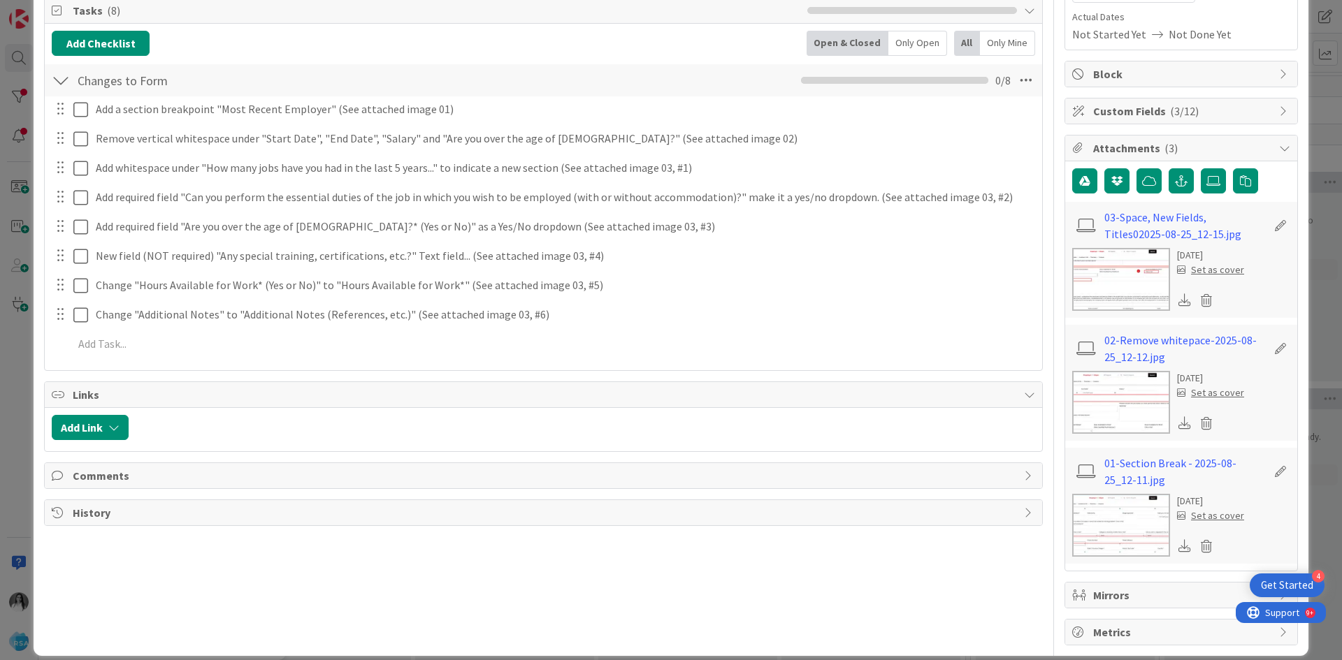
click at [1134, 288] on img at bounding box center [1121, 279] width 98 height 63
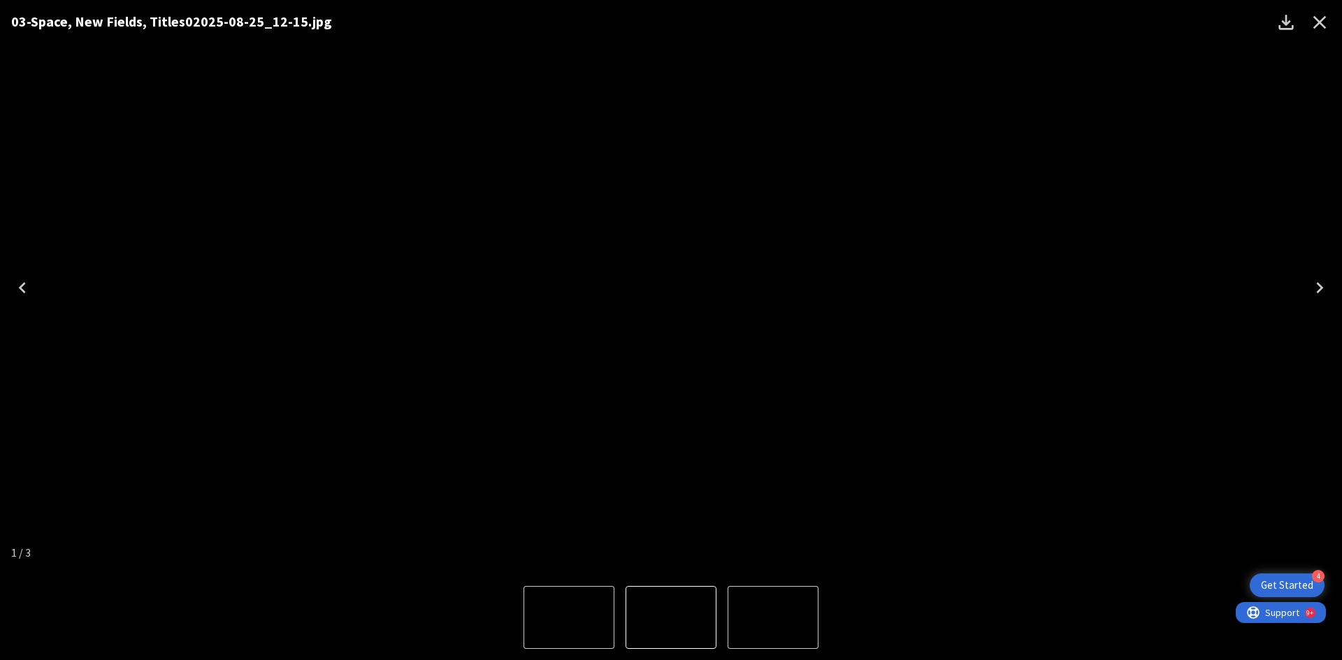
click at [1322, 21] on icon "Close" at bounding box center [1319, 22] width 22 height 22
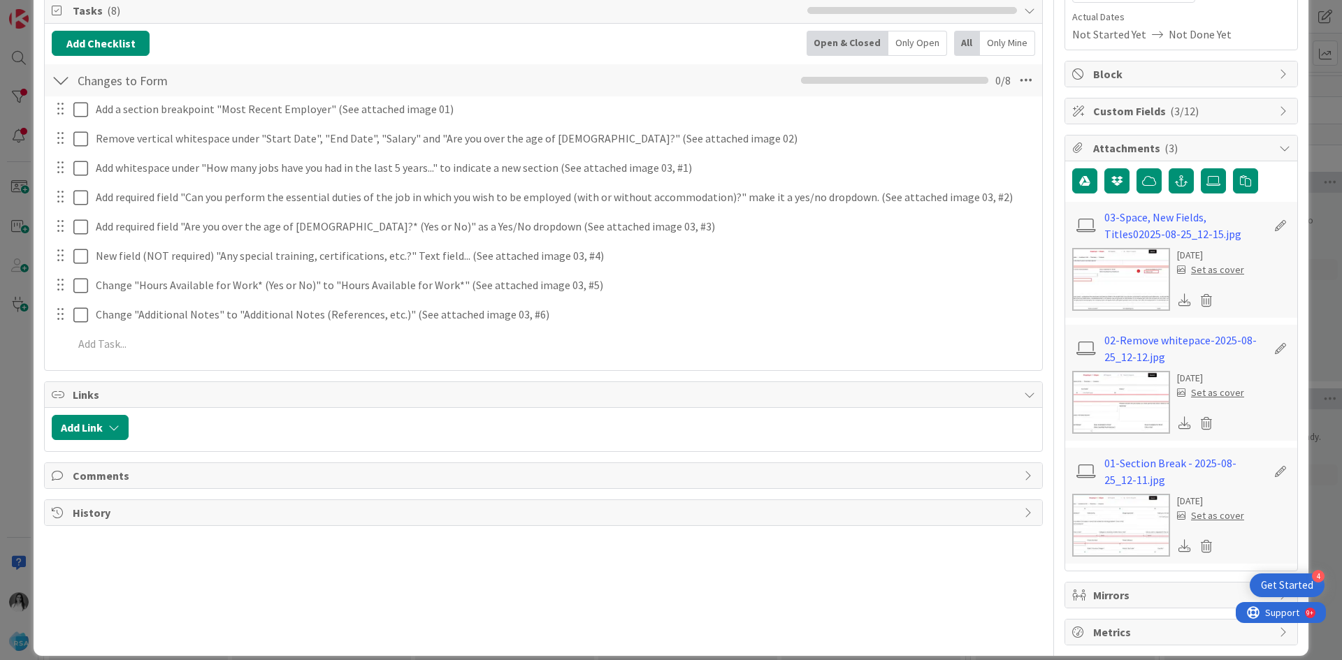
scroll to position [140, 0]
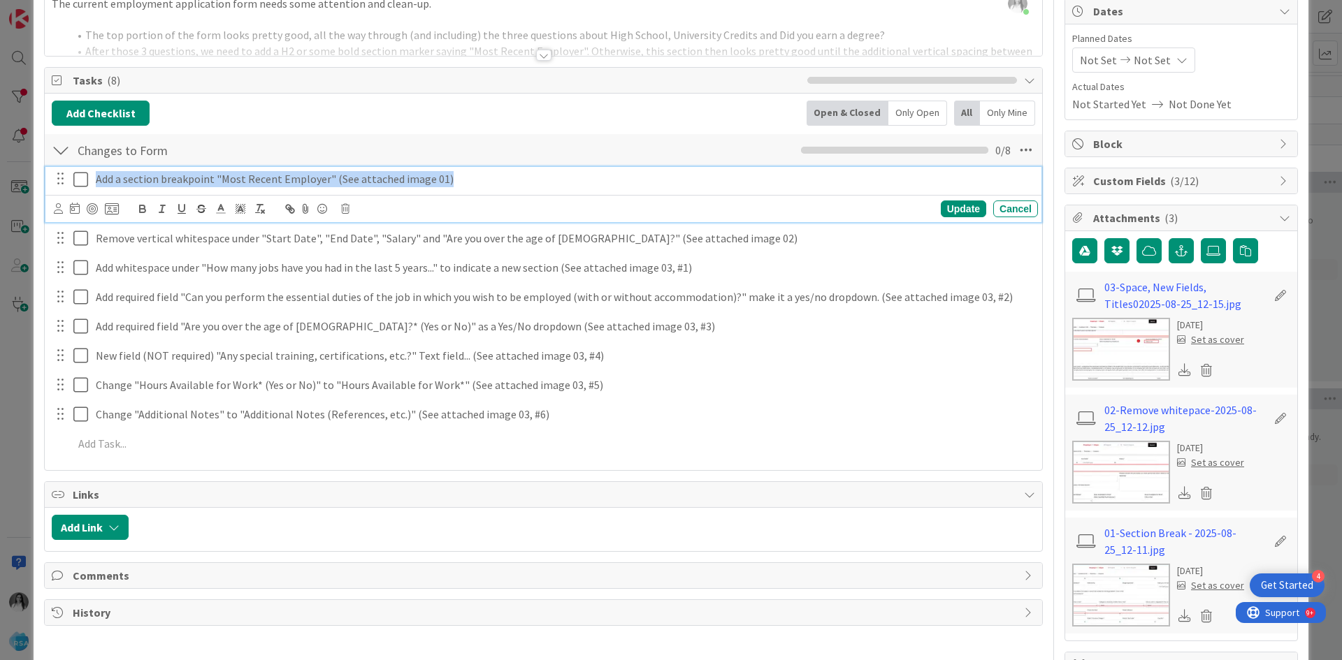
drag, startPoint x: 99, startPoint y: 182, endPoint x: 466, endPoint y: 181, distance: 367.6
click at [466, 181] on div "Add a section breakpoint "Most Recent Employer" (See attached image 01)" at bounding box center [564, 179] width 948 height 24
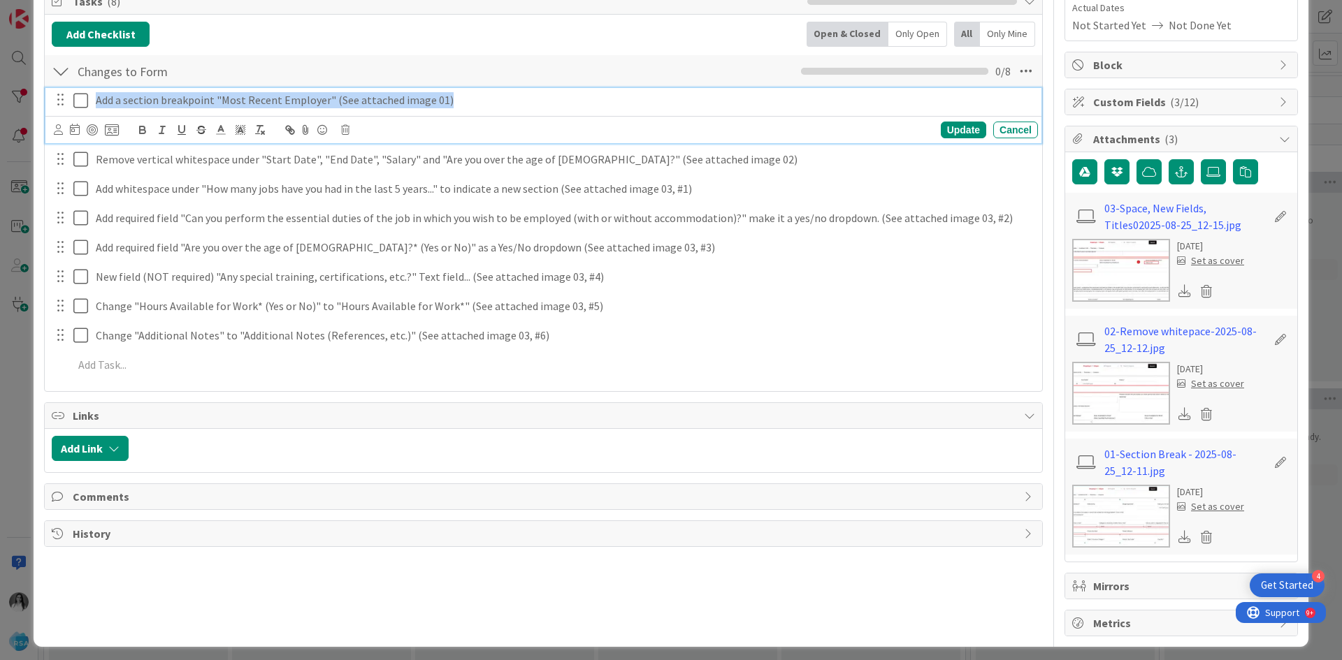
scroll to position [225, 0]
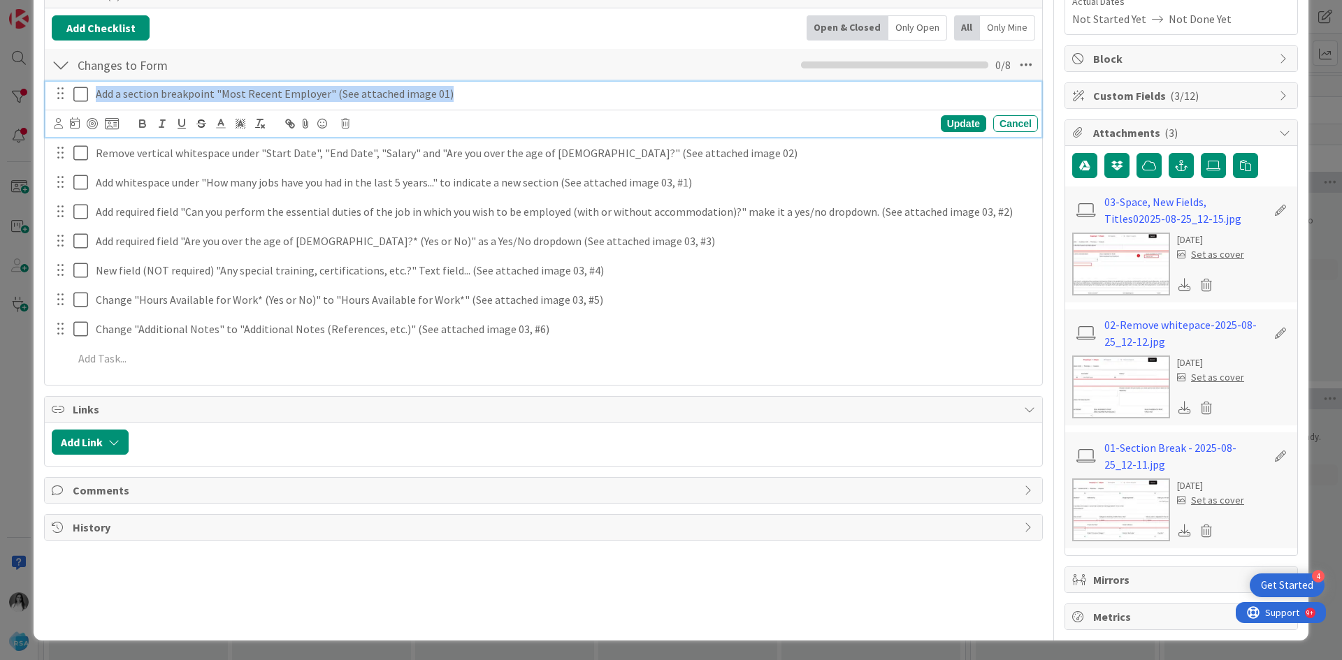
click at [1084, 484] on img at bounding box center [1121, 510] width 98 height 63
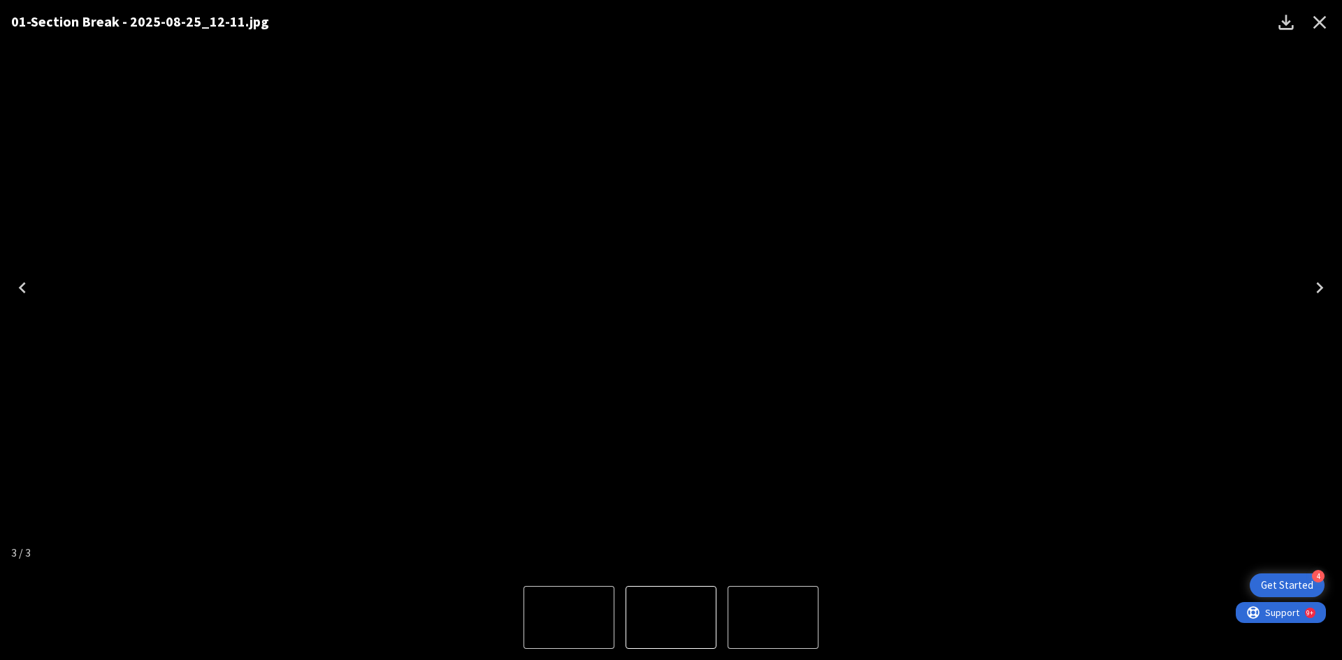
click at [5, 192] on div "01-Section Break - 2025-08-25_12-11.jpg" at bounding box center [671, 287] width 1342 height 575
click at [10, 192] on div "01-Section Break - 2025-08-25_12-11.jpg" at bounding box center [671, 287] width 1342 height 575
click at [1321, 27] on icon "Close" at bounding box center [1319, 22] width 22 height 22
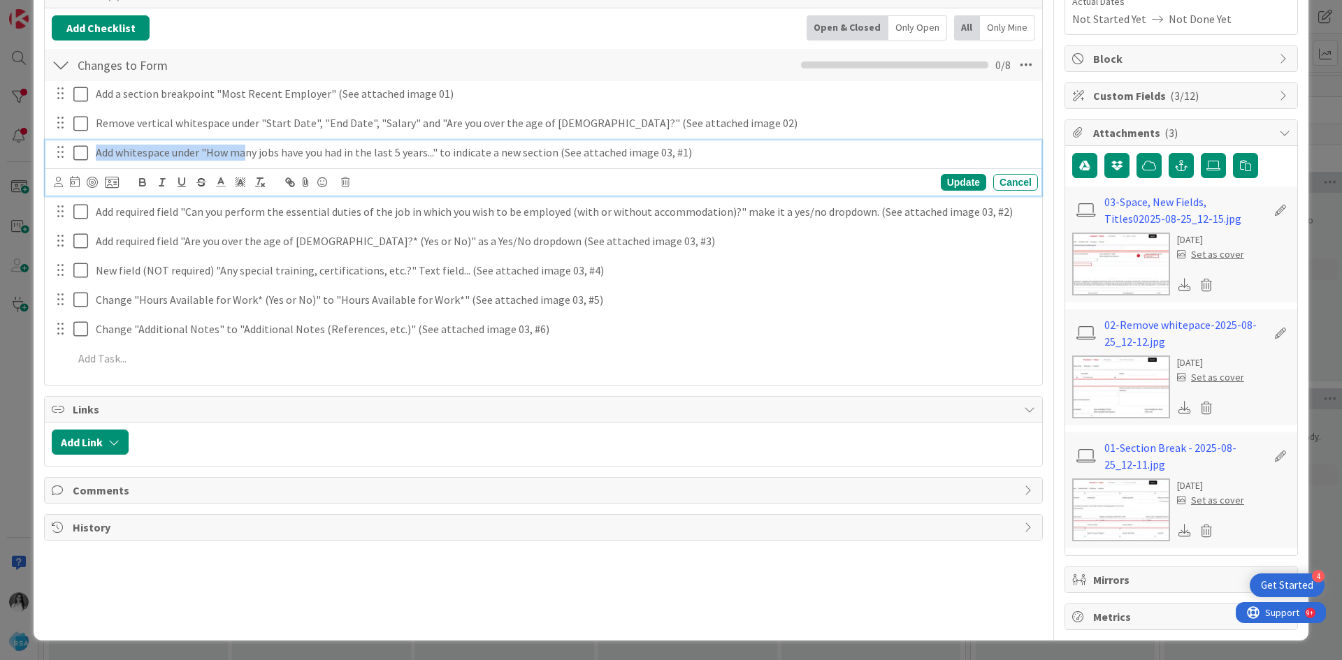
drag, startPoint x: 92, startPoint y: 152, endPoint x: 247, endPoint y: 161, distance: 154.7
click at [247, 161] on div "Add whitespace under "How many jobs have you had in the last 5 years..." to ind…" at bounding box center [564, 152] width 948 height 24
click at [333, 152] on p "Add whitespace under "How many jobs have you had in the last 5 years..." to ind…" at bounding box center [564, 153] width 937 height 16
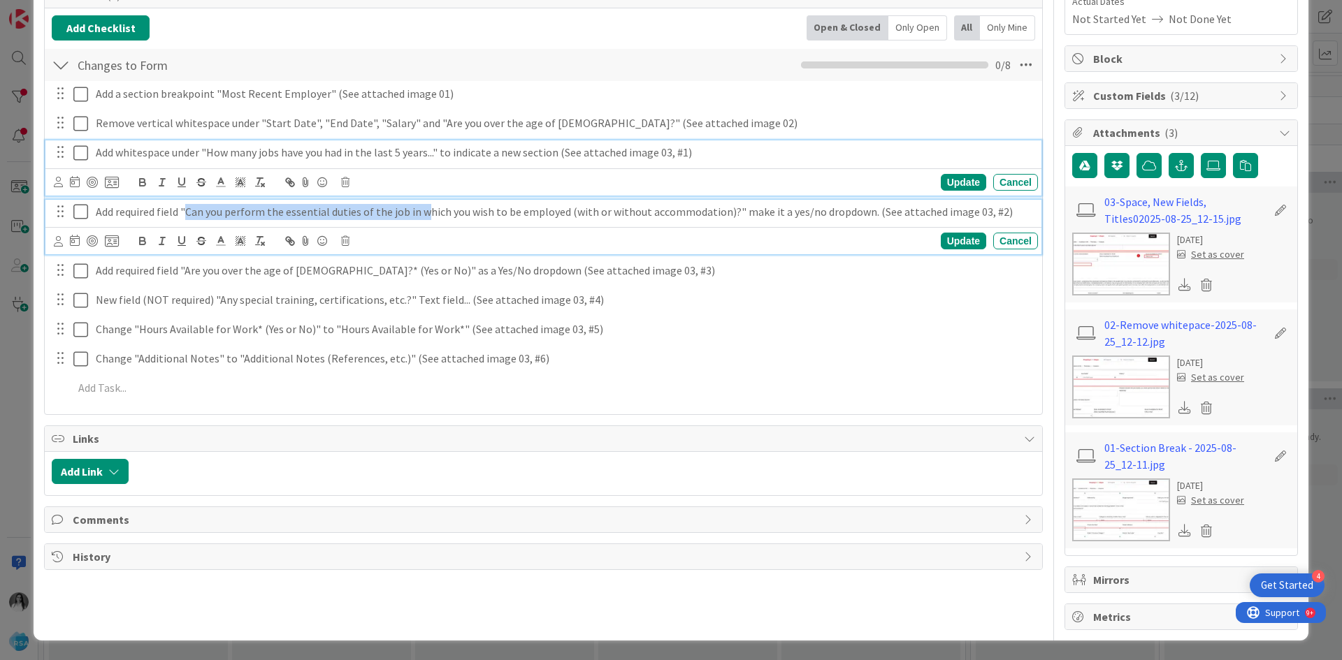
drag, startPoint x: 185, startPoint y: 214, endPoint x: 425, endPoint y: 226, distance: 240.1
click at [425, 226] on div "Add required field "Can you perform the essential duties of the job in which yo…" at bounding box center [543, 227] width 996 height 55
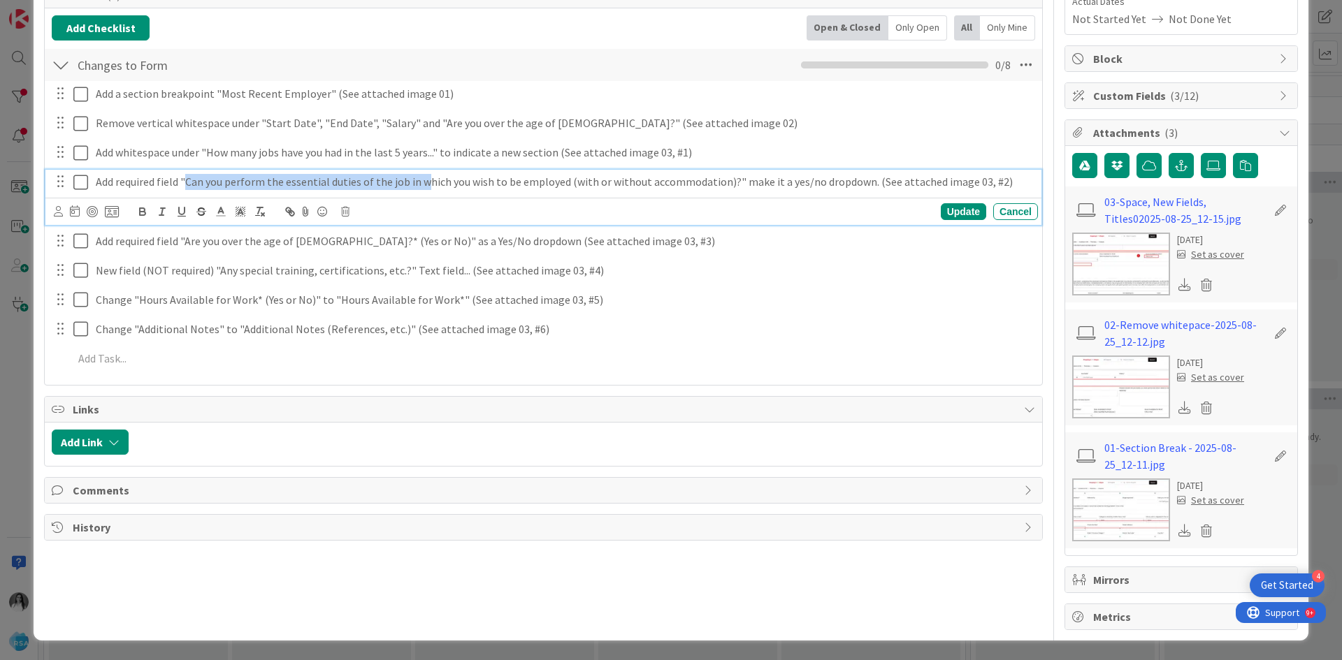
copy p "Can you perform the essential duties of the job in w"
click at [1102, 245] on img at bounding box center [1121, 264] width 98 height 63
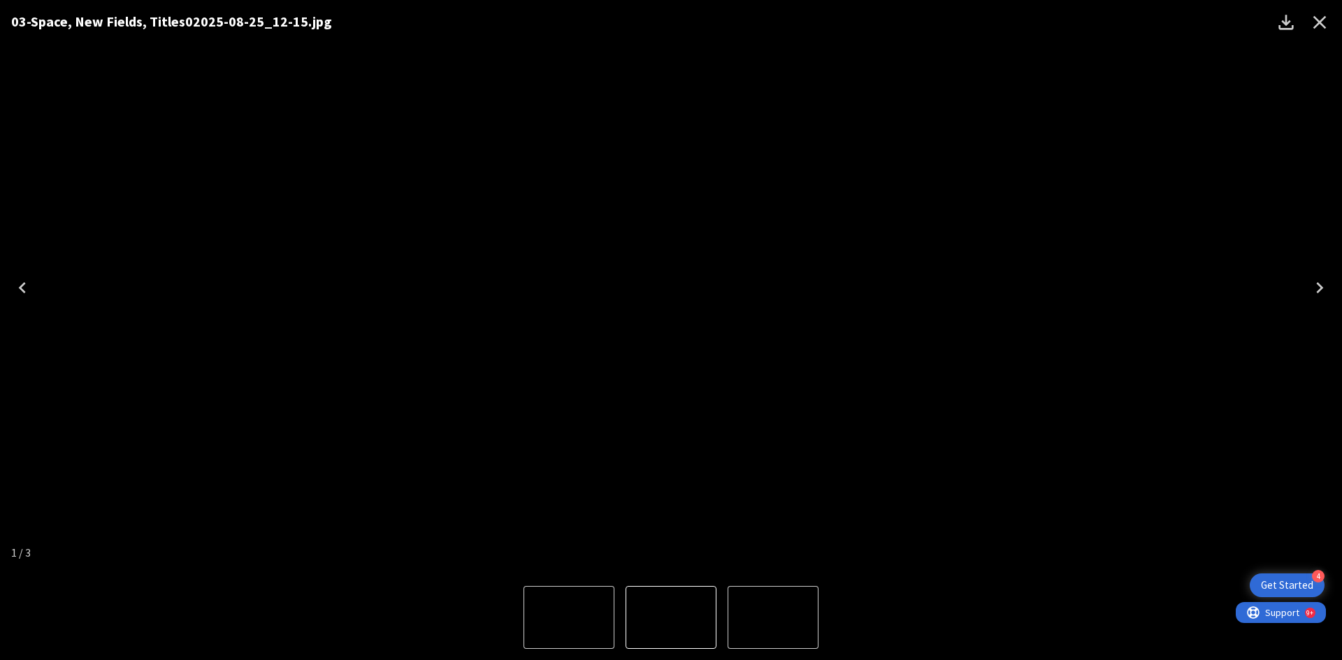
click at [1319, 290] on icon "Next" at bounding box center [1319, 287] width 7 height 11
click at [16, 282] on icon "Previous" at bounding box center [22, 288] width 22 height 22
click at [1317, 27] on icon "Close" at bounding box center [1319, 22] width 22 height 22
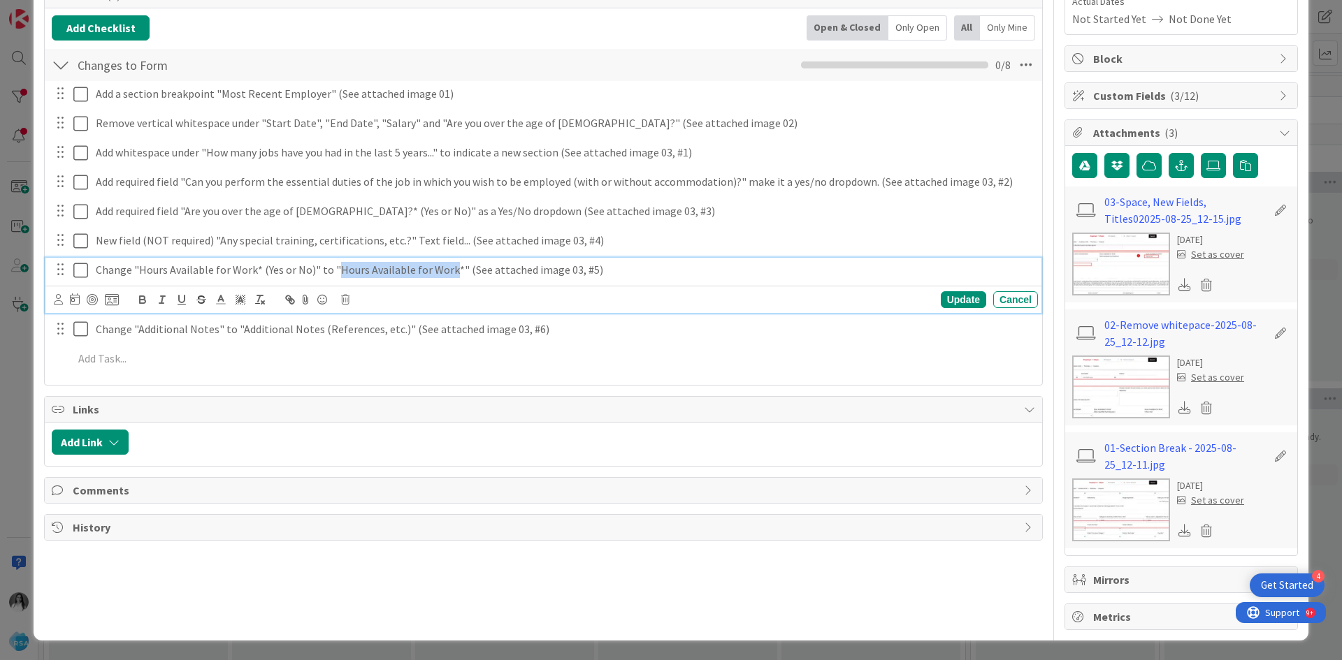
drag, startPoint x: 332, startPoint y: 268, endPoint x: 445, endPoint y: 266, distance: 113.2
click at [445, 266] on p "Change "Hours Available for Work* (Yes or No)" to "Hours Available for Work*" (…" at bounding box center [564, 270] width 937 height 16
copy p "Hours Available for Work"
drag, startPoint x: 138, startPoint y: 269, endPoint x: 308, endPoint y: 268, distance: 170.5
click at [308, 268] on p "Change "Hours Available for Work* (Yes or No)" to "Hours Available for Work*" (…" at bounding box center [564, 270] width 937 height 16
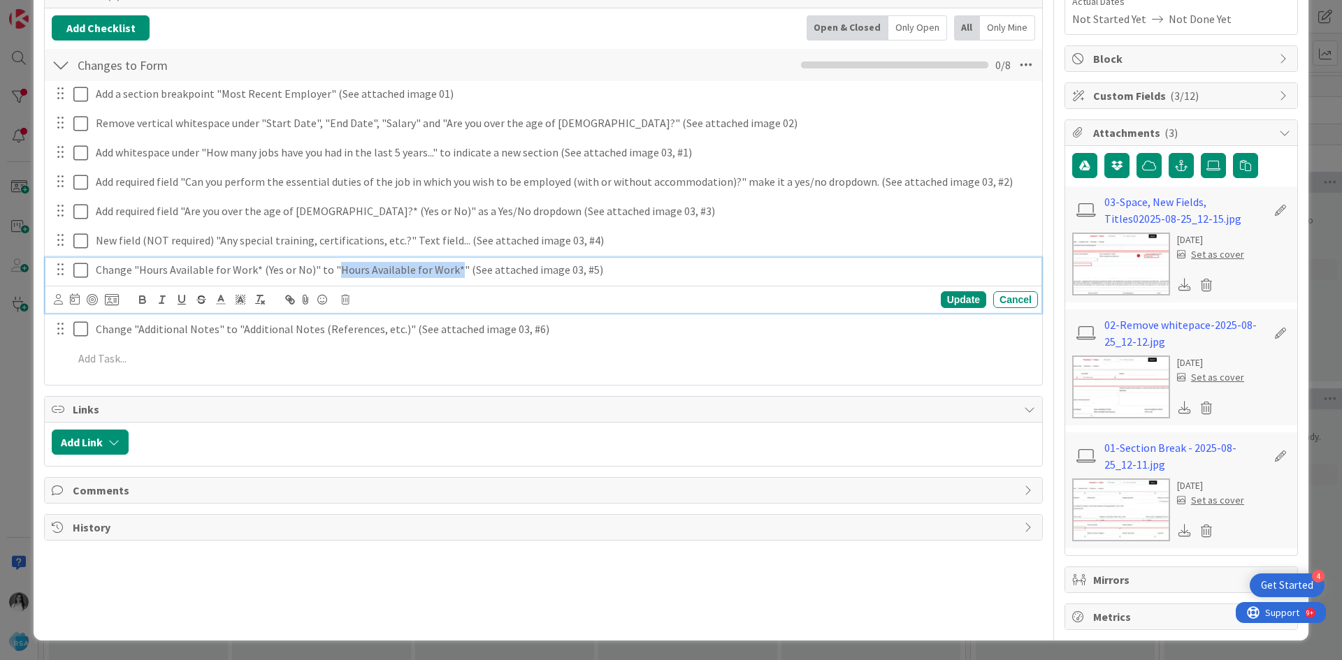
drag, startPoint x: 333, startPoint y: 264, endPoint x: 452, endPoint y: 271, distance: 119.0
click at [452, 271] on p "Change "Hours Available for Work* (Yes or No)" to "Hours Available for Work*" (…" at bounding box center [564, 270] width 937 height 16
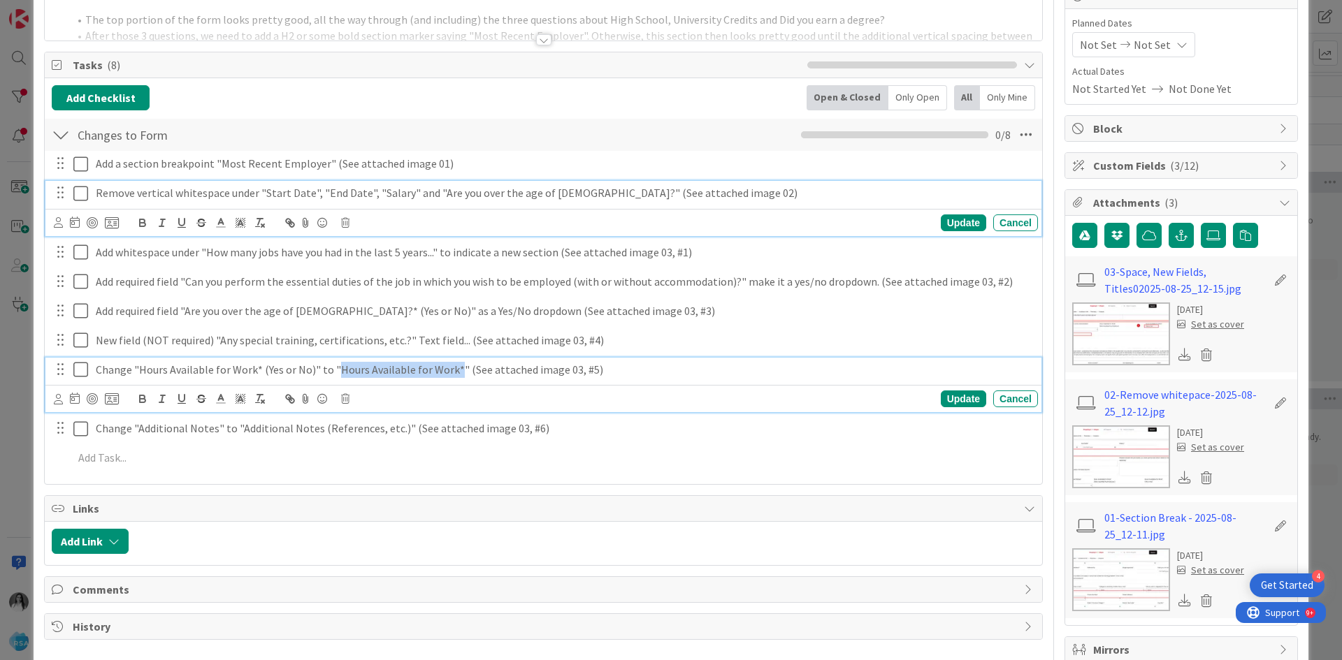
click at [85, 196] on icon at bounding box center [83, 193] width 21 height 17
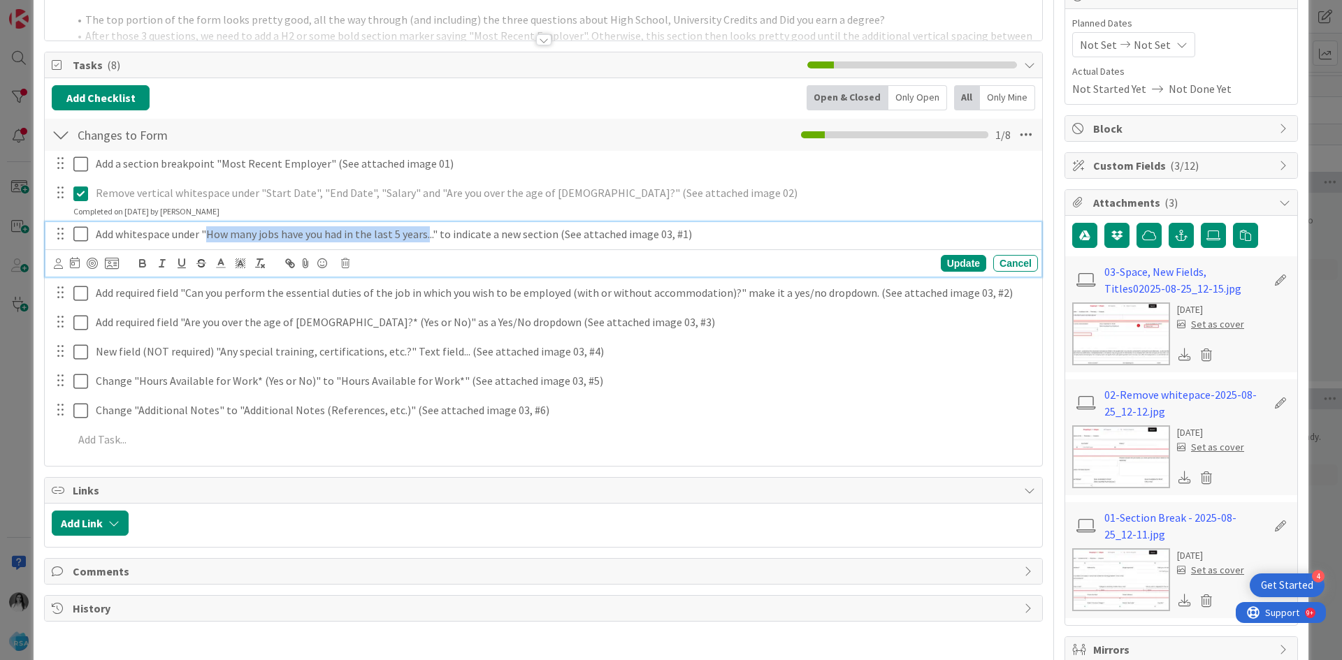
drag, startPoint x: 224, startPoint y: 238, endPoint x: 428, endPoint y: 236, distance: 204.1
click at [428, 236] on p "Add whitespace under "How many jobs have you had in the last 5 years..." to ind…" at bounding box center [564, 234] width 937 height 16
copy p "How many jobs have you had in the last 5 years."
